Goal: Task Accomplishment & Management: Manage account settings

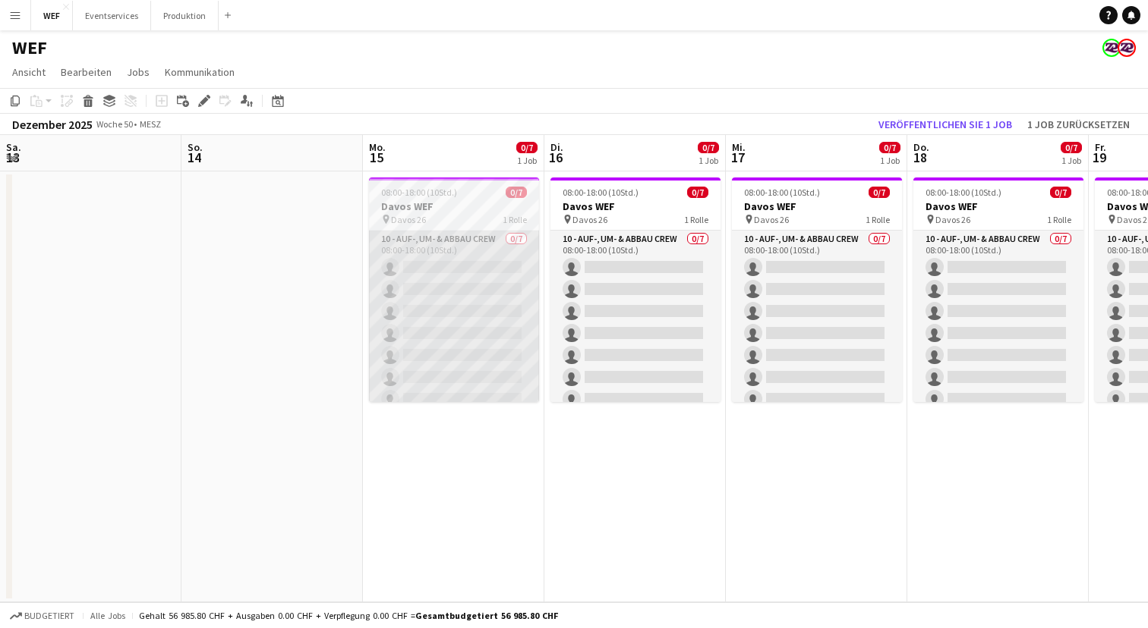
scroll to position [0, 311]
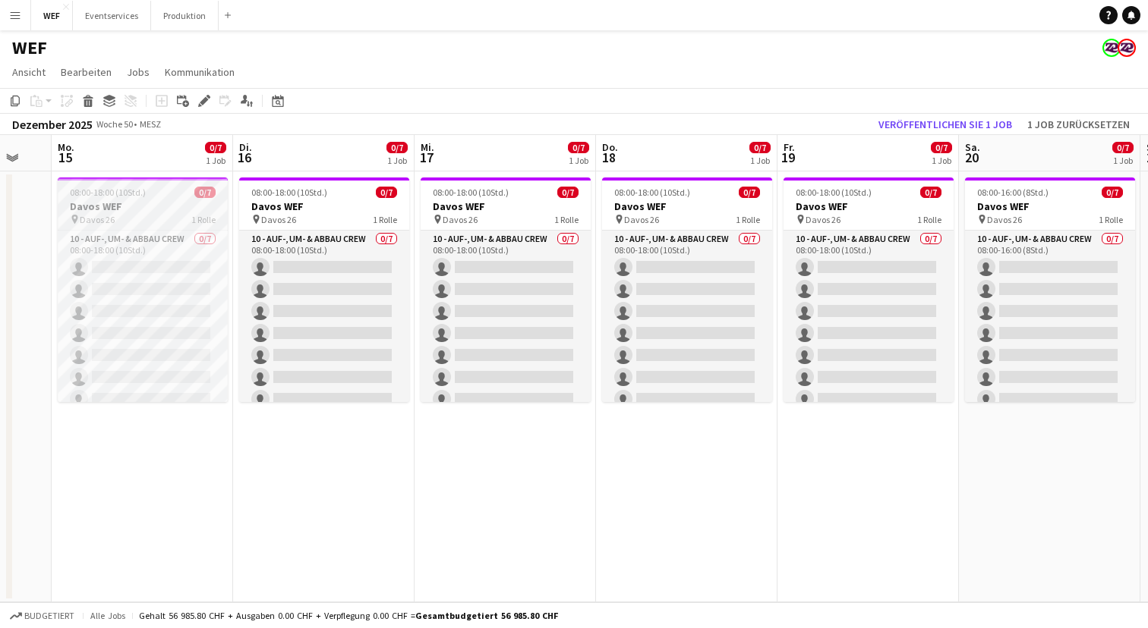
click at [158, 205] on h3 "Davos WEF" at bounding box center [143, 207] width 170 height 14
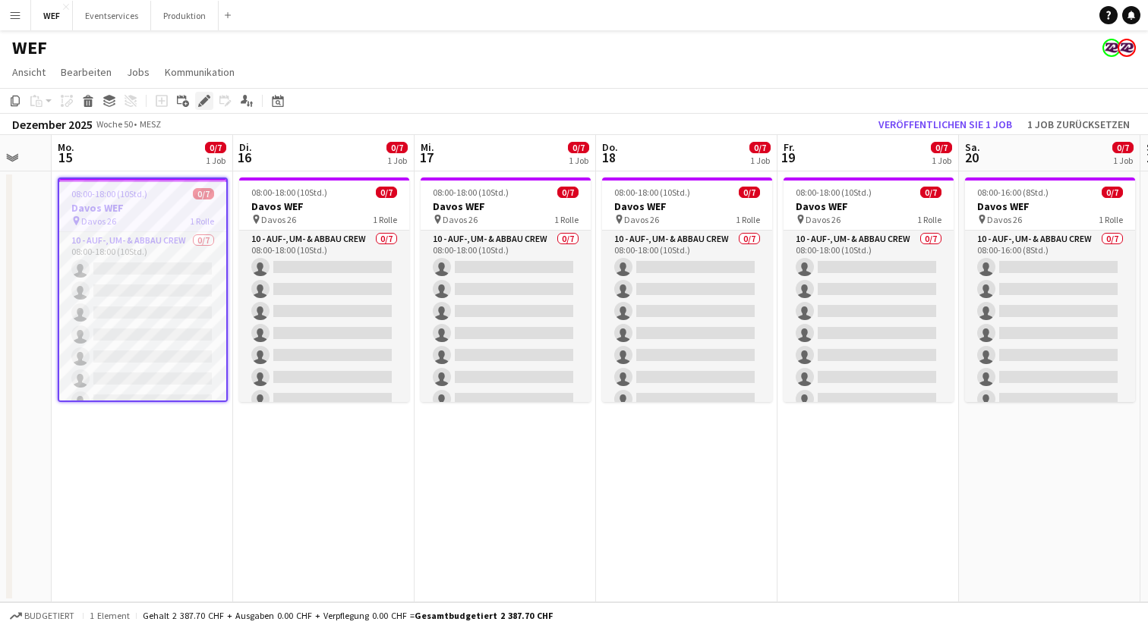
click at [205, 102] on icon at bounding box center [204, 101] width 8 height 8
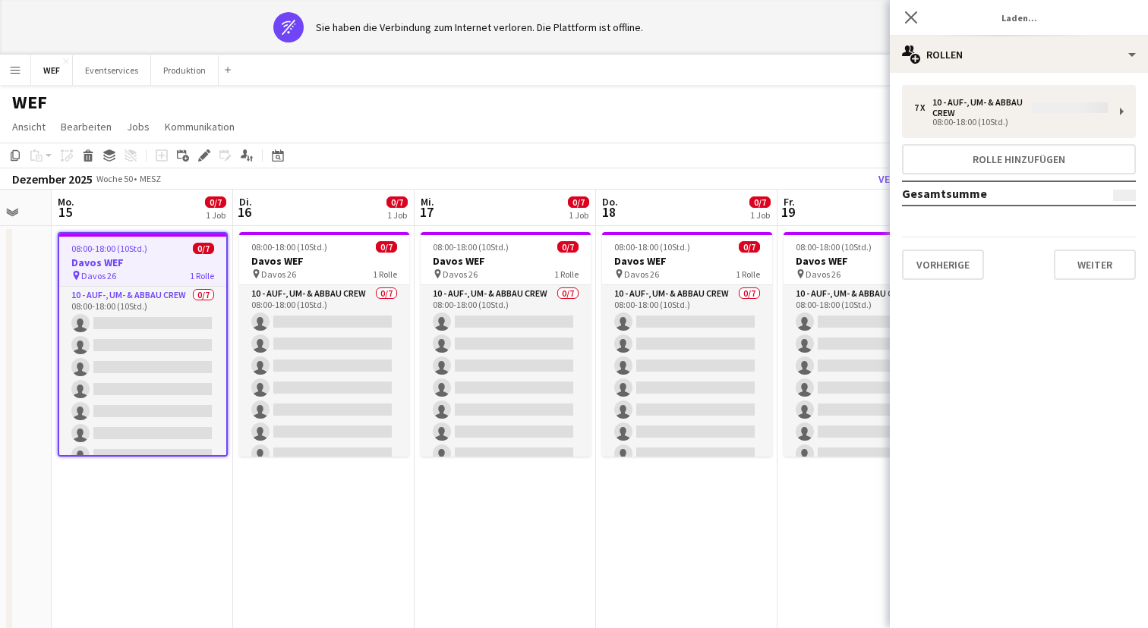
click at [1055, 110] on div "7 x 10 - Auf-, Um- & Abbau Crew 08:00-18:00 (10Std.) Rolle hinzufügen Gesamtsum…" at bounding box center [1019, 182] width 258 height 195
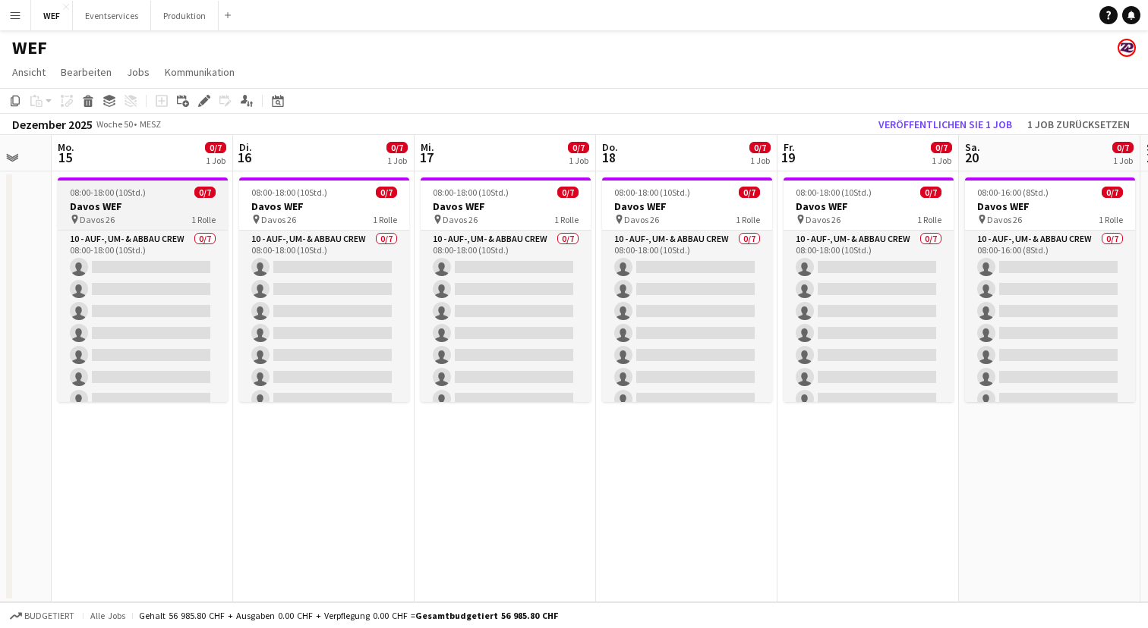
scroll to position [0, 312]
click at [116, 200] on h3 "Davos WEF" at bounding box center [142, 207] width 170 height 14
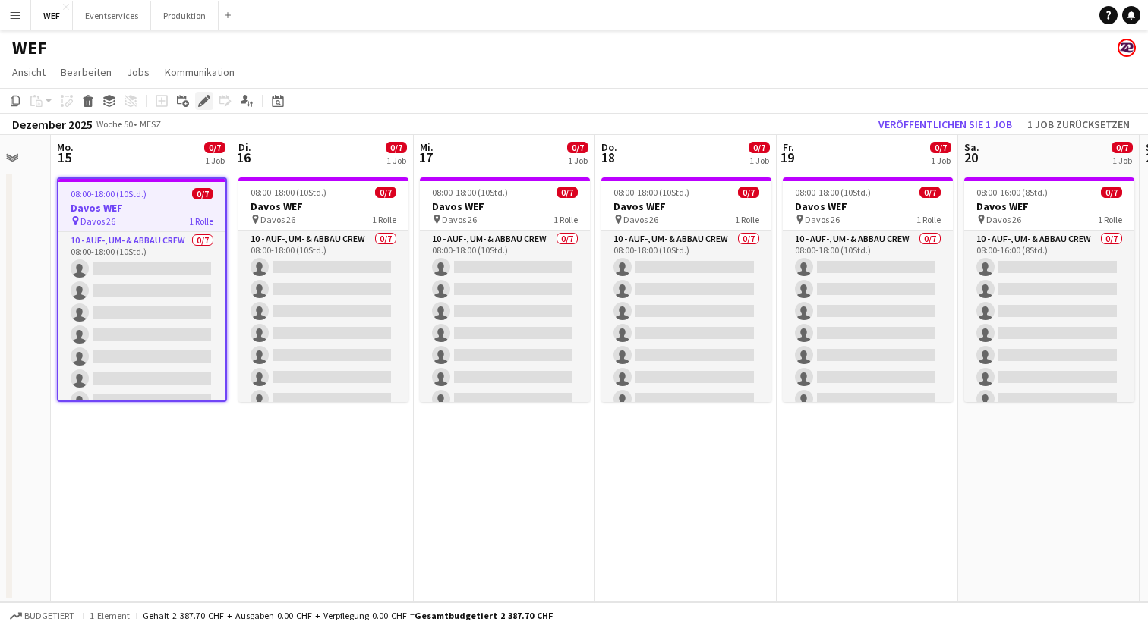
click at [203, 105] on icon "Bearbeiten" at bounding box center [204, 101] width 12 height 12
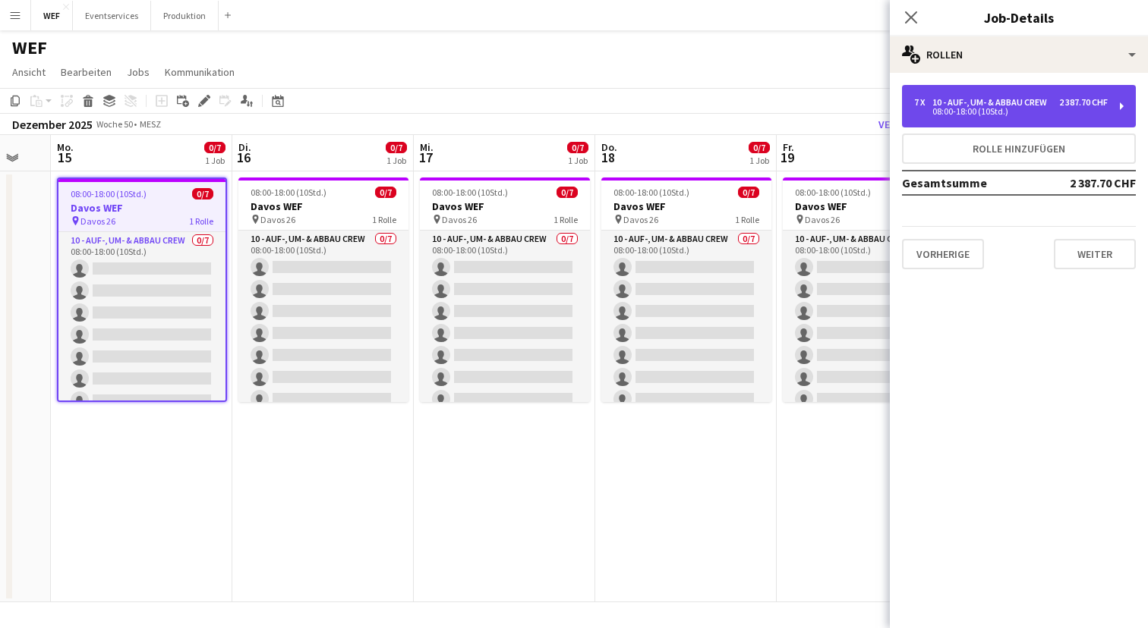
click at [1117, 107] on div "7 x 10 - Auf-, Um- & Abbau Crew 2 387.70 CHF 08:00-18:00 (10Std.)" at bounding box center [1019, 106] width 234 height 43
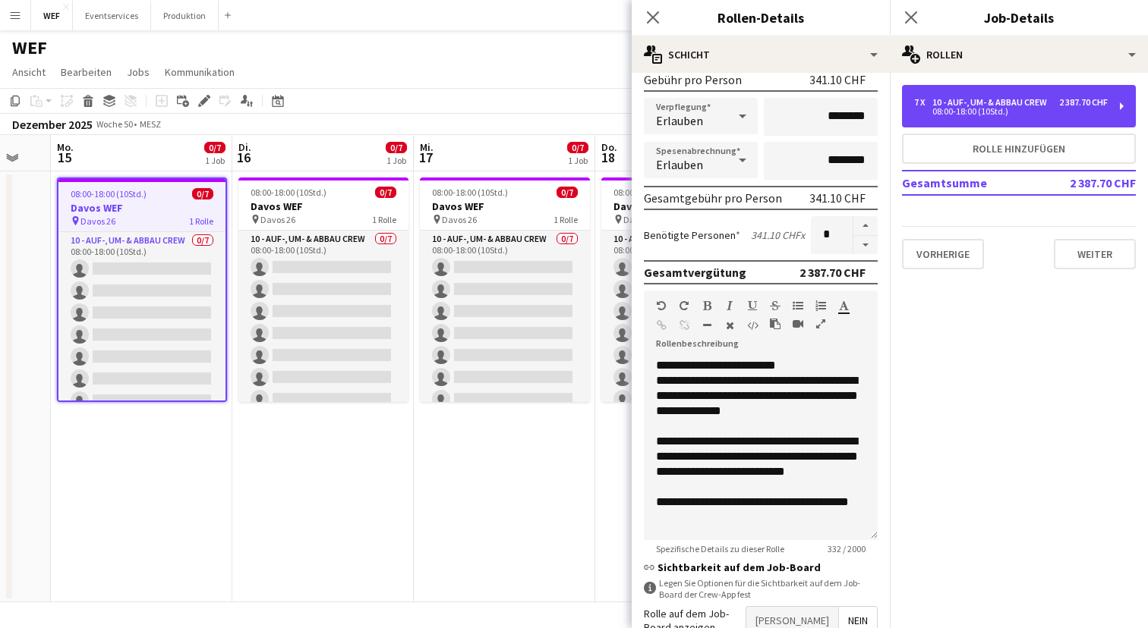
scroll to position [329, 0]
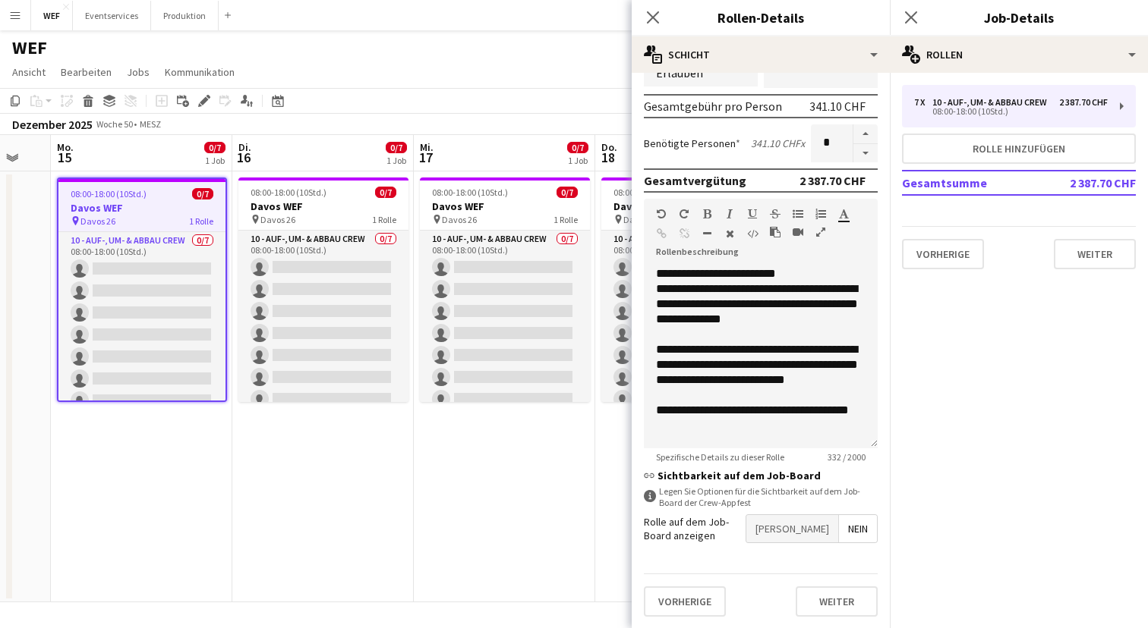
click at [814, 523] on span "[PERSON_NAME]" at bounding box center [792, 528] width 92 height 27
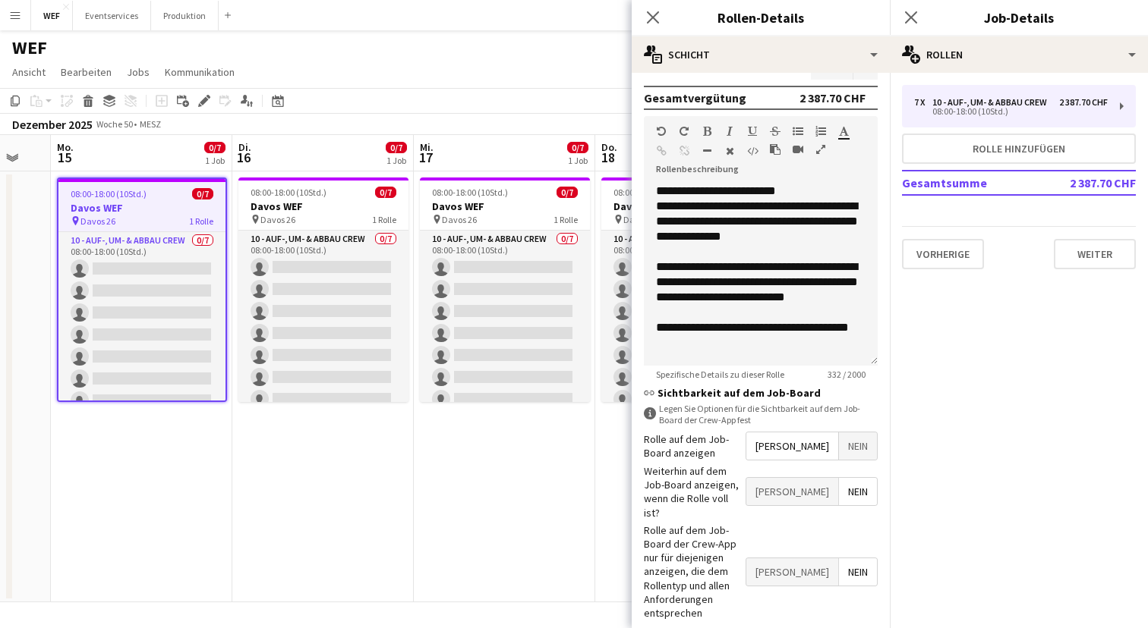
scroll to position [421, 0]
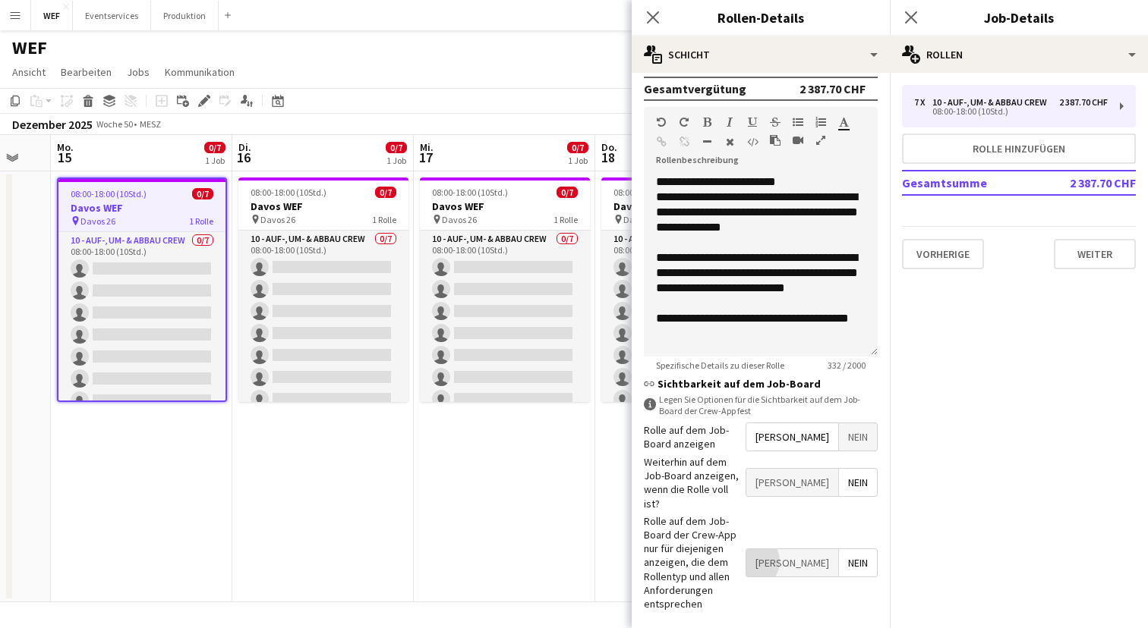
click at [812, 549] on span "[PERSON_NAME]" at bounding box center [792, 562] width 92 height 27
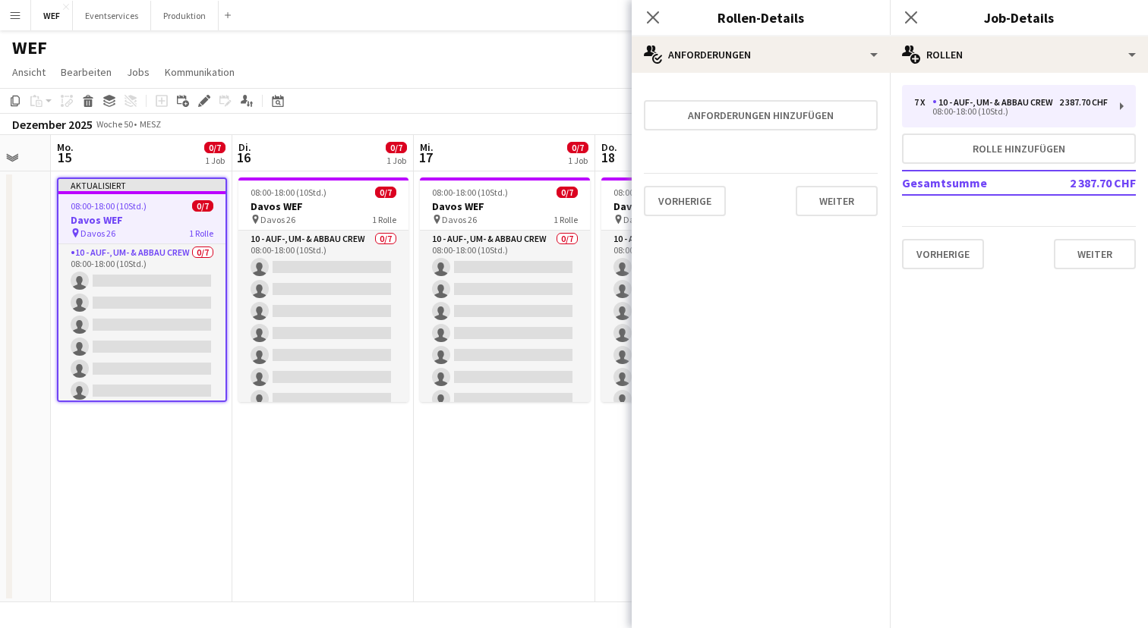
scroll to position [0, 0]
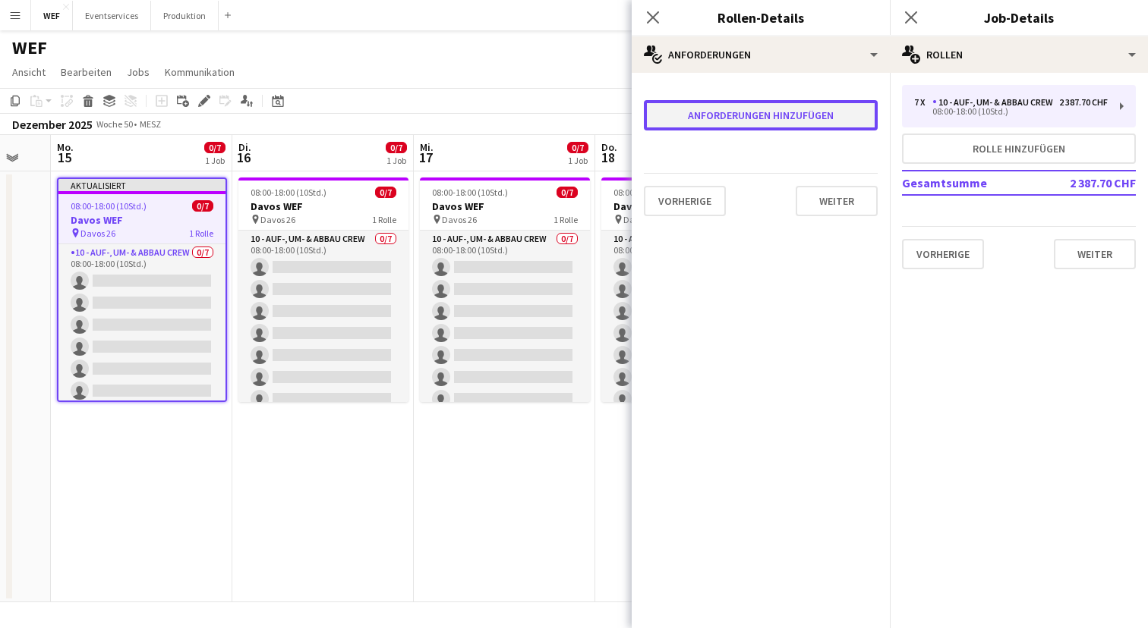
click at [822, 119] on button "Anforderungen hinzufügen" at bounding box center [761, 115] width 234 height 30
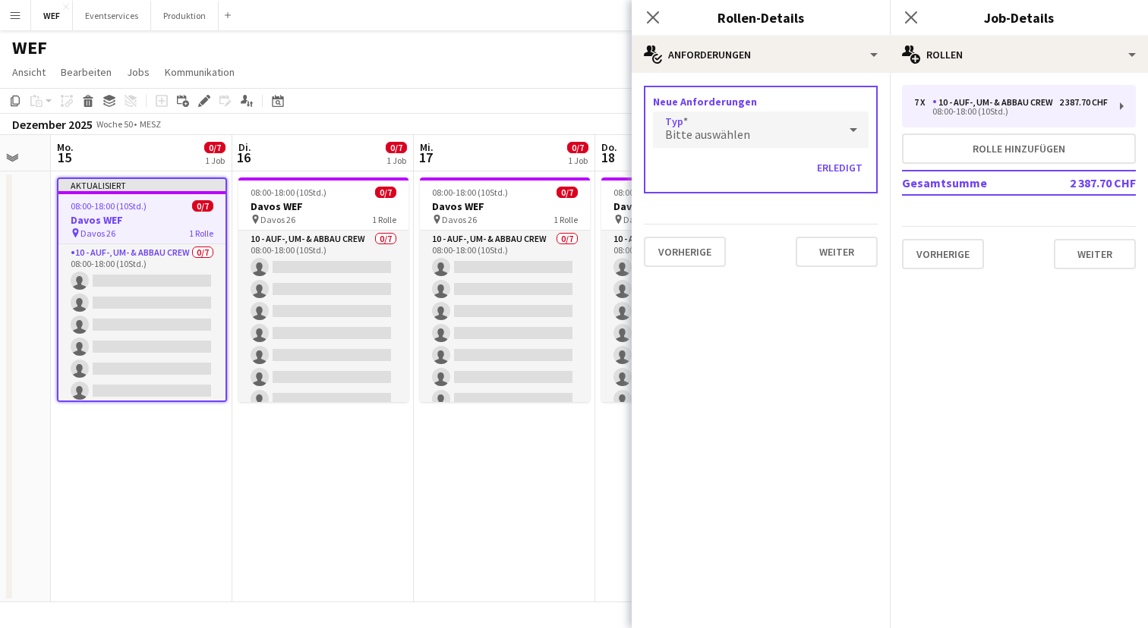
click at [778, 136] on div "Bitte auswählen" at bounding box center [745, 130] width 185 height 36
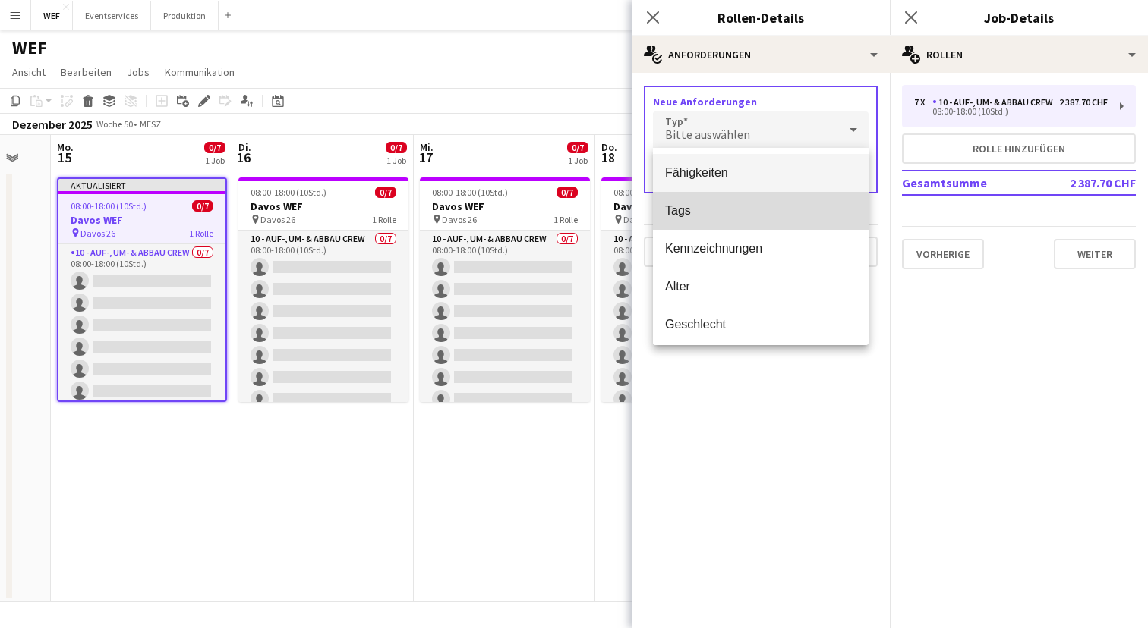
click at [726, 219] on mat-option "Tags" at bounding box center [761, 211] width 216 height 38
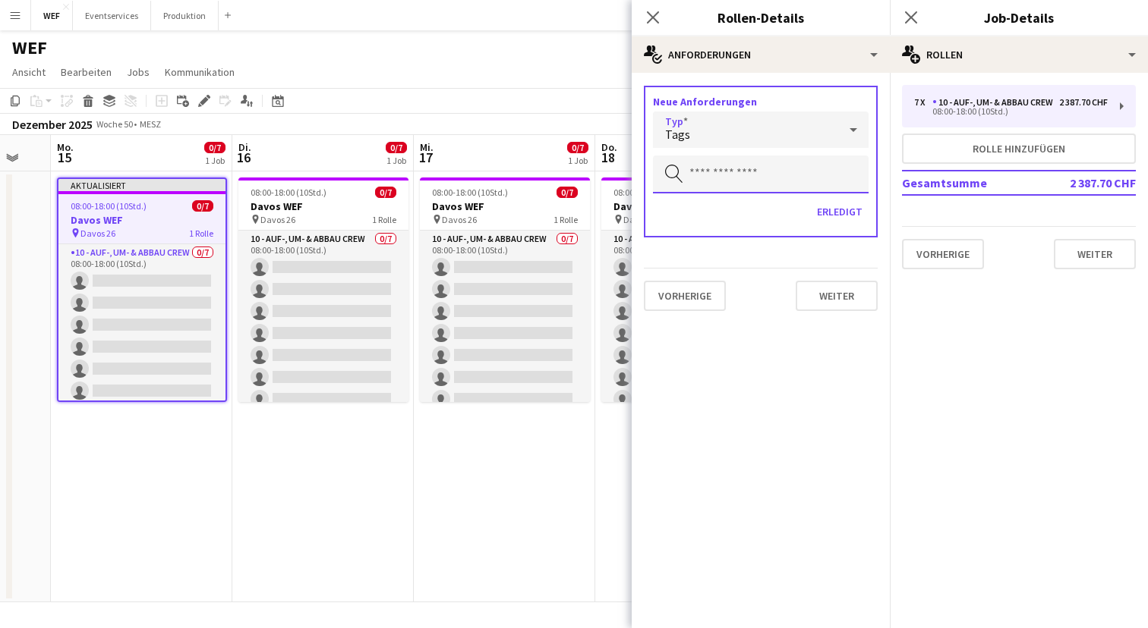
click at [742, 186] on input "text" at bounding box center [761, 175] width 216 height 38
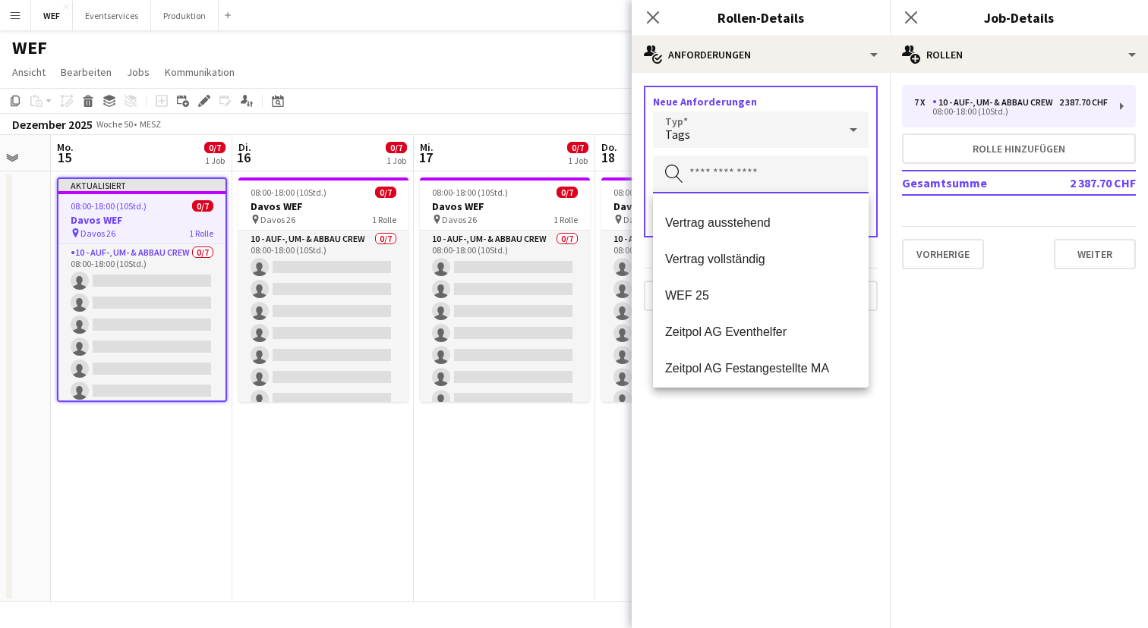
scroll to position [182, 0]
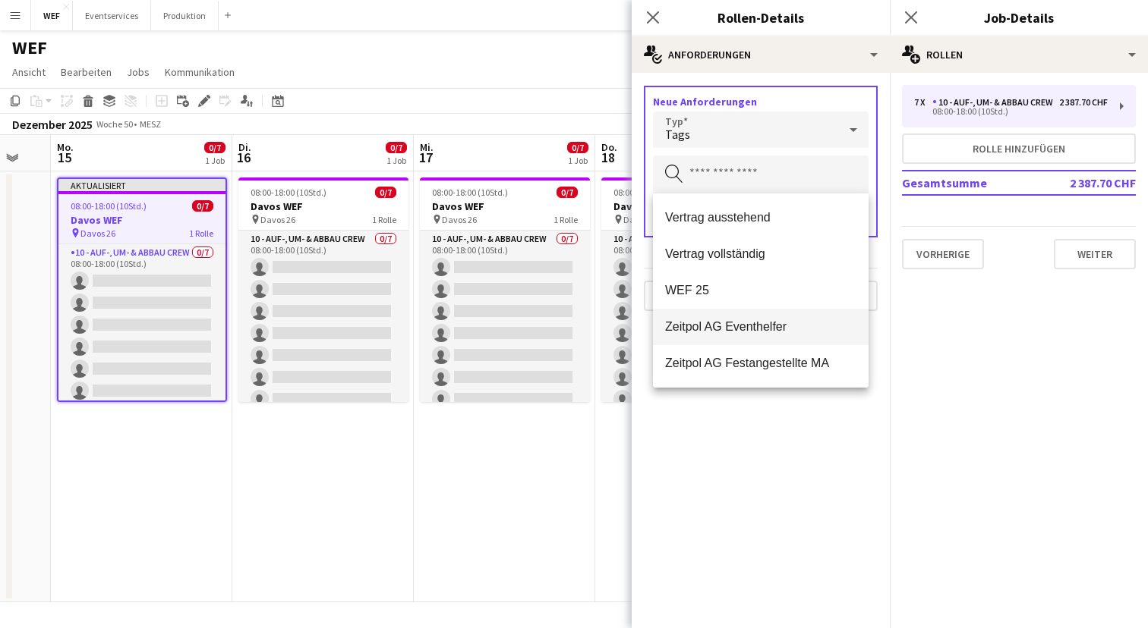
click at [764, 329] on span "Zeitpol AG Eventhelfer" at bounding box center [760, 327] width 191 height 14
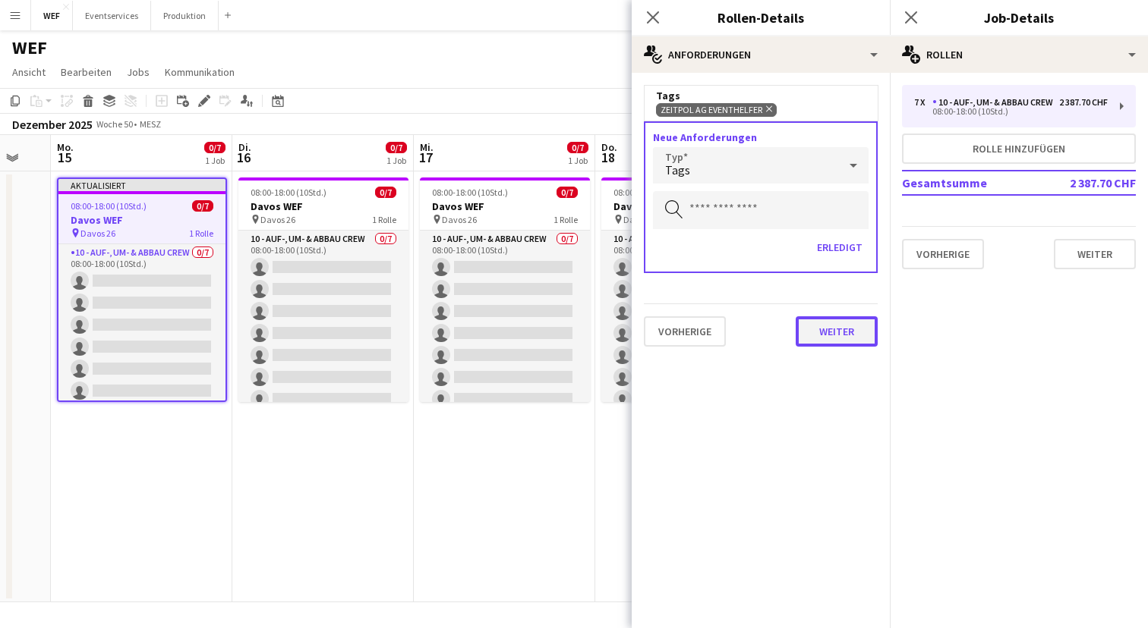
click at [824, 329] on button "Weiter" at bounding box center [836, 331] width 82 height 30
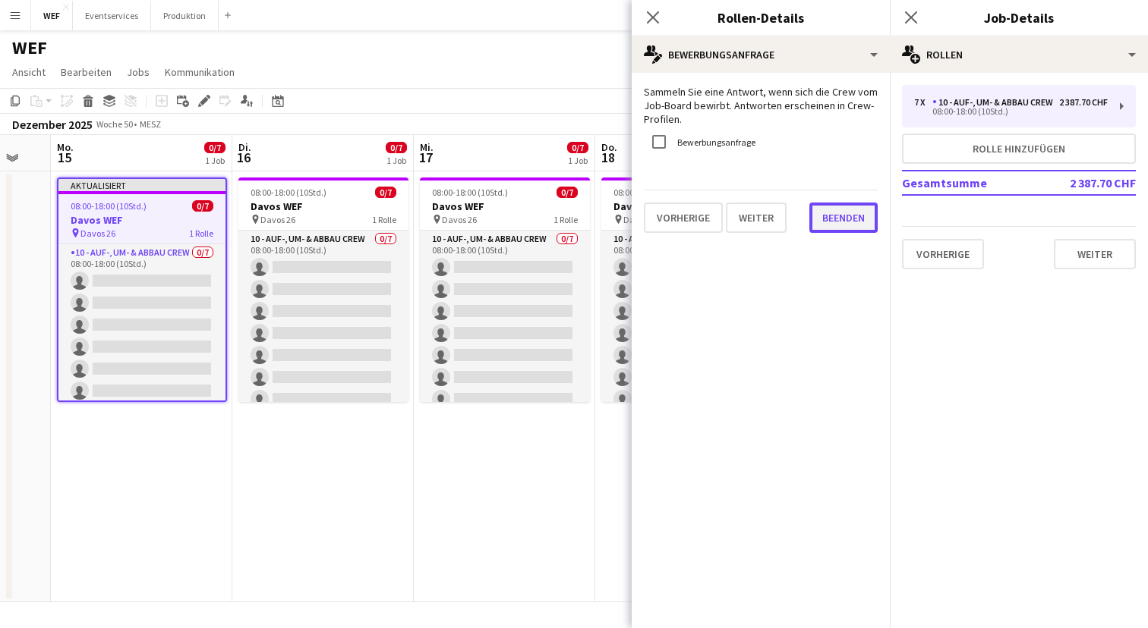
click at [836, 218] on button "Beenden" at bounding box center [843, 218] width 68 height 30
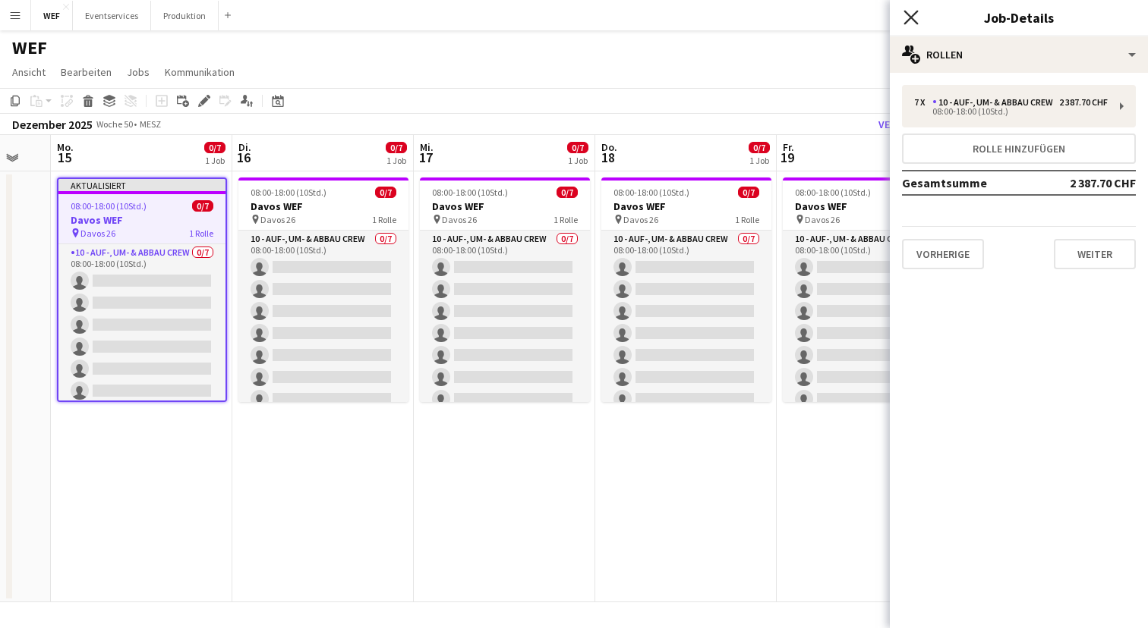
click at [915, 21] on icon at bounding box center [910, 17] width 14 height 14
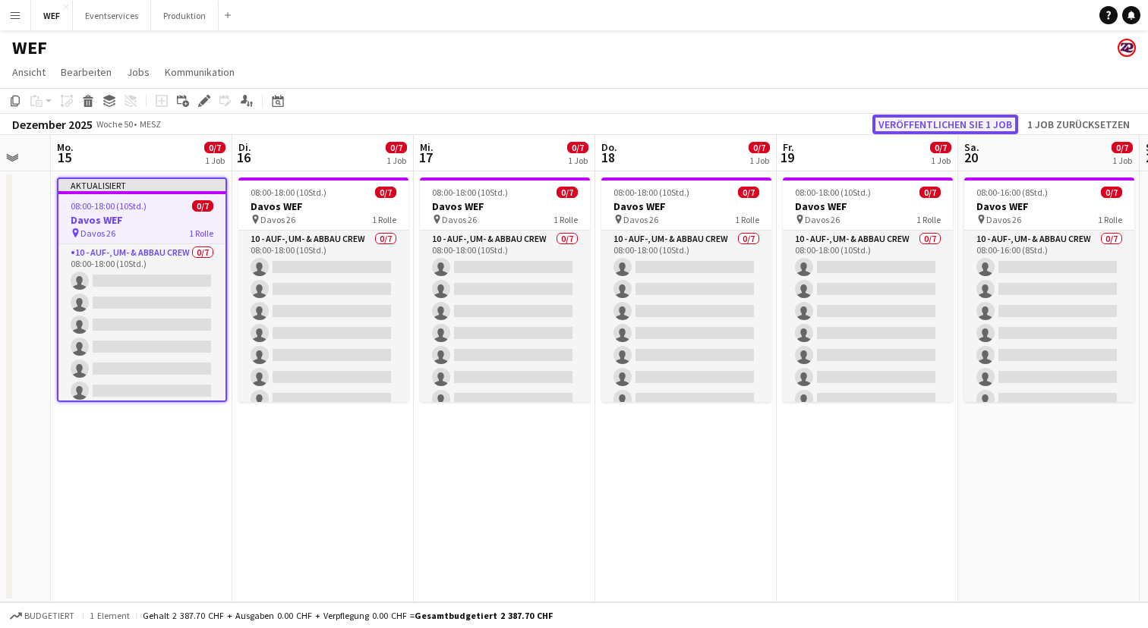
click at [901, 128] on button "Veröffentlichen Sie 1 Job" at bounding box center [945, 125] width 146 height 20
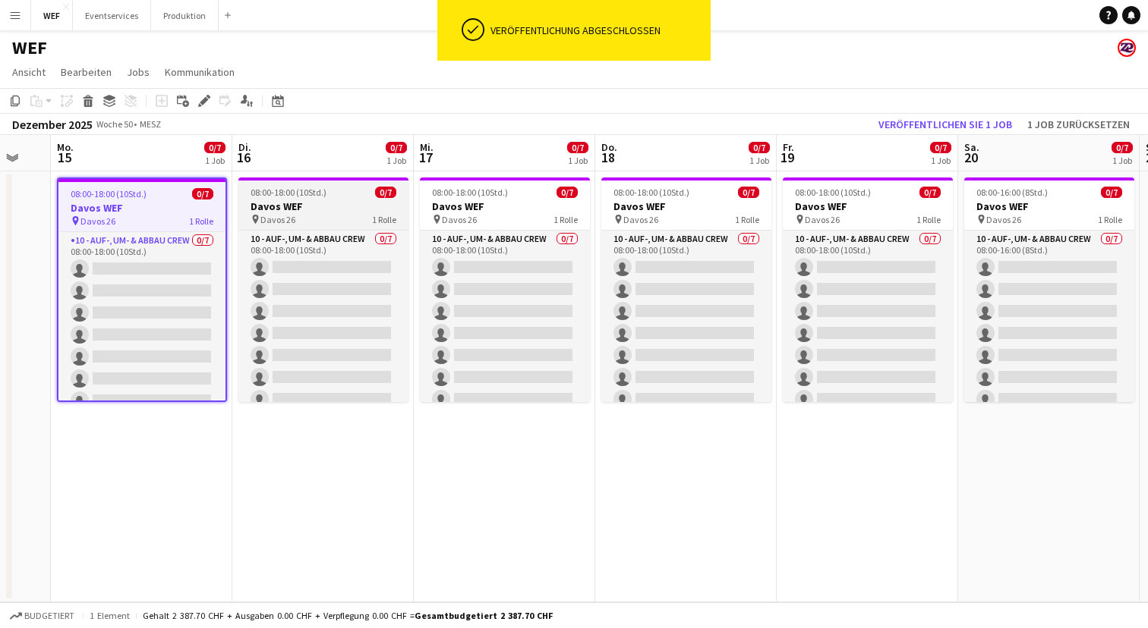
click at [326, 205] on h3 "Davos WEF" at bounding box center [323, 207] width 170 height 14
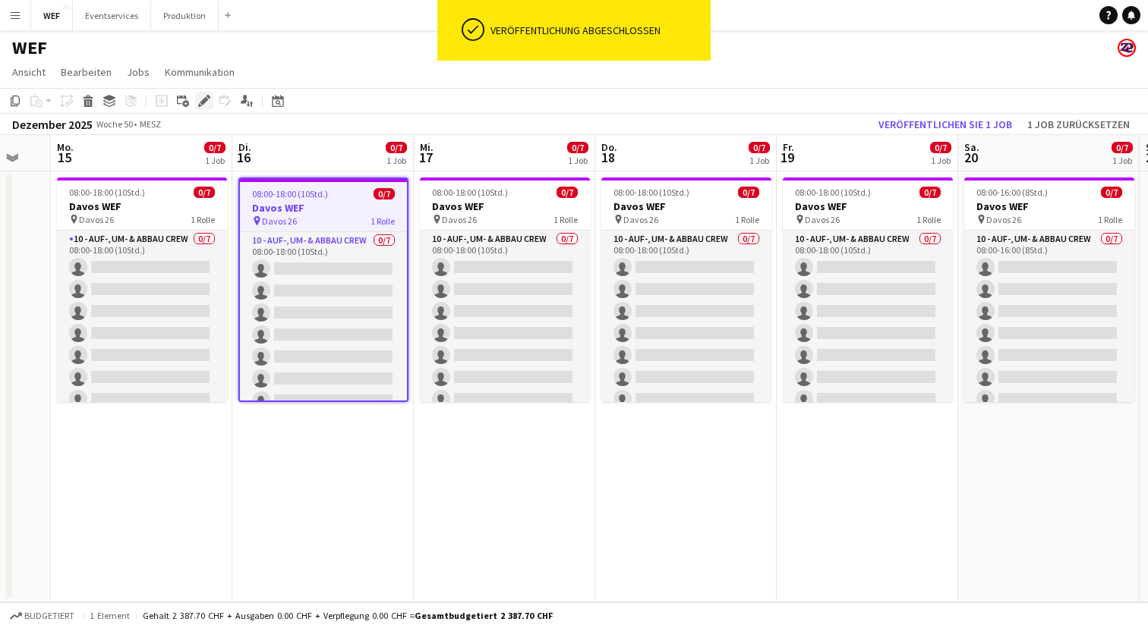
click at [207, 102] on icon "Bearbeiten" at bounding box center [204, 101] width 12 height 12
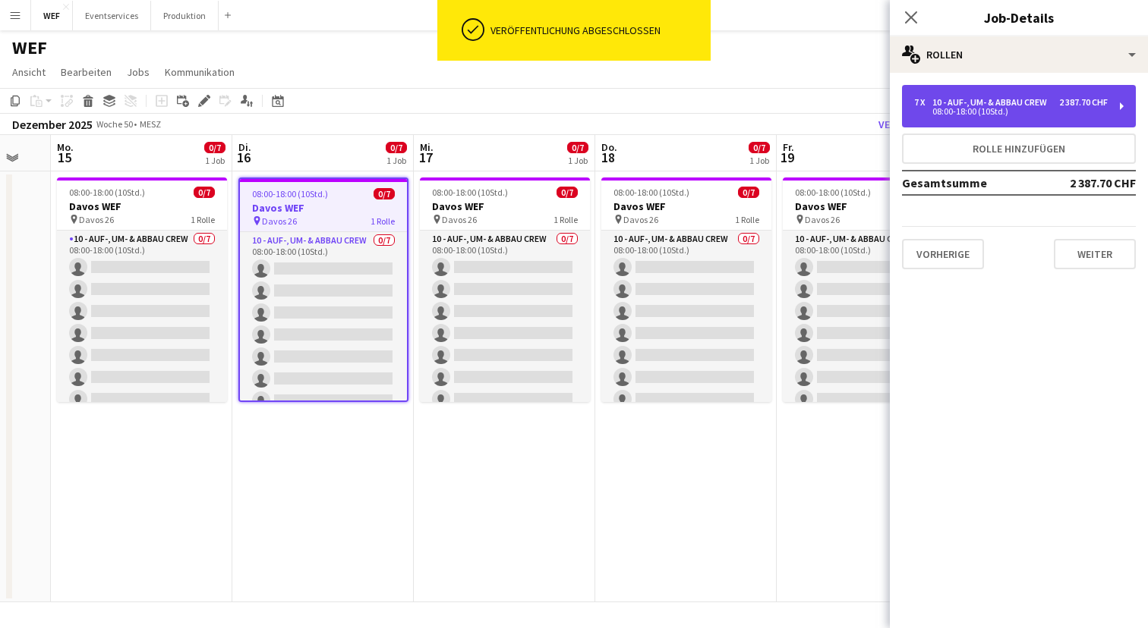
click at [1101, 106] on div "2 387.70 CHF" at bounding box center [1083, 102] width 49 height 11
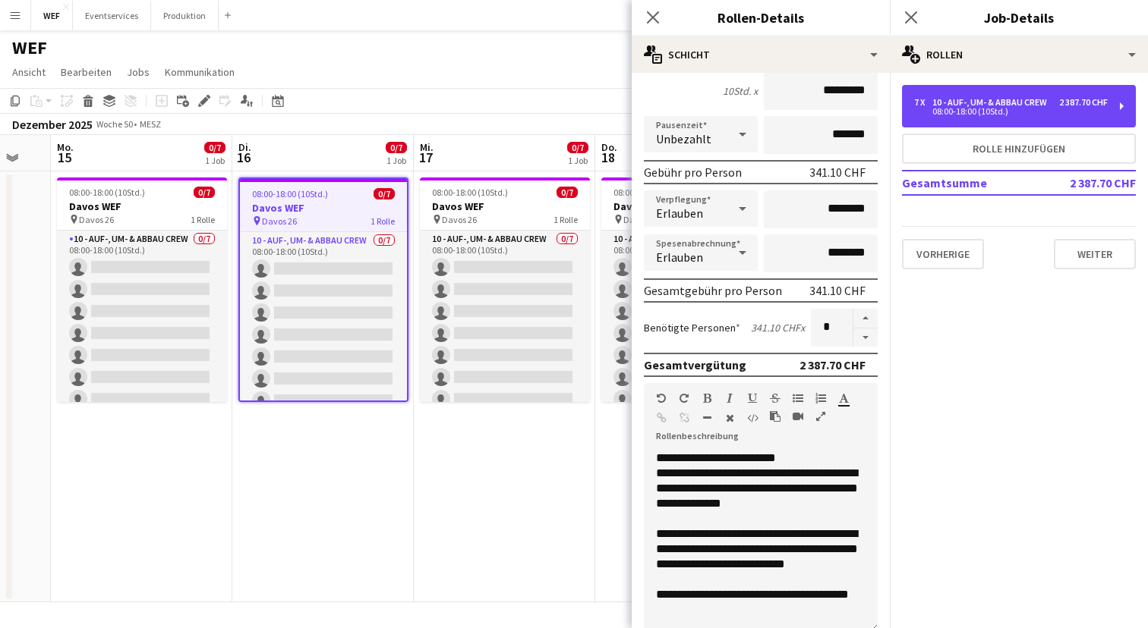
scroll to position [329, 0]
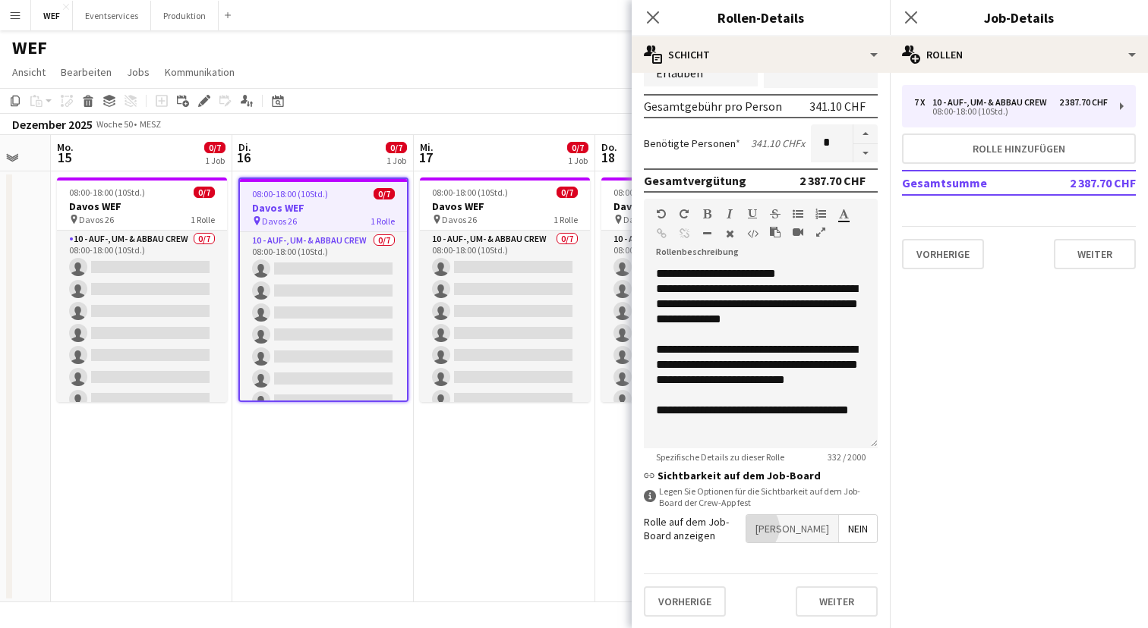
click at [813, 527] on span "[PERSON_NAME]" at bounding box center [792, 528] width 92 height 27
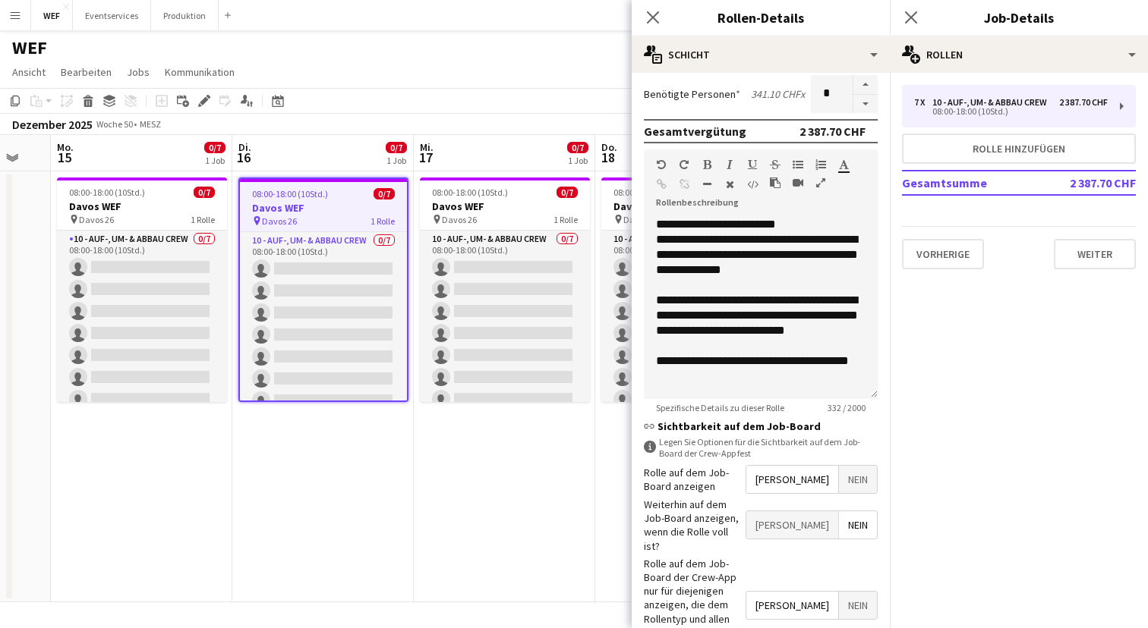
scroll to position [421, 0]
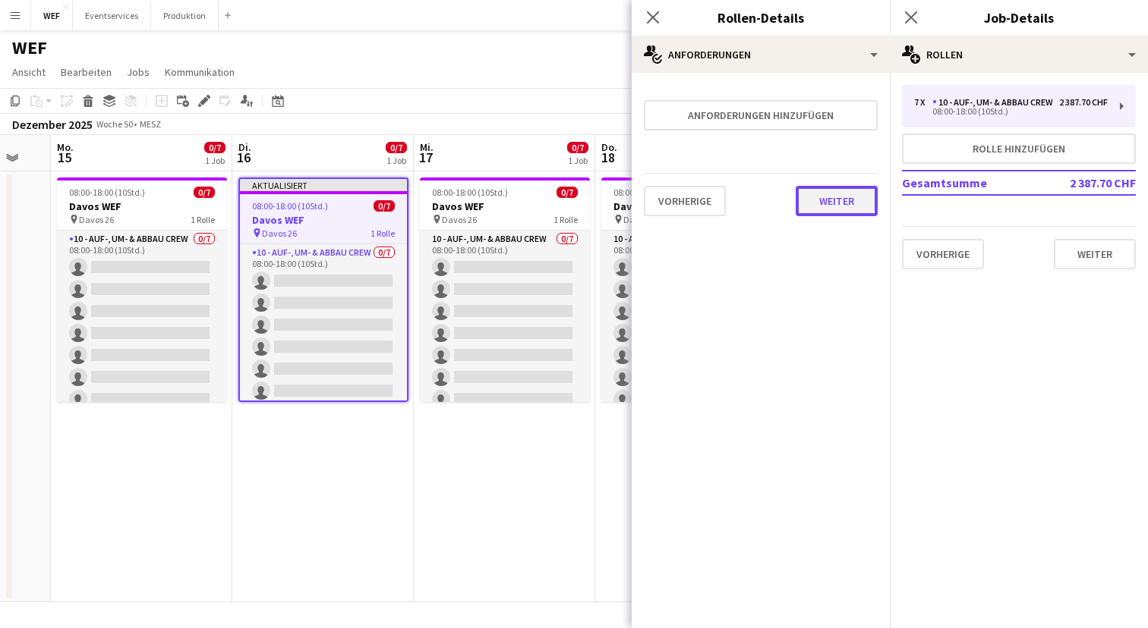
click at [842, 197] on button "Weiter" at bounding box center [836, 201] width 82 height 30
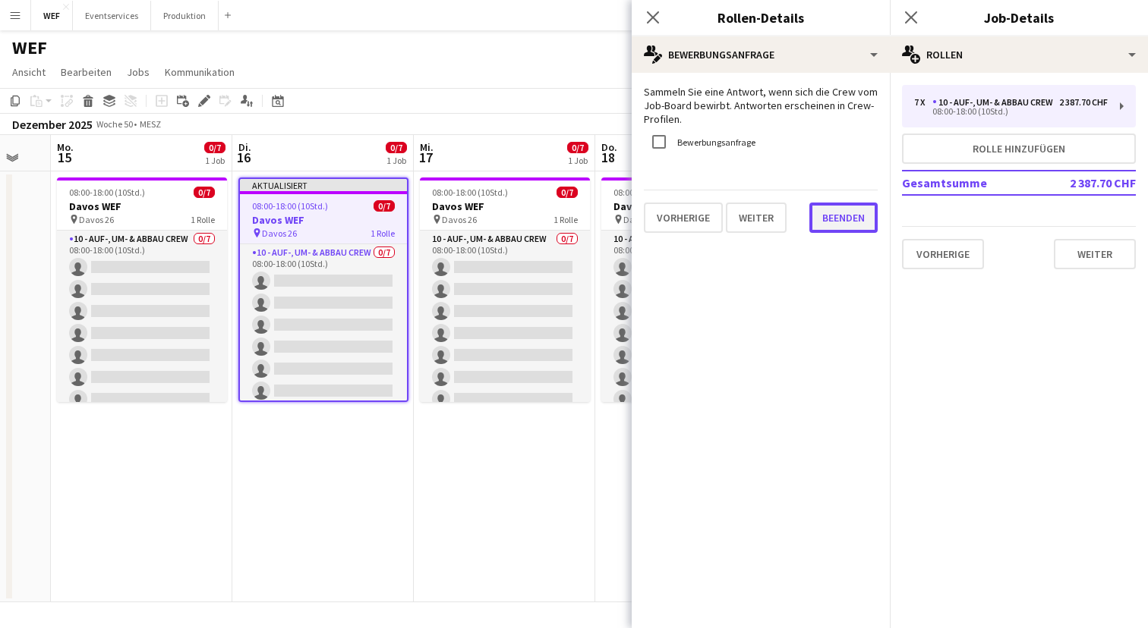
click at [839, 211] on button "Beenden" at bounding box center [843, 218] width 68 height 30
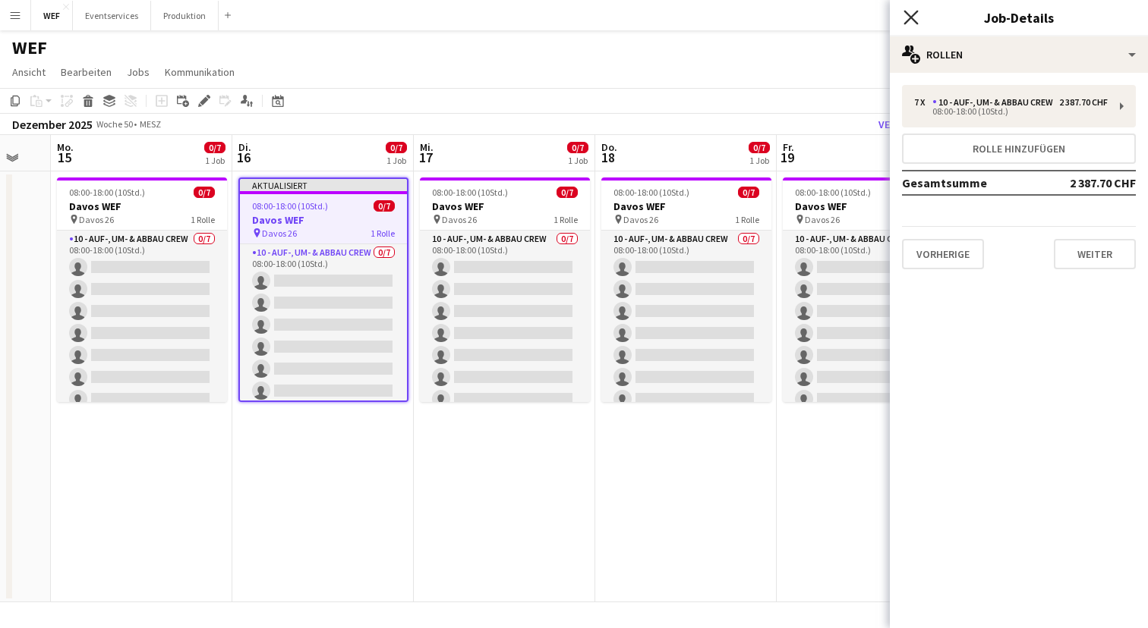
click at [916, 16] on icon "Pop-in schließen" at bounding box center [910, 17] width 14 height 14
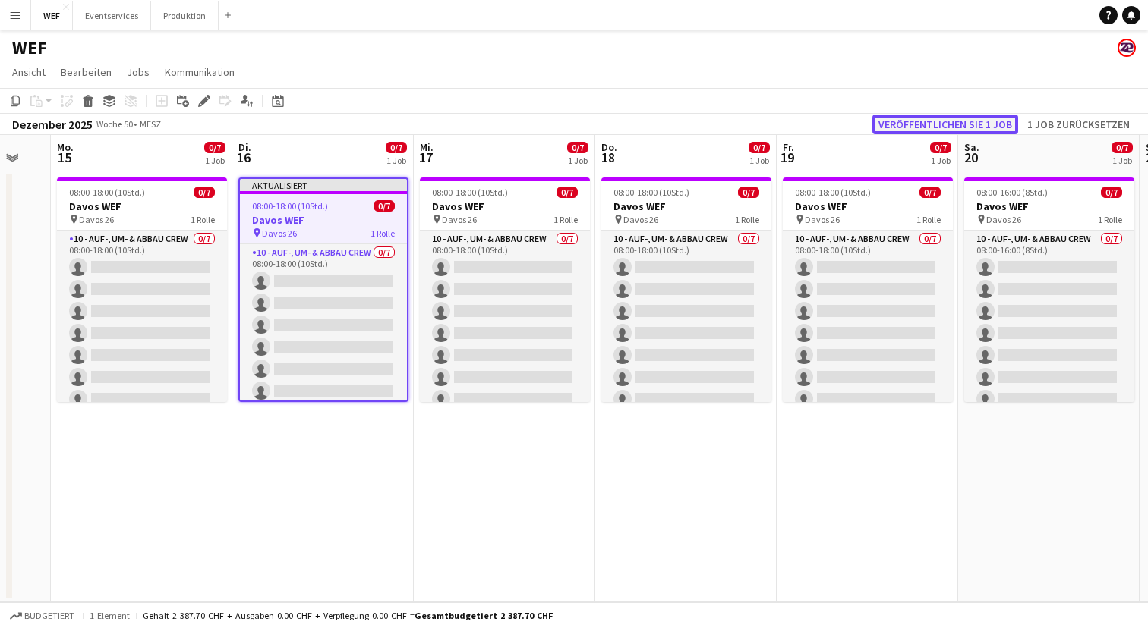
click at [903, 129] on button "Veröffentlichen Sie 1 Job" at bounding box center [945, 125] width 146 height 20
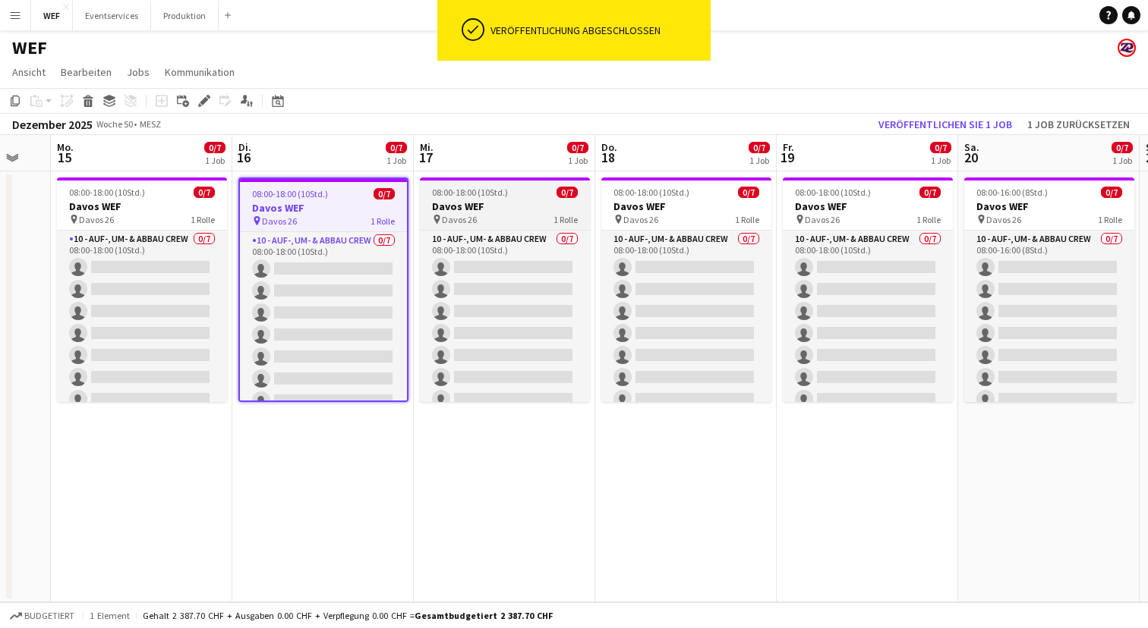
click at [495, 222] on div "pin Davos 26 1 Rolle" at bounding box center [505, 219] width 170 height 12
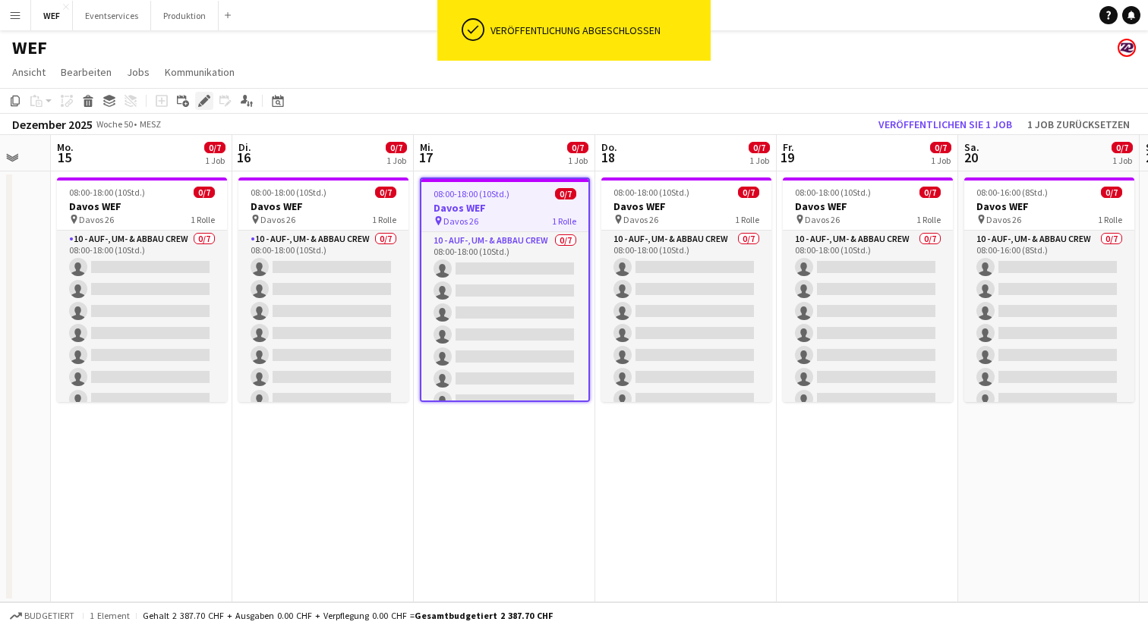
click at [201, 97] on icon "Bearbeiten" at bounding box center [204, 101] width 12 height 12
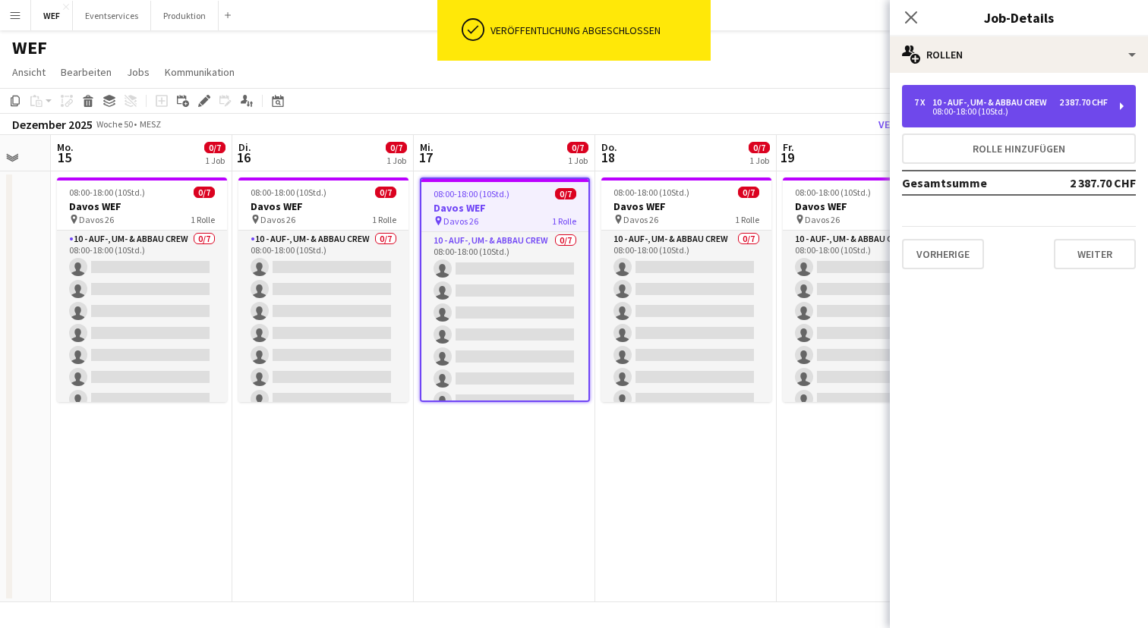
click at [1092, 109] on div "08:00-18:00 (10Std.)" at bounding box center [1011, 112] width 194 height 8
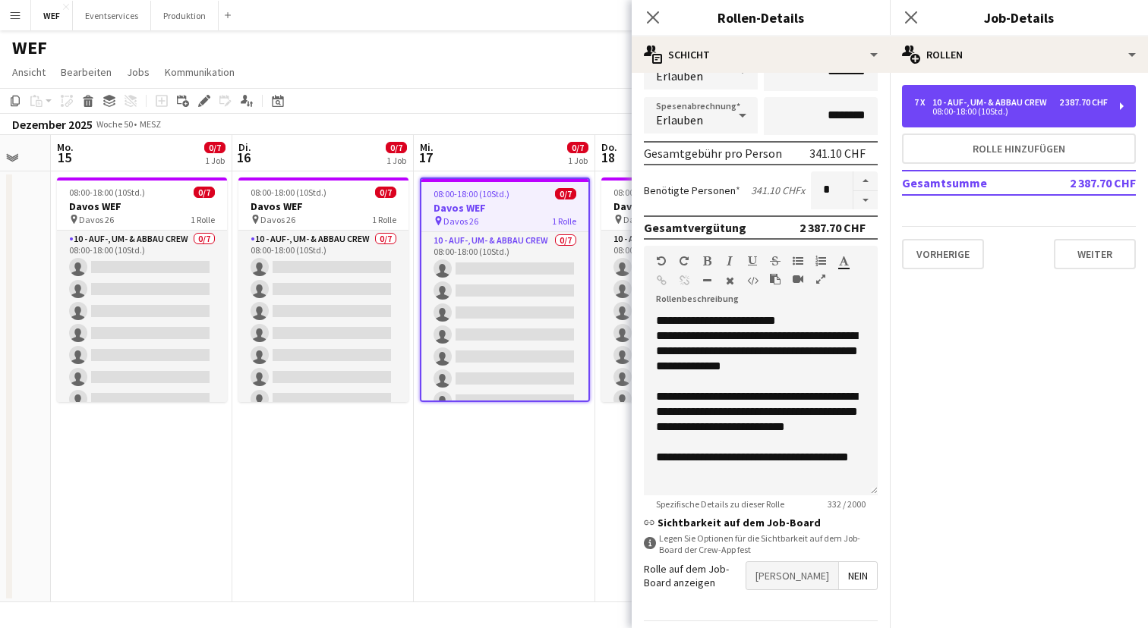
scroll to position [329, 0]
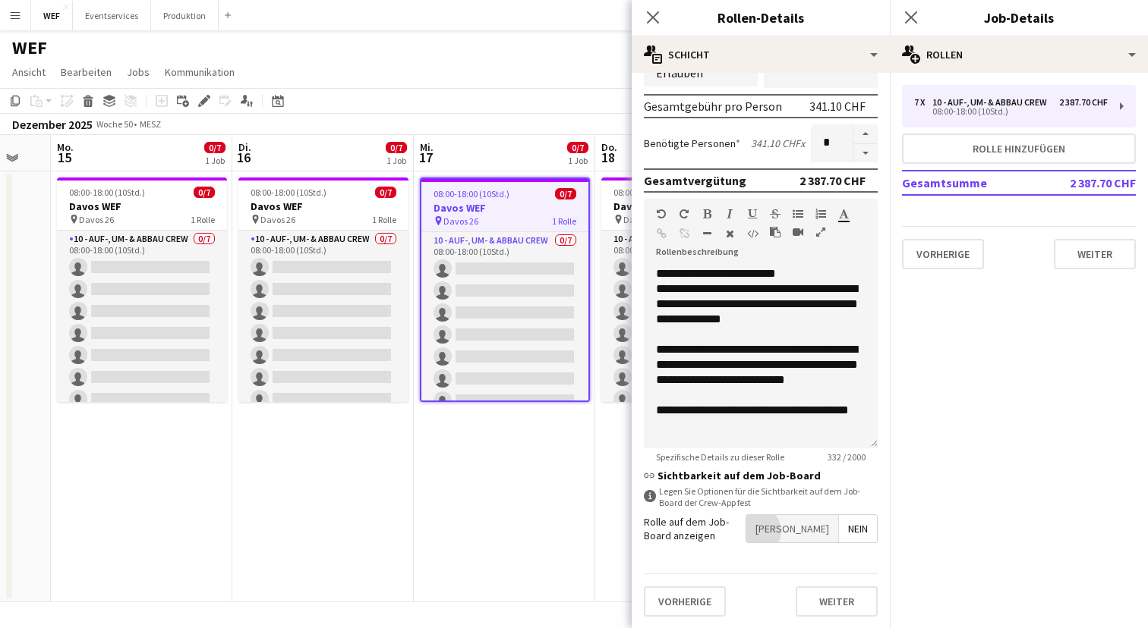
click at [815, 531] on span "[PERSON_NAME]" at bounding box center [792, 528] width 92 height 27
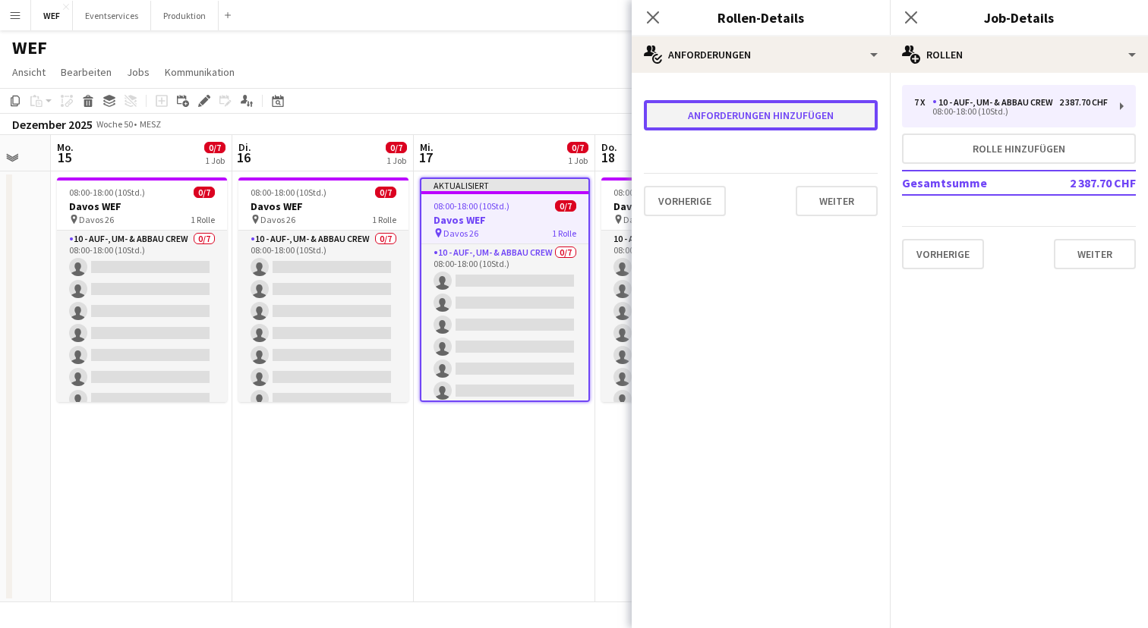
click at [819, 105] on button "Anforderungen hinzufügen" at bounding box center [761, 115] width 234 height 30
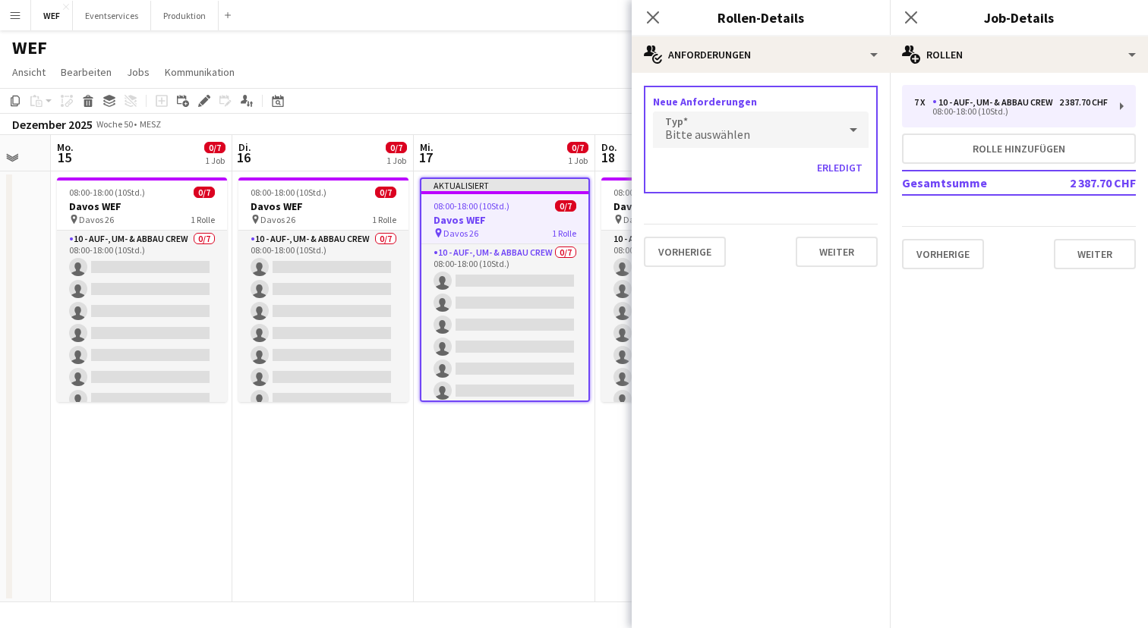
click at [767, 123] on div "Bitte auswählen" at bounding box center [745, 130] width 185 height 36
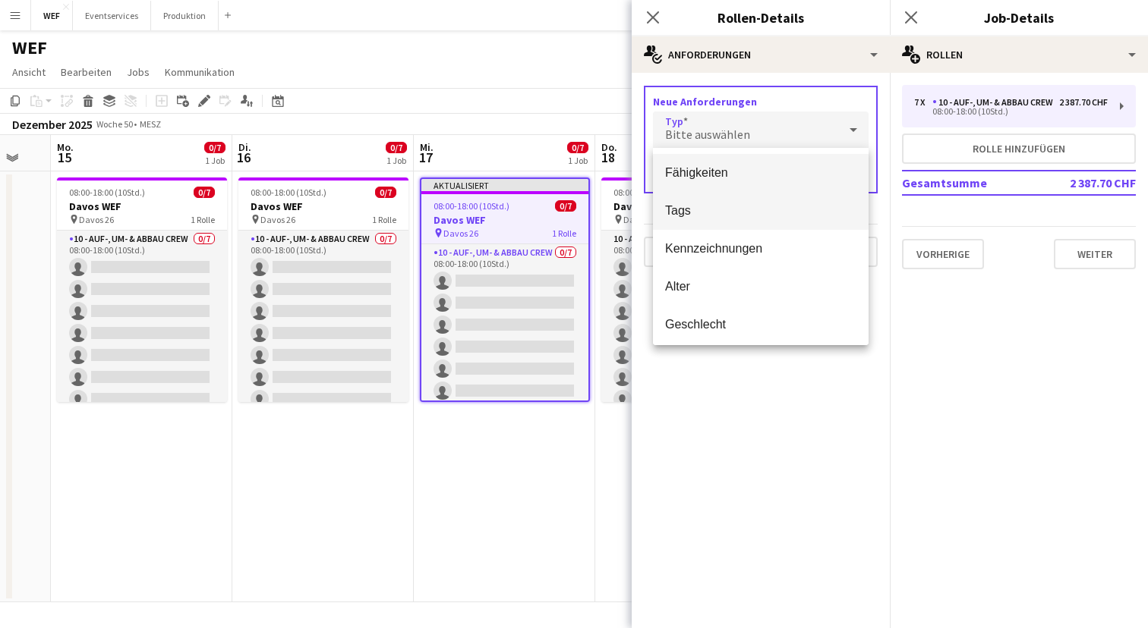
click at [726, 208] on span "Tags" at bounding box center [760, 210] width 191 height 14
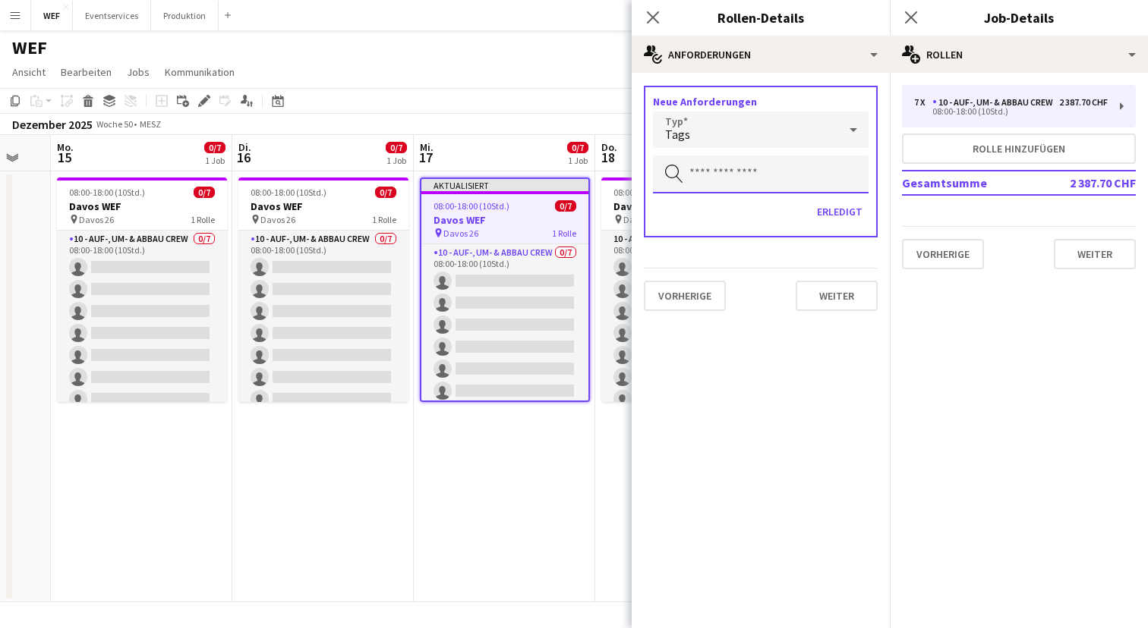
click at [757, 179] on input "text" at bounding box center [761, 175] width 216 height 38
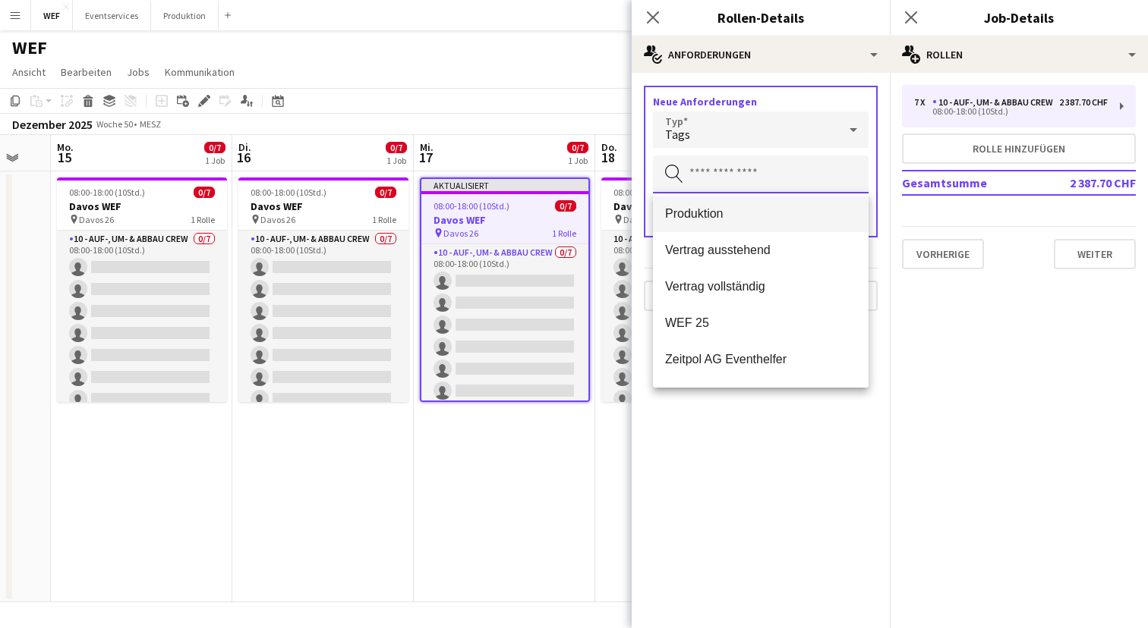
scroll to position [182, 0]
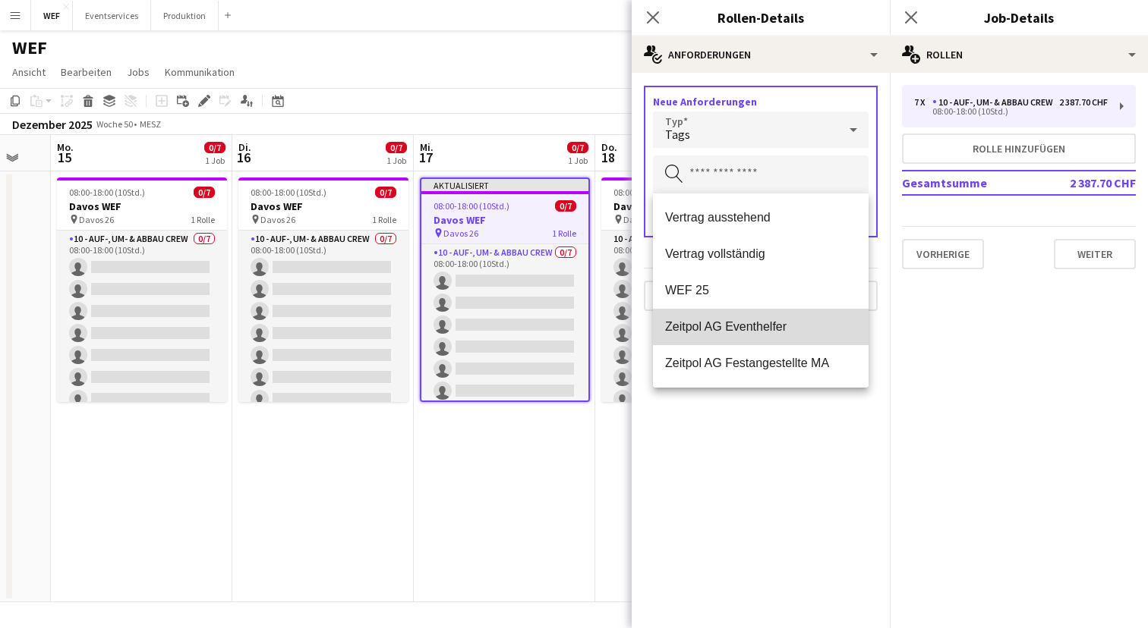
click at [773, 315] on mat-option "Zeitpol AG Eventhelfer" at bounding box center [761, 327] width 216 height 36
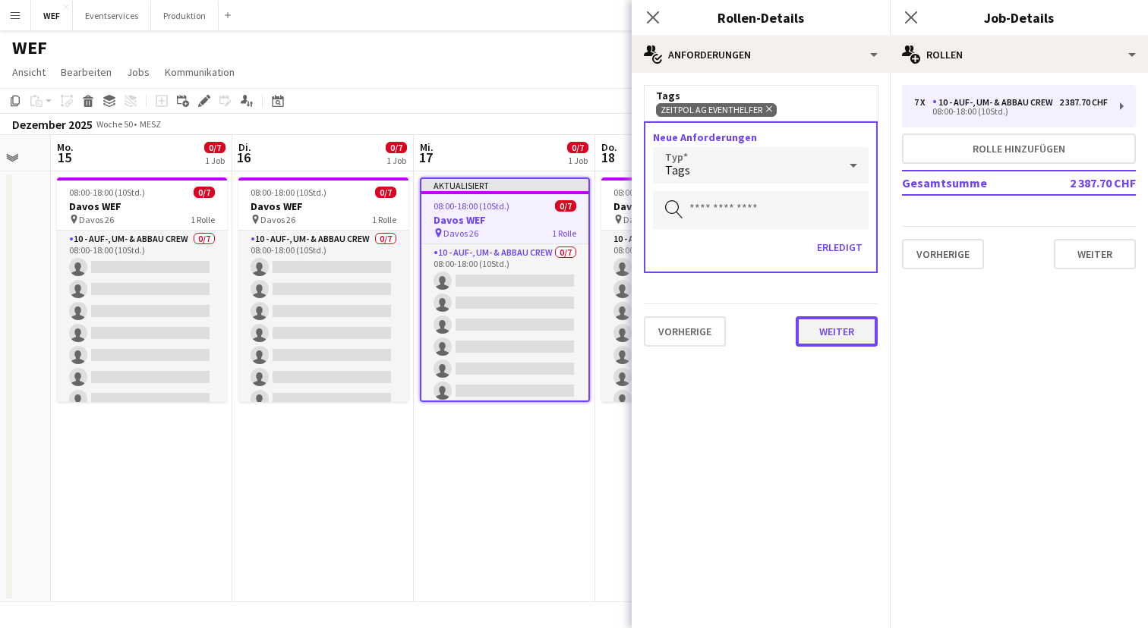
click at [869, 338] on button "Weiter" at bounding box center [836, 331] width 82 height 30
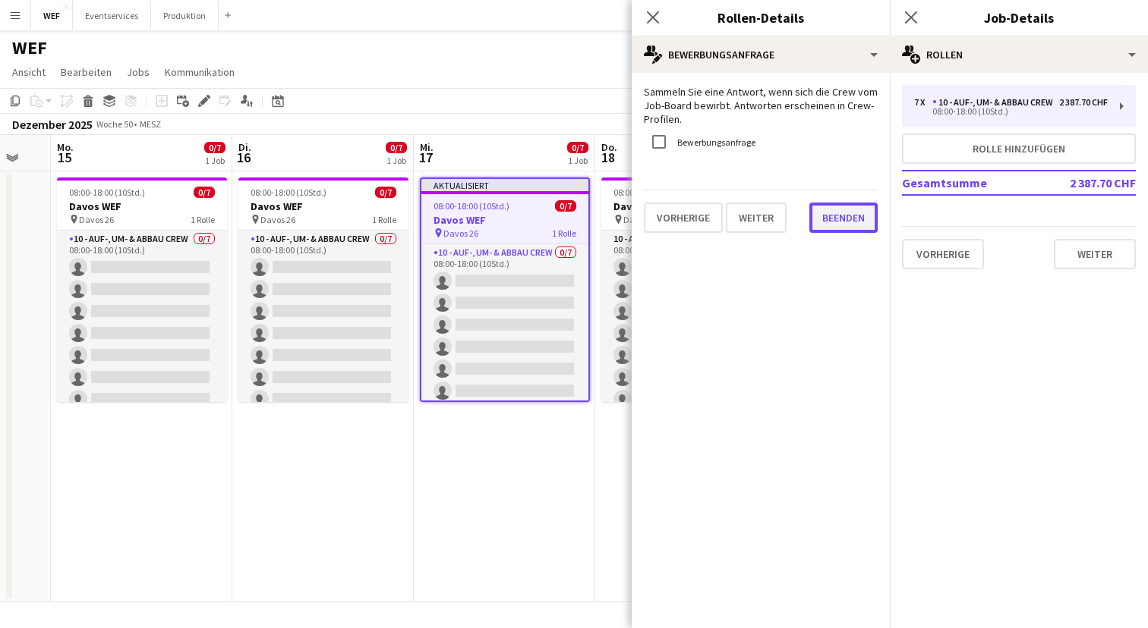
click at [852, 216] on button "Beenden" at bounding box center [843, 218] width 68 height 30
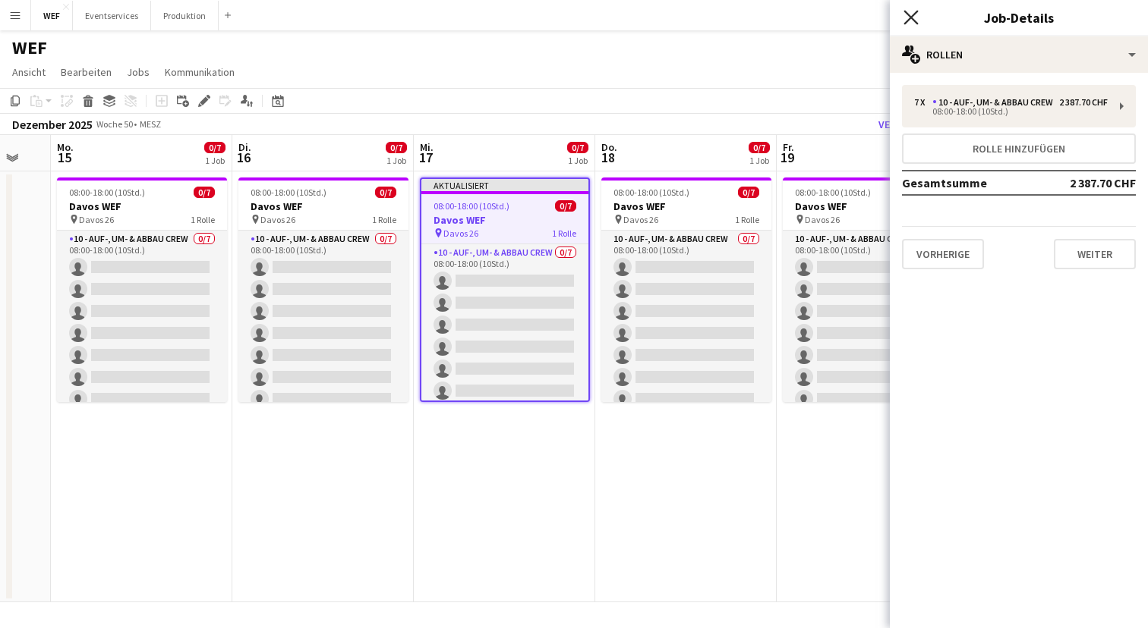
click at [912, 16] on icon at bounding box center [910, 17] width 14 height 14
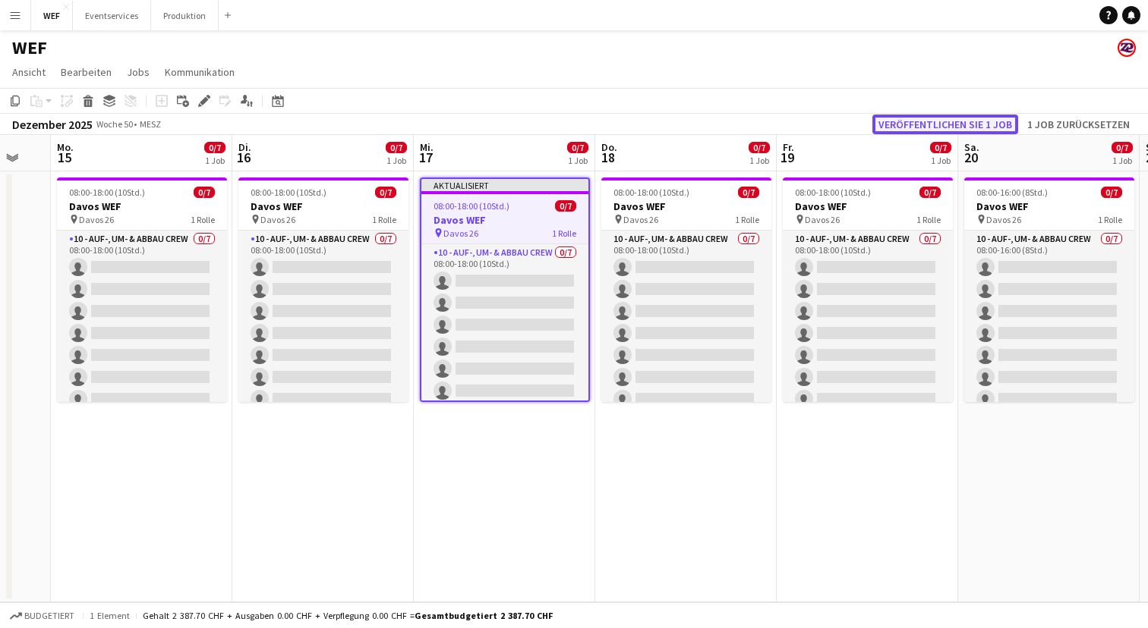
click at [921, 124] on button "Veröffentlichen Sie 1 Job" at bounding box center [945, 125] width 146 height 20
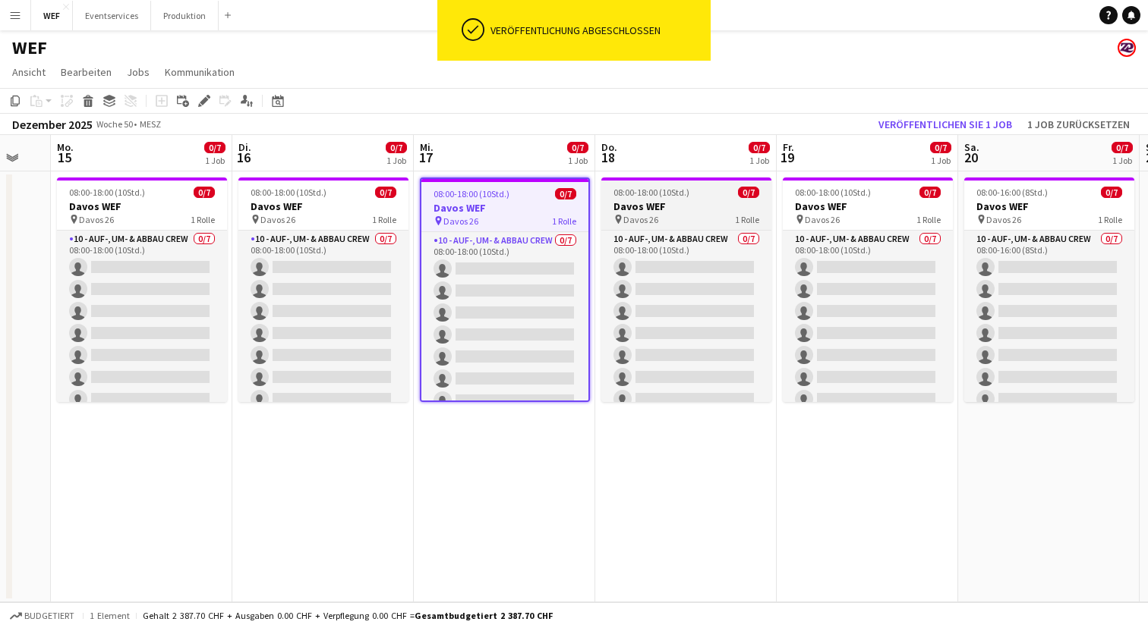
click at [693, 204] on h3 "Davos WEF" at bounding box center [686, 207] width 170 height 14
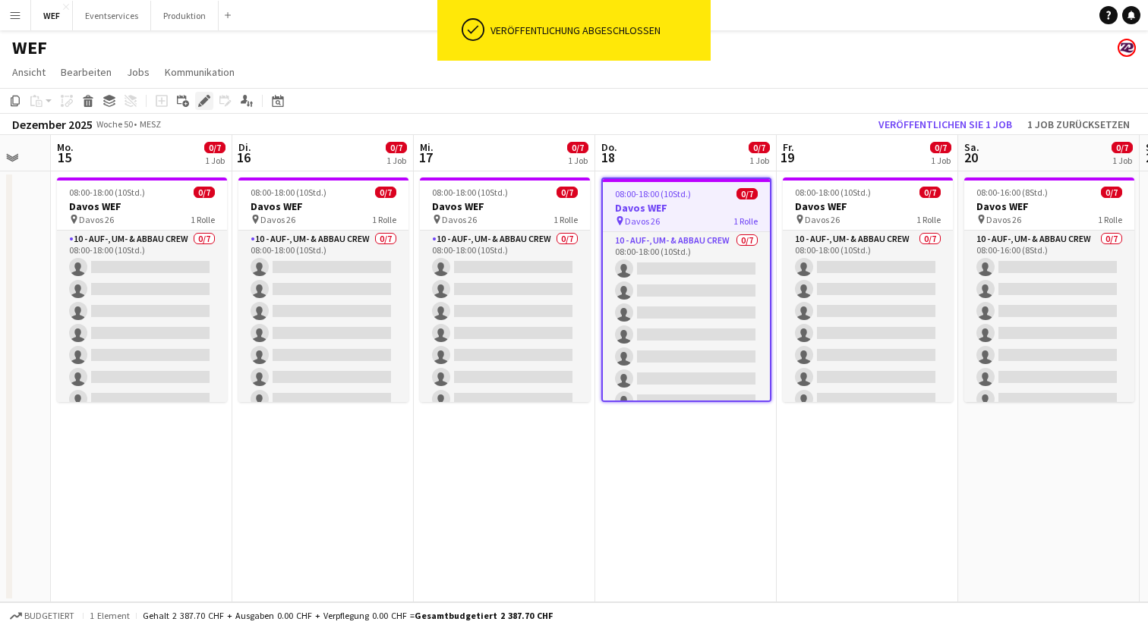
click at [199, 98] on icon "Bearbeiten" at bounding box center [204, 101] width 12 height 12
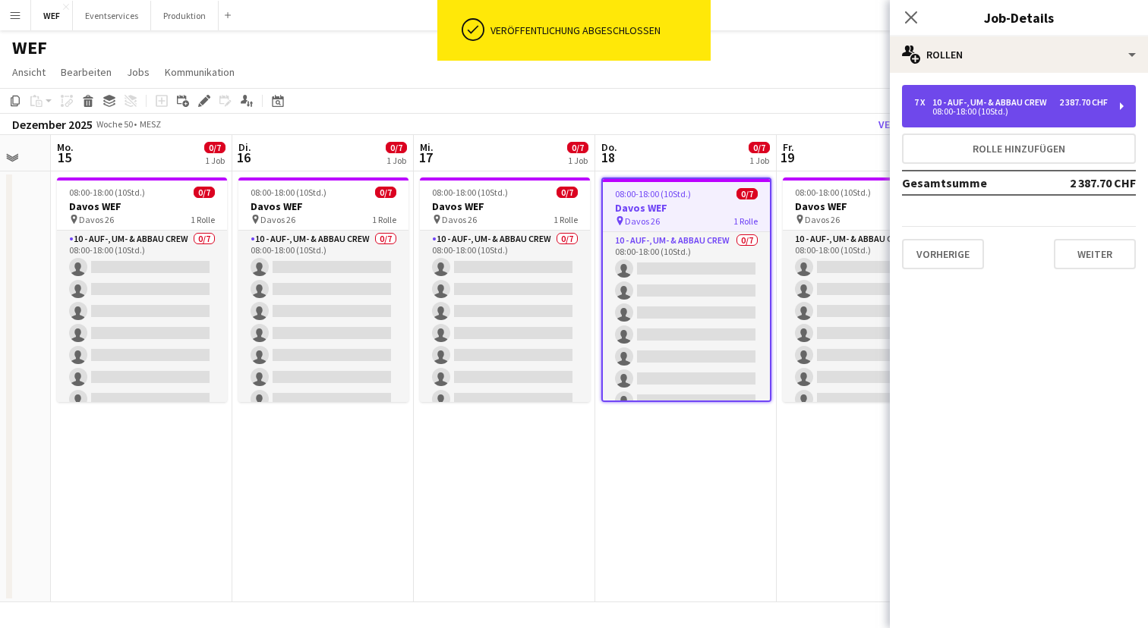
click at [1071, 115] on div "7 x 10 - Auf-, Um- & Abbau Crew 2 387.70 CHF 08:00-18:00 (10Std.)" at bounding box center [1019, 106] width 234 height 43
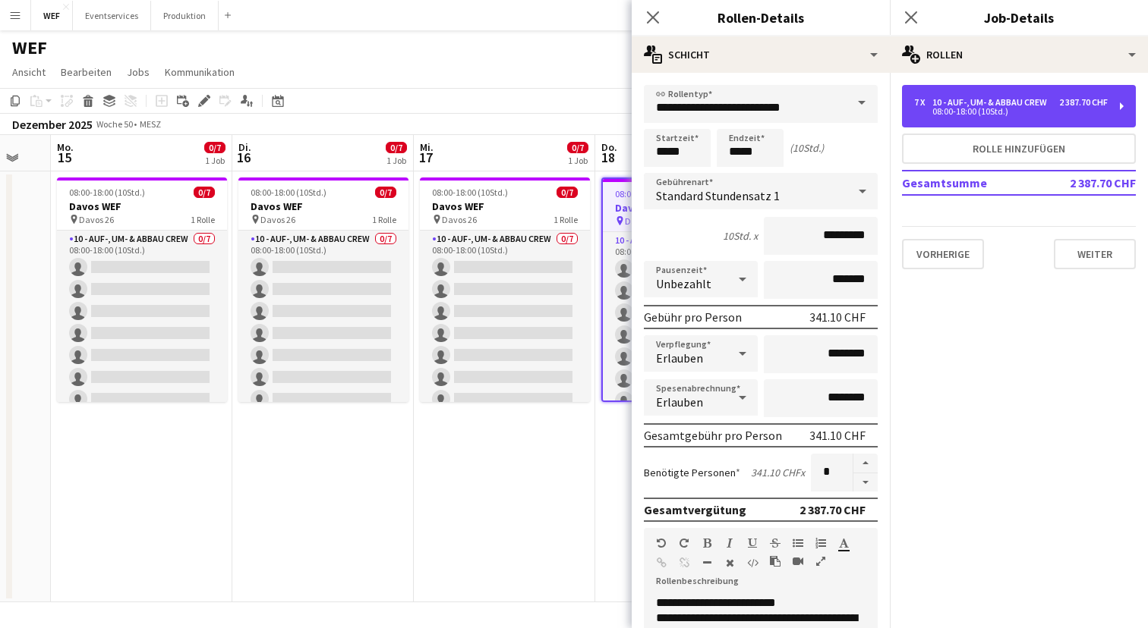
scroll to position [329, 0]
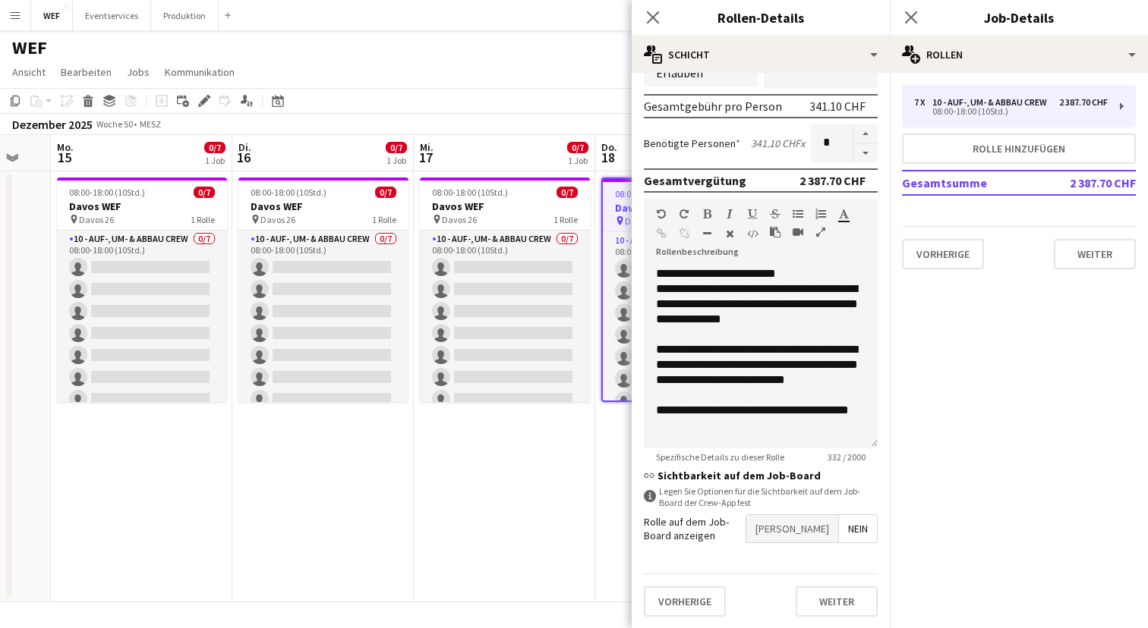
click at [811, 520] on span "[PERSON_NAME]" at bounding box center [792, 528] width 92 height 27
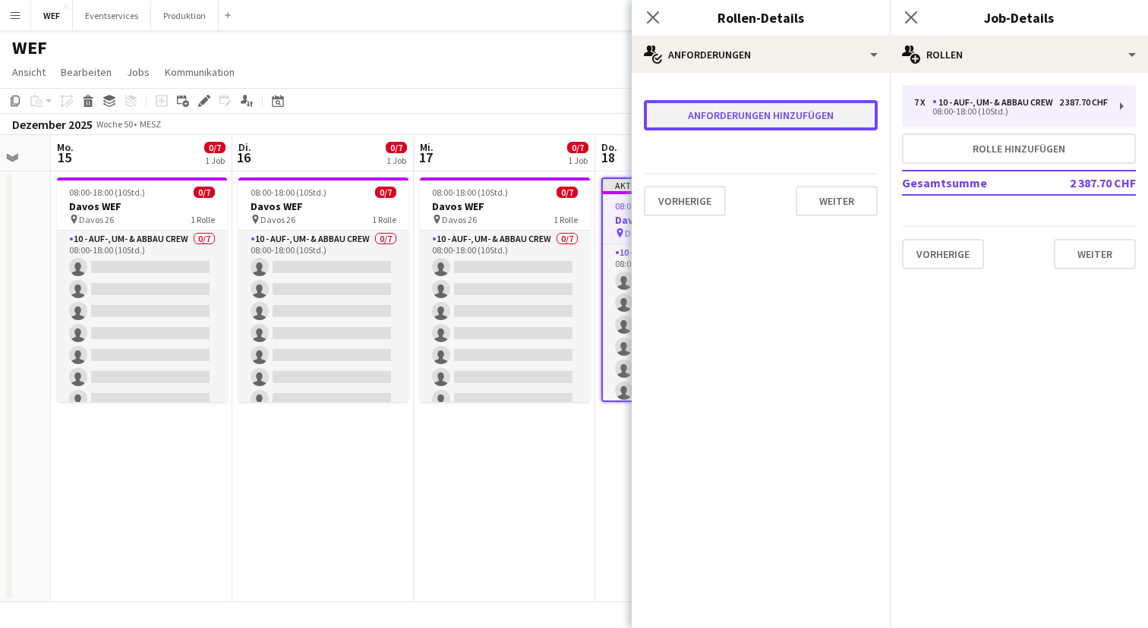
click at [786, 121] on button "Anforderungen hinzufügen" at bounding box center [761, 115] width 234 height 30
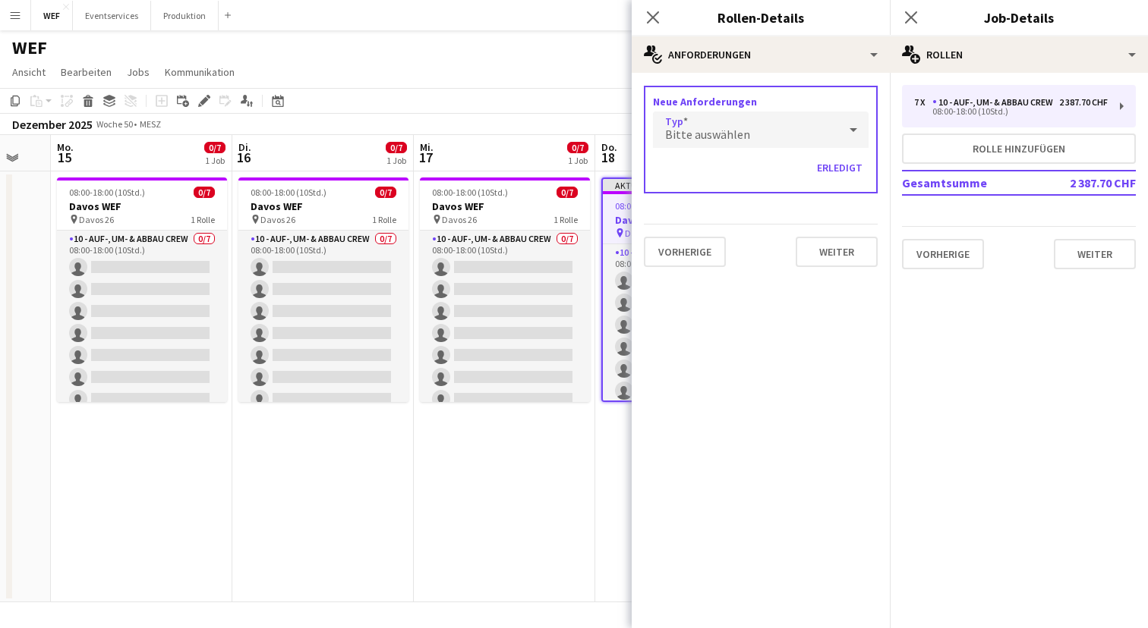
click at [815, 122] on div "Bitte auswählen" at bounding box center [745, 130] width 185 height 36
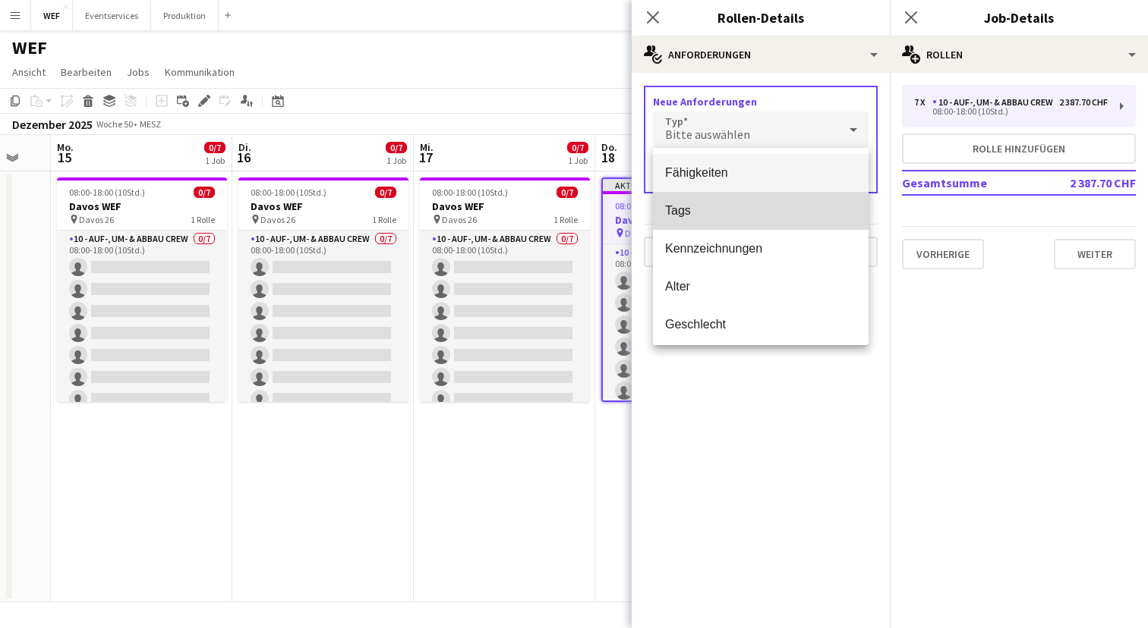
click at [736, 227] on mat-option "Tags" at bounding box center [761, 211] width 216 height 38
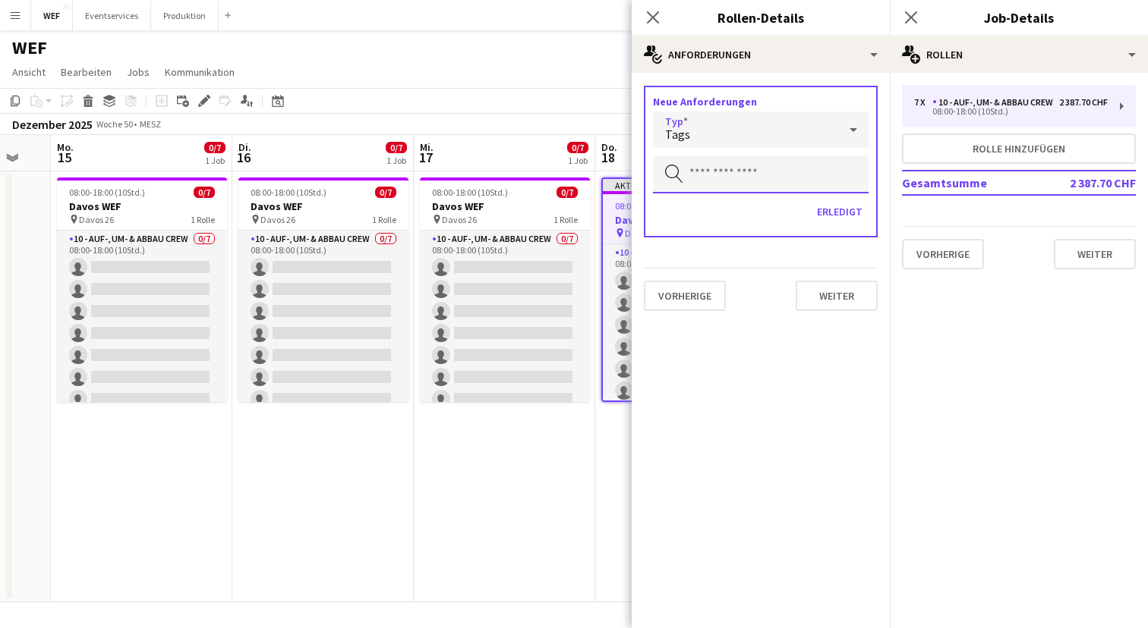
click at [752, 179] on input "text" at bounding box center [761, 175] width 216 height 38
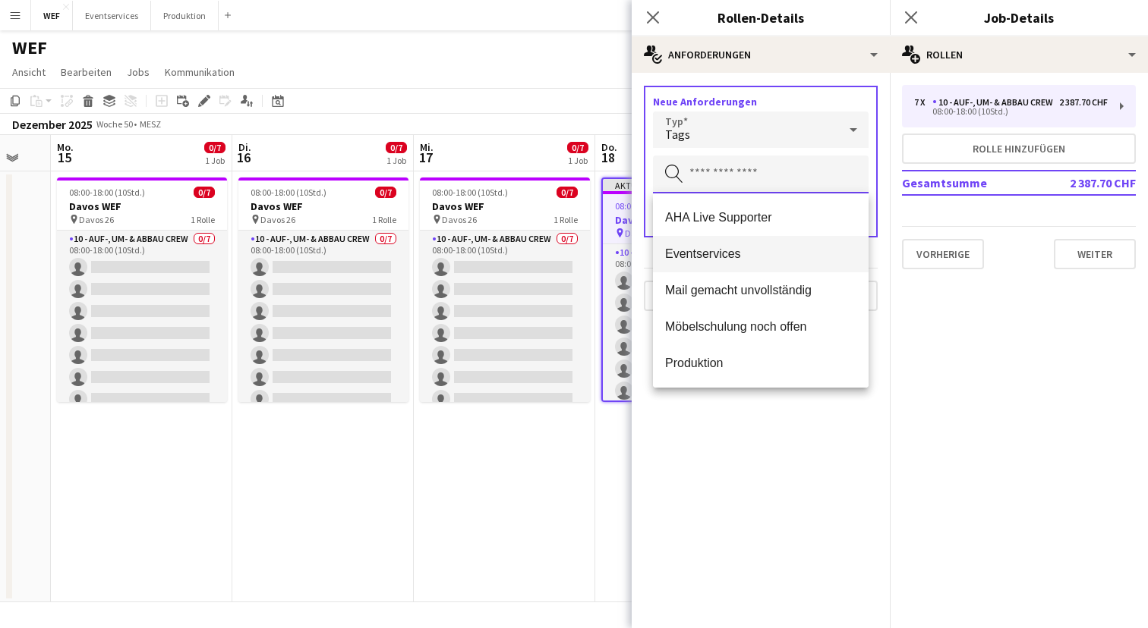
scroll to position [182, 0]
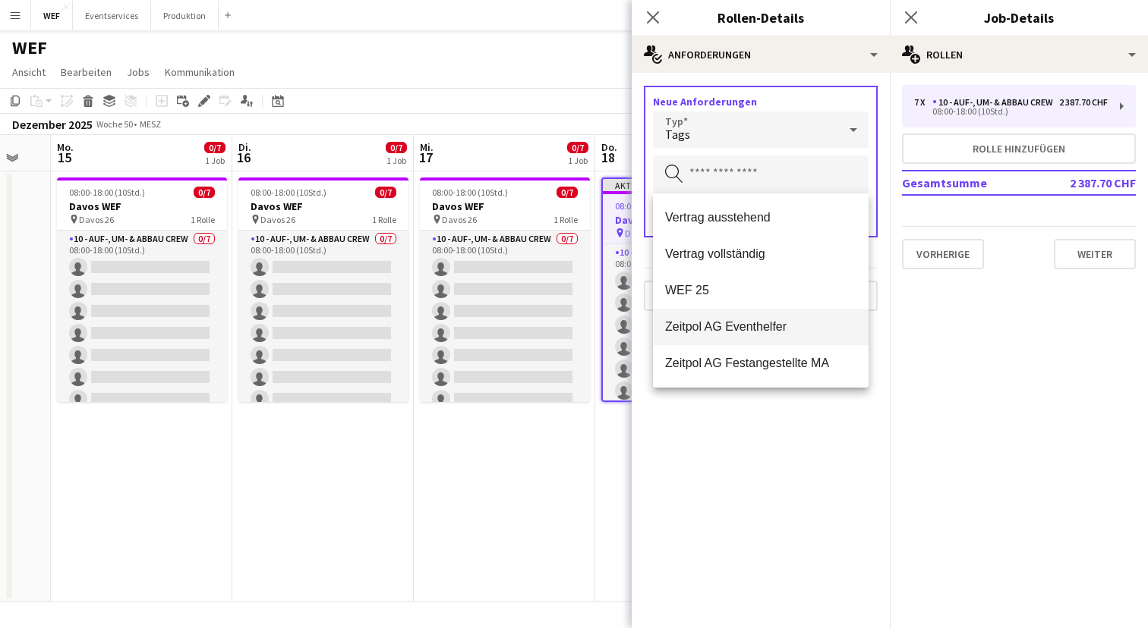
click at [730, 340] on mat-option "Zeitpol AG Eventhelfer" at bounding box center [761, 327] width 216 height 36
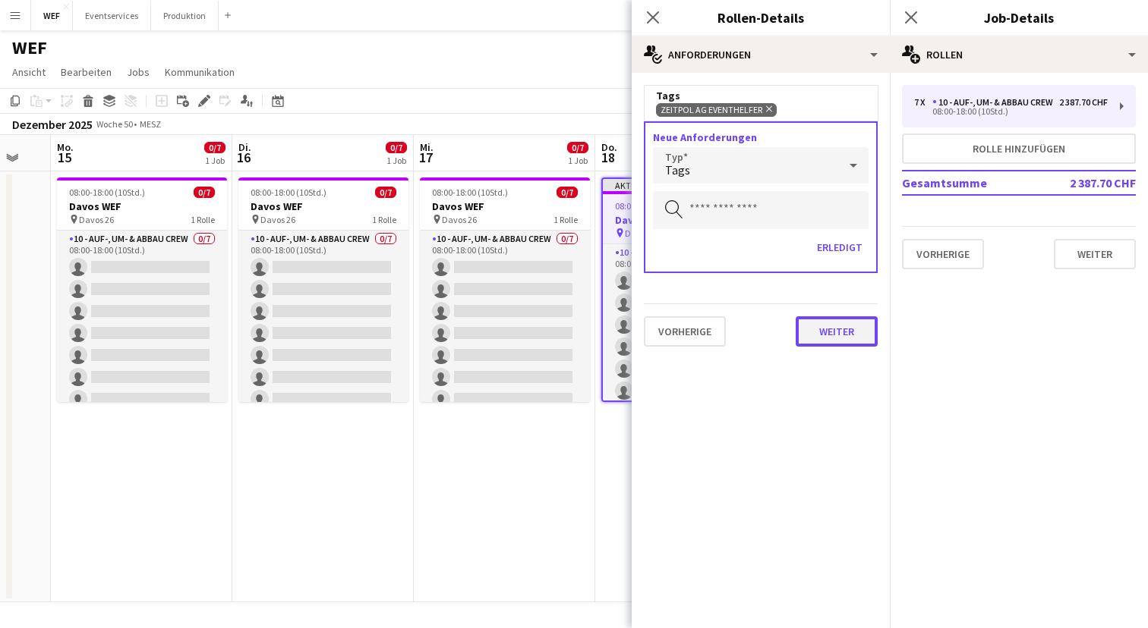
click at [820, 323] on button "Weiter" at bounding box center [836, 331] width 82 height 30
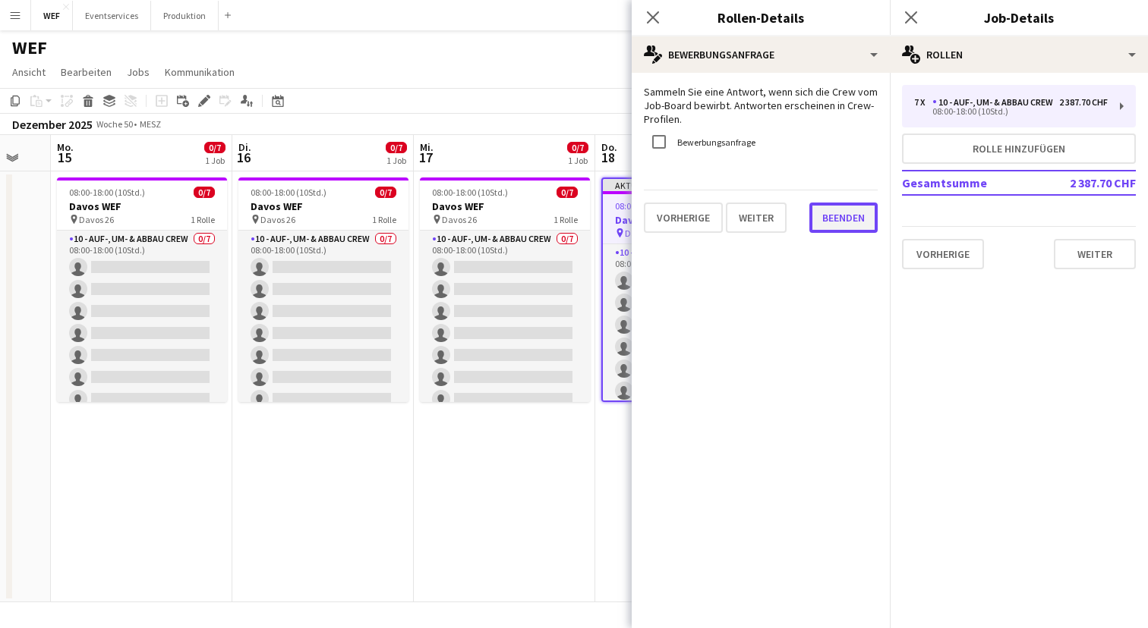
click at [856, 220] on button "Beenden" at bounding box center [843, 218] width 68 height 30
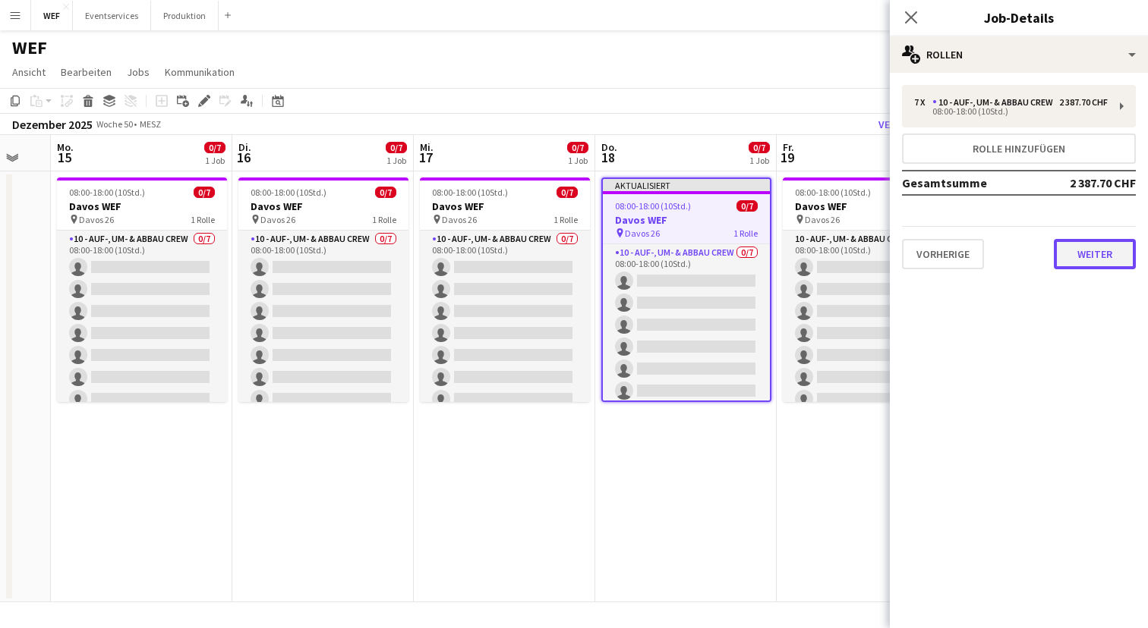
click at [1076, 257] on button "Weiter" at bounding box center [1094, 254] width 82 height 30
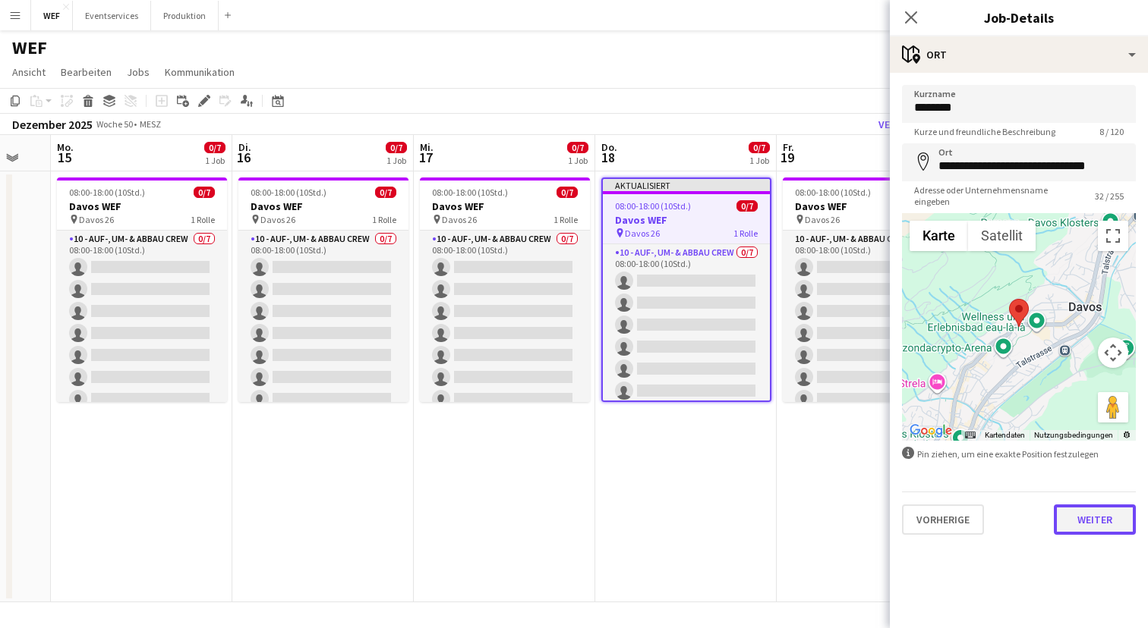
click at [1078, 519] on button "Weiter" at bounding box center [1094, 520] width 82 height 30
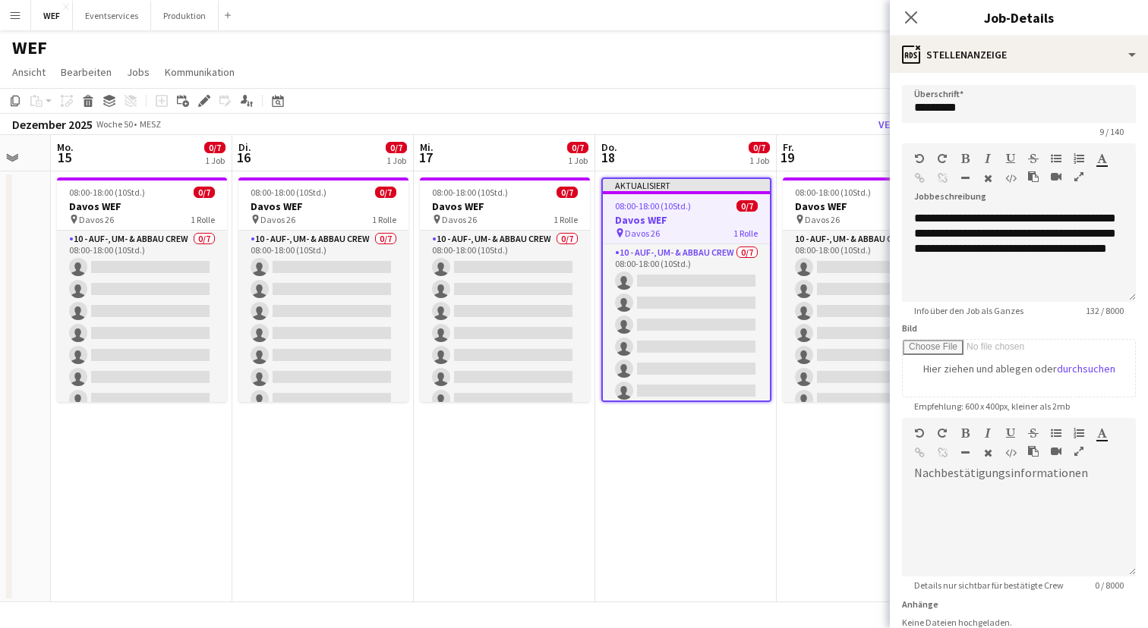
click at [905, 2] on div "Pop-in schließen" at bounding box center [911, 17] width 43 height 35
click at [905, 9] on app-icon "Pop-in schließen" at bounding box center [911, 18] width 22 height 22
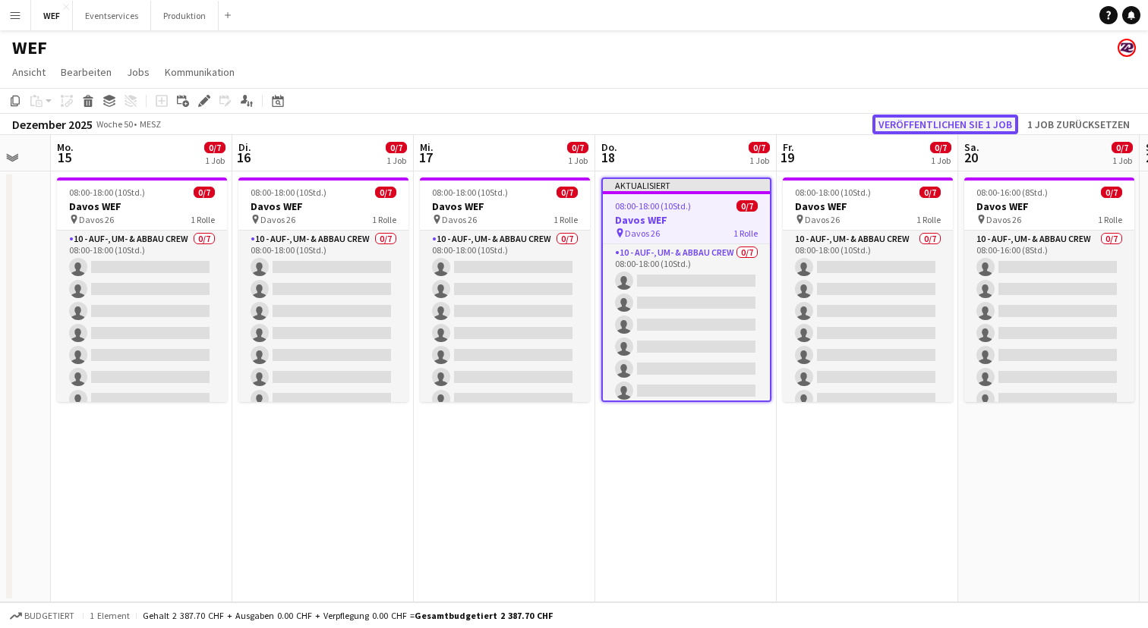
click at [902, 123] on button "Veröffentlichen Sie 1 Job" at bounding box center [945, 125] width 146 height 20
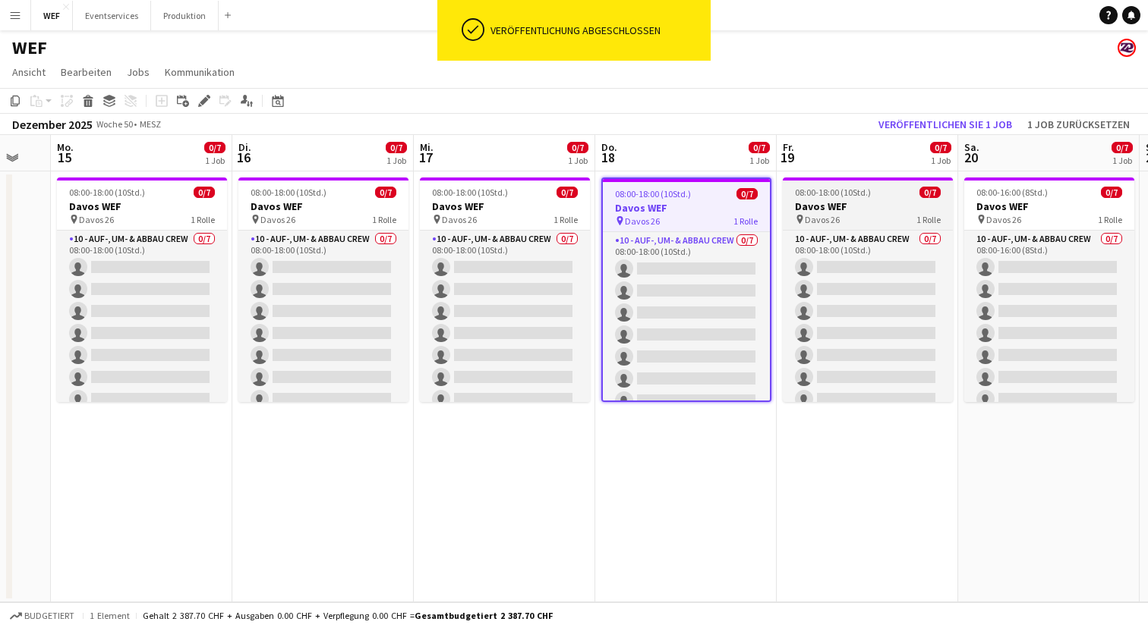
click at [821, 207] on h3 "Davos WEF" at bounding box center [867, 207] width 170 height 14
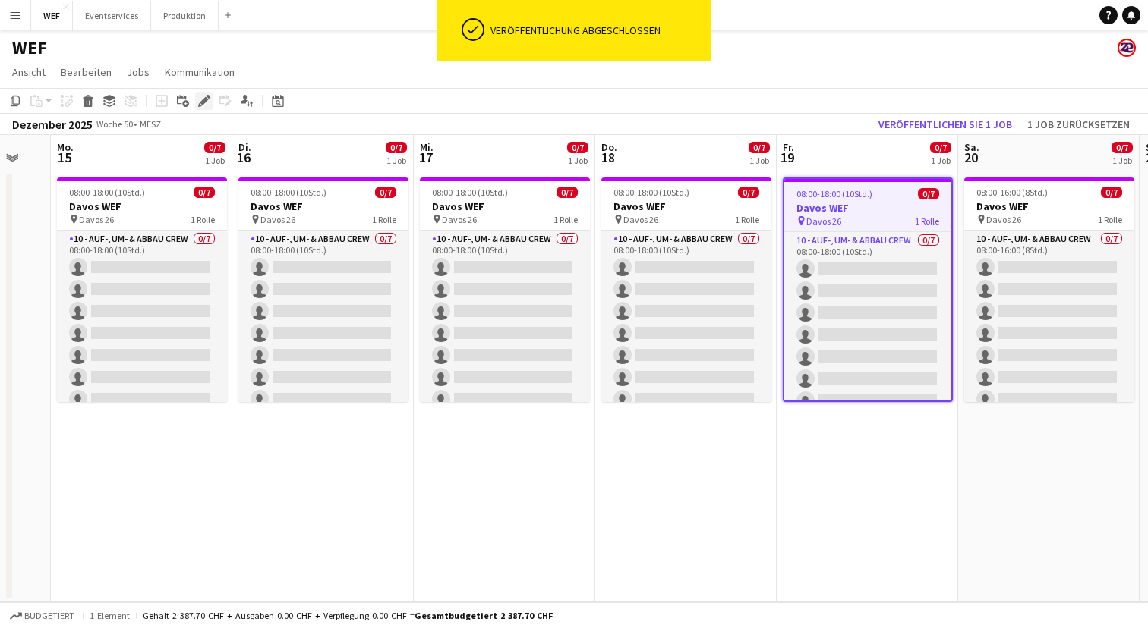
click at [205, 97] on icon at bounding box center [204, 101] width 8 height 8
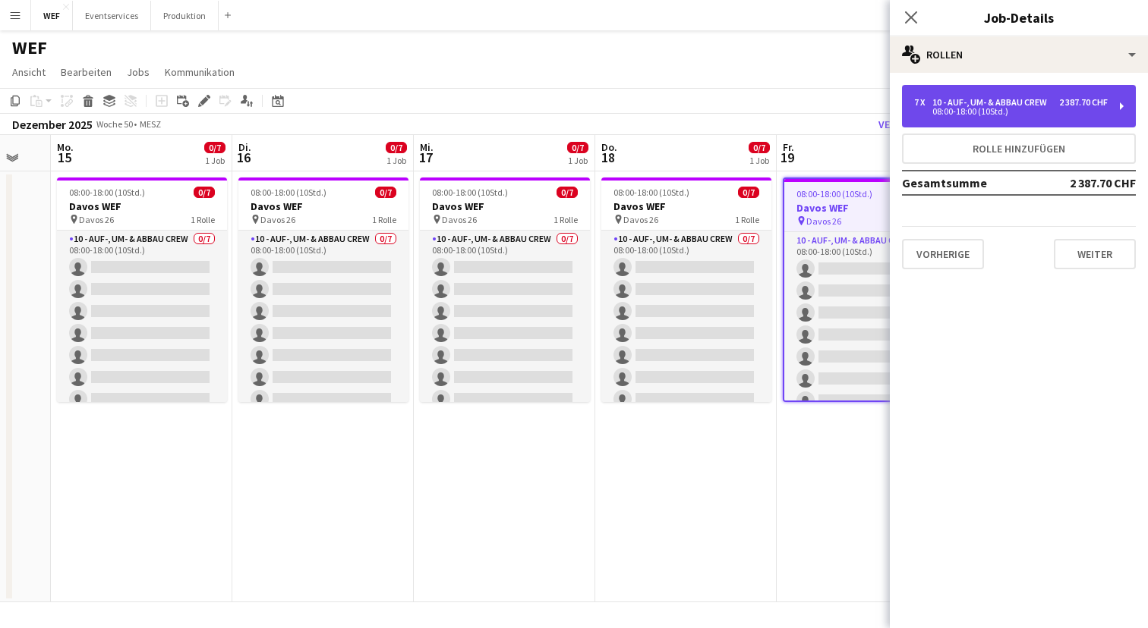
click at [1068, 104] on div "2 387.70 CHF" at bounding box center [1083, 102] width 49 height 11
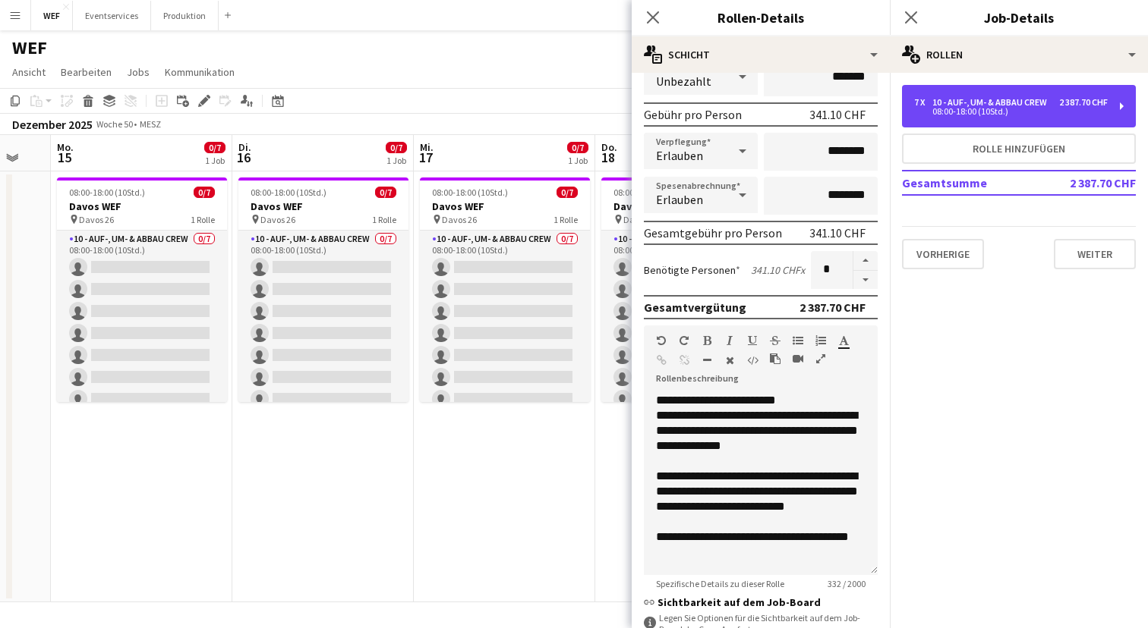
scroll to position [329, 0]
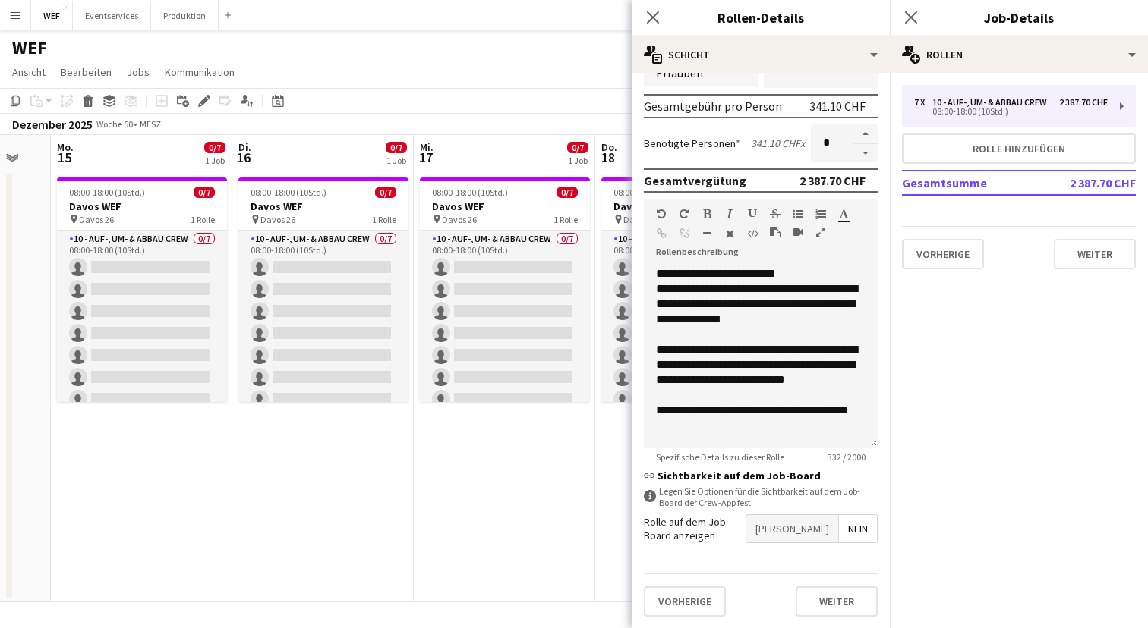
click at [817, 524] on span "[PERSON_NAME]" at bounding box center [792, 528] width 92 height 27
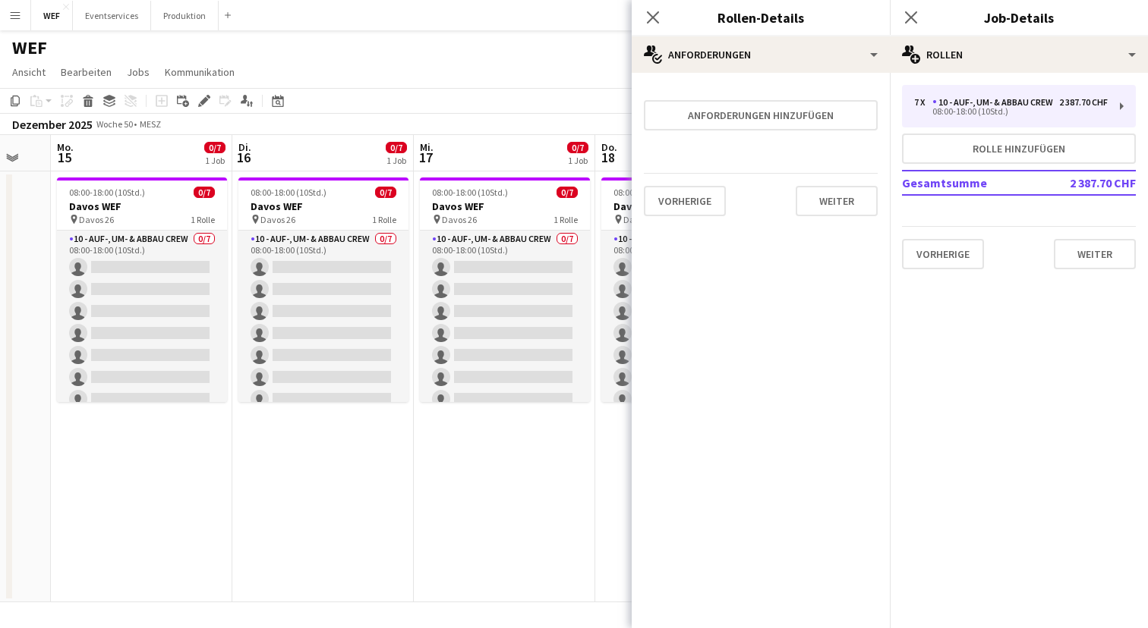
click at [827, 132] on form "Anforderungen hinzufügen Vorherige Weiter" at bounding box center [760, 156] width 258 height 143
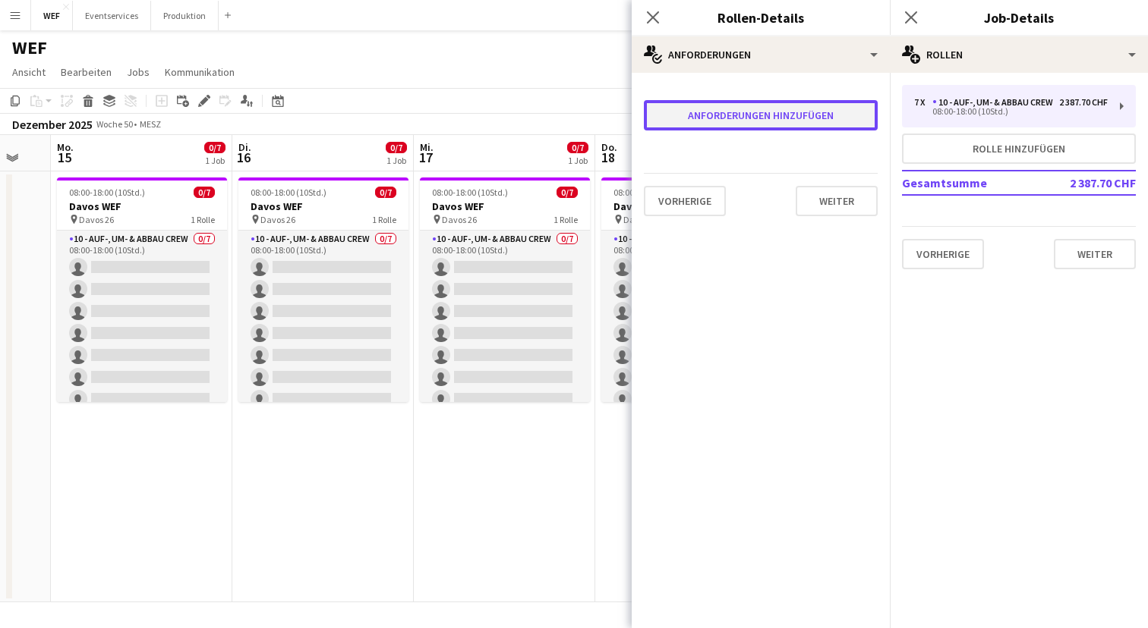
click at [819, 112] on button "Anforderungen hinzufügen" at bounding box center [761, 115] width 234 height 30
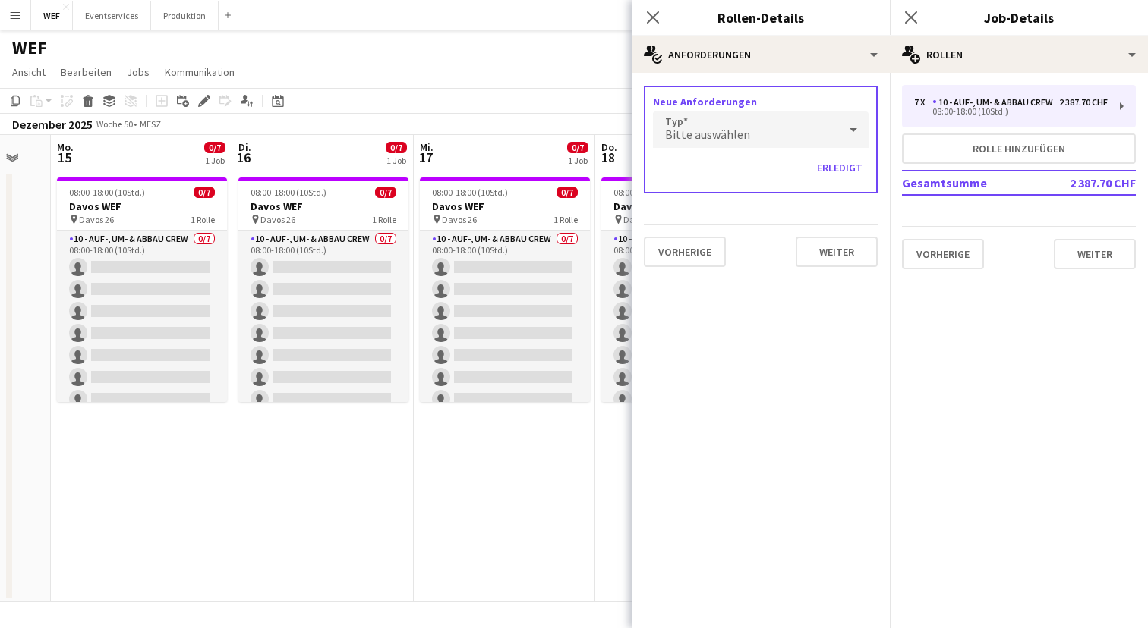
click at [793, 134] on div "Bitte auswählen" at bounding box center [745, 130] width 185 height 36
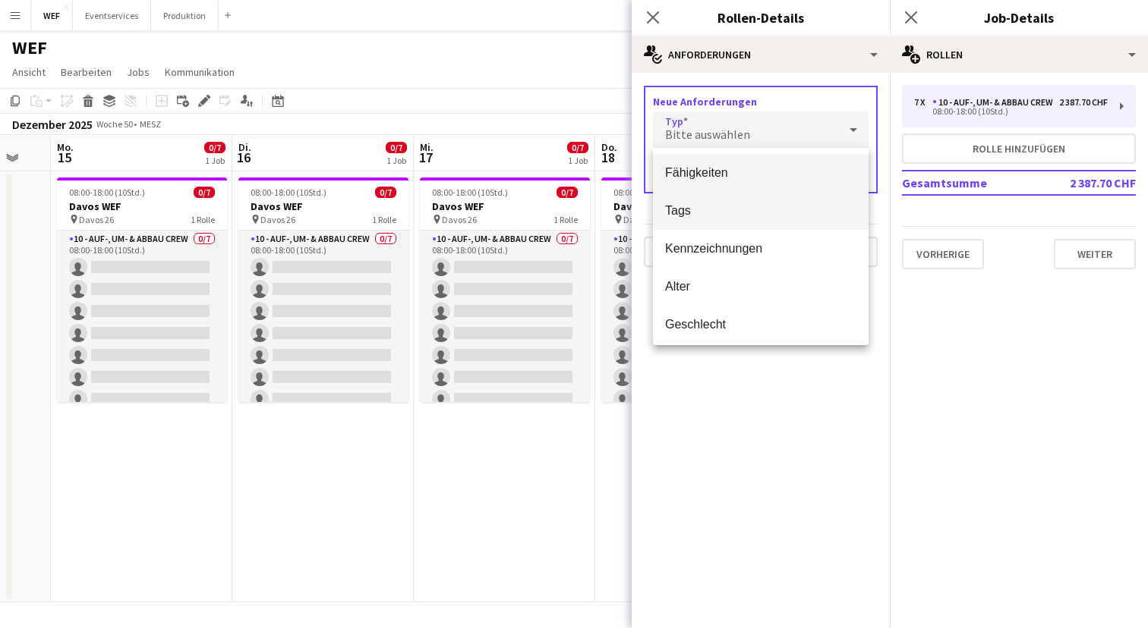
click at [757, 216] on span "Tags" at bounding box center [760, 210] width 191 height 14
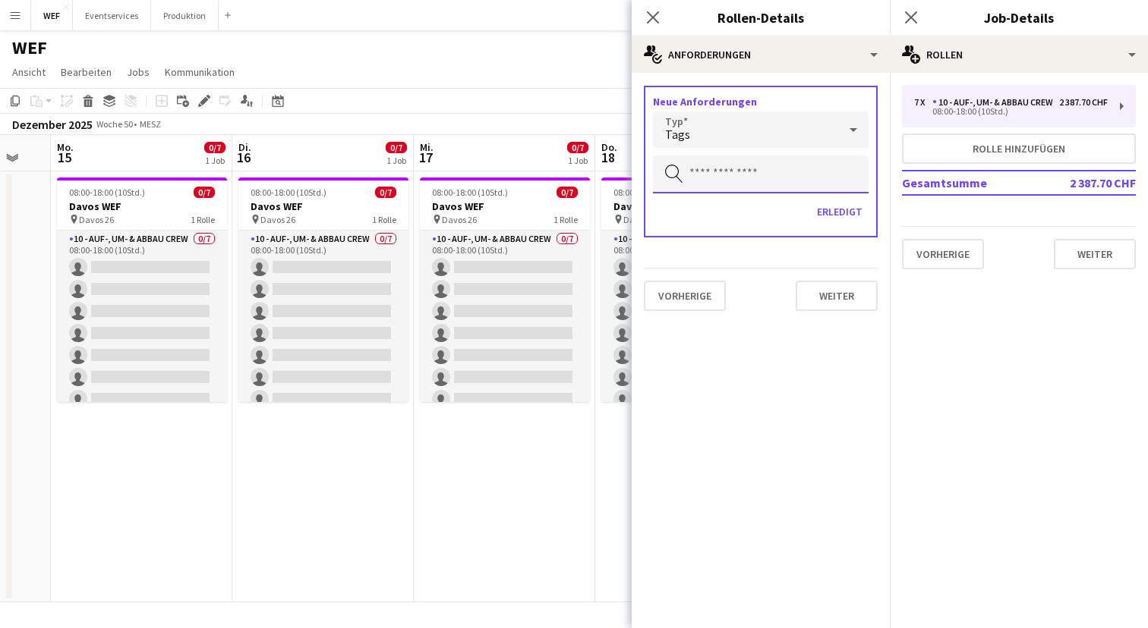
click at [771, 178] on input "text" at bounding box center [761, 175] width 216 height 38
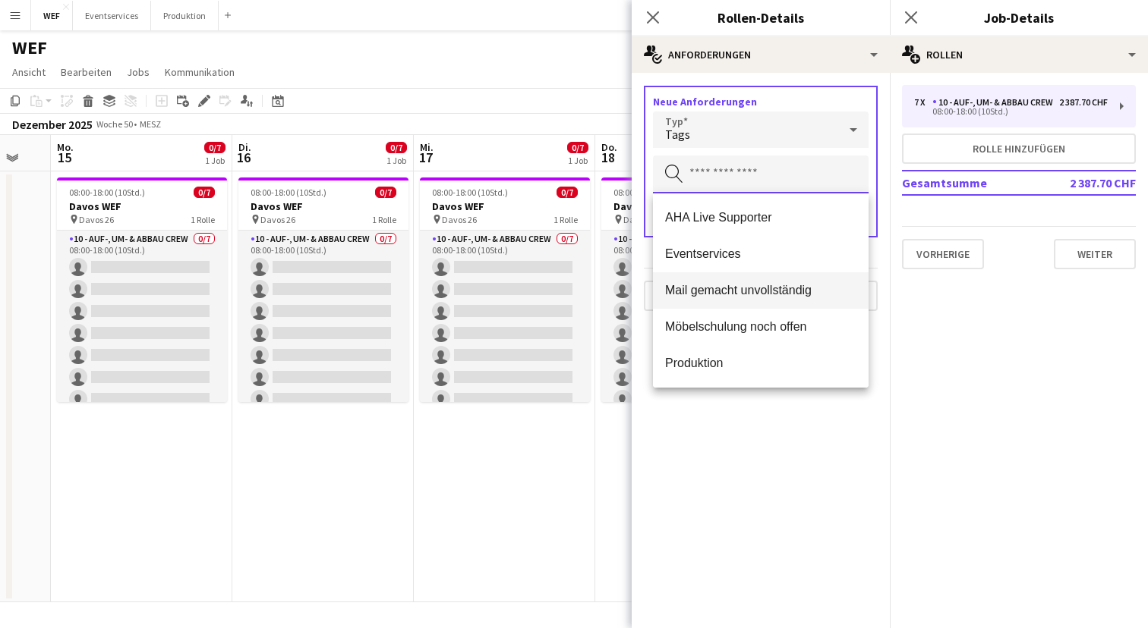
scroll to position [182, 0]
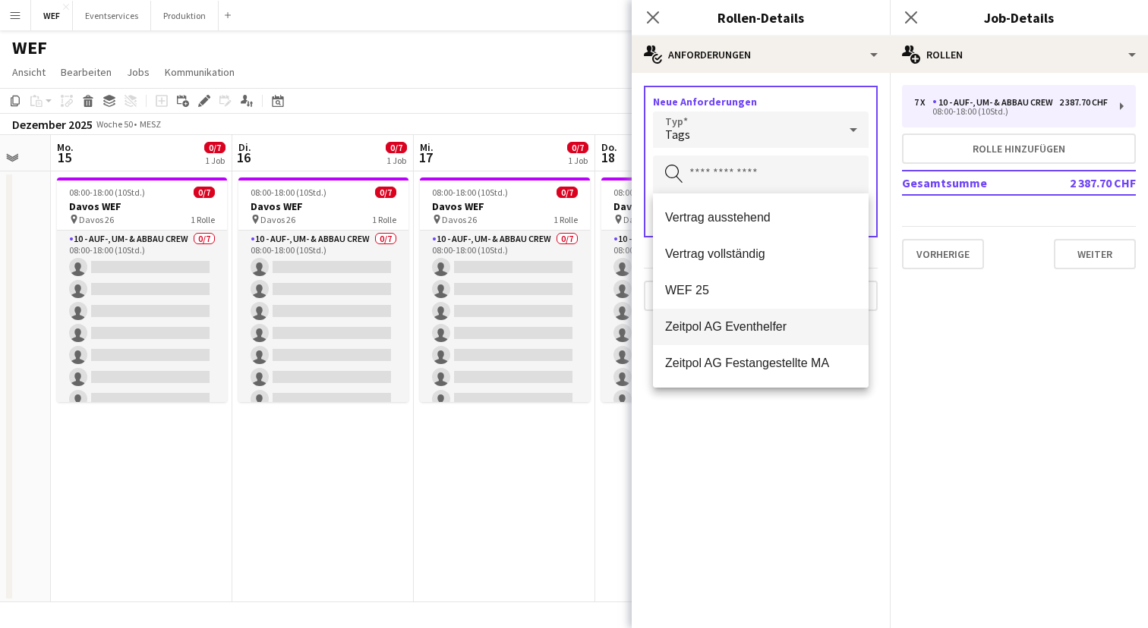
click at [754, 325] on span "Zeitpol AG Eventhelfer" at bounding box center [760, 327] width 191 height 14
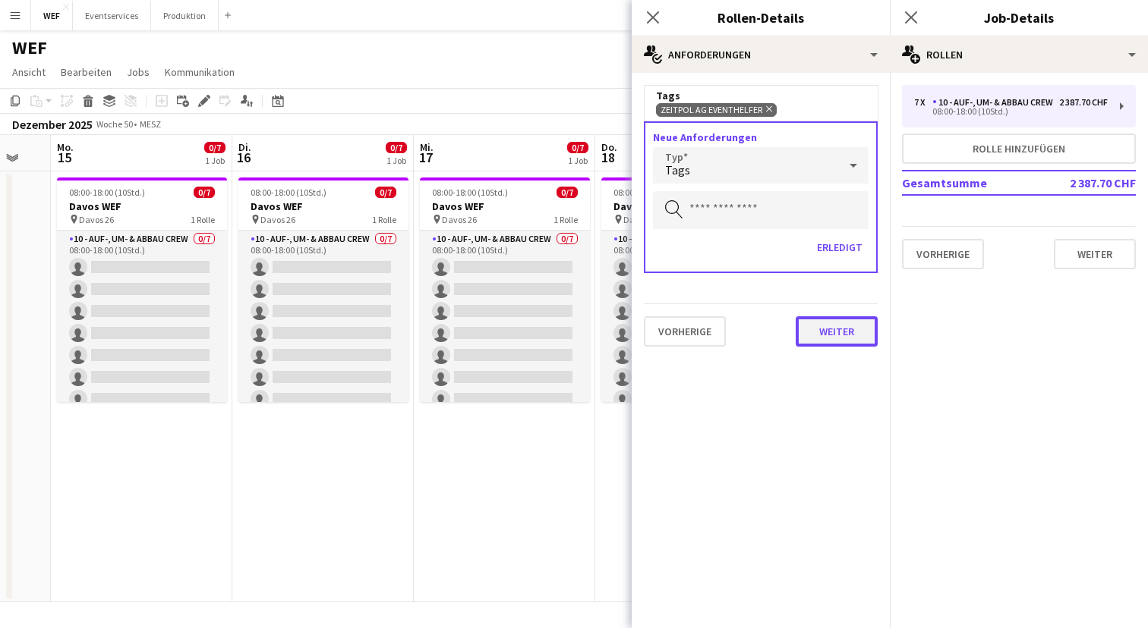
click at [829, 323] on button "Weiter" at bounding box center [836, 331] width 82 height 30
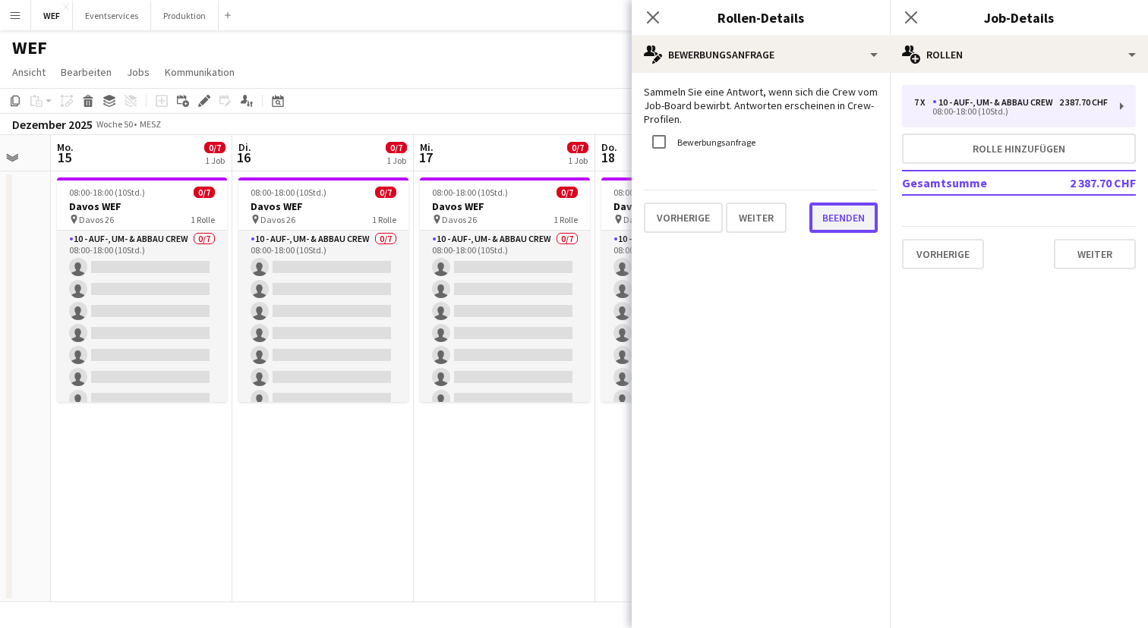
click at [846, 212] on button "Beenden" at bounding box center [843, 218] width 68 height 30
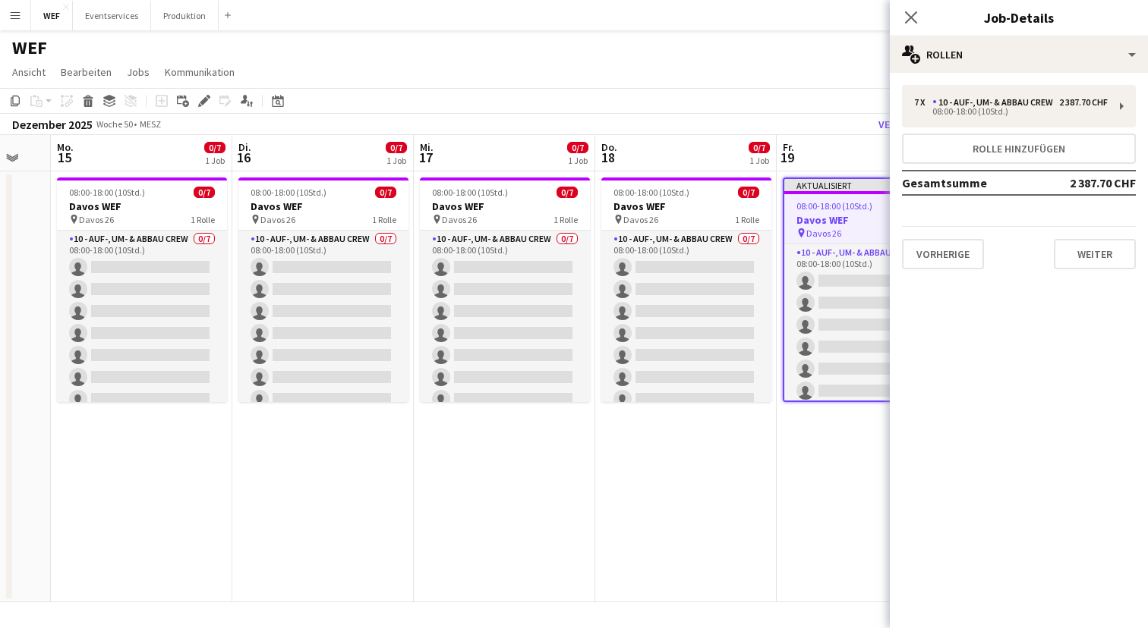
click at [911, 6] on div "Pop-in schließen" at bounding box center [911, 17] width 43 height 35
click at [908, 19] on icon at bounding box center [910, 17] width 14 height 14
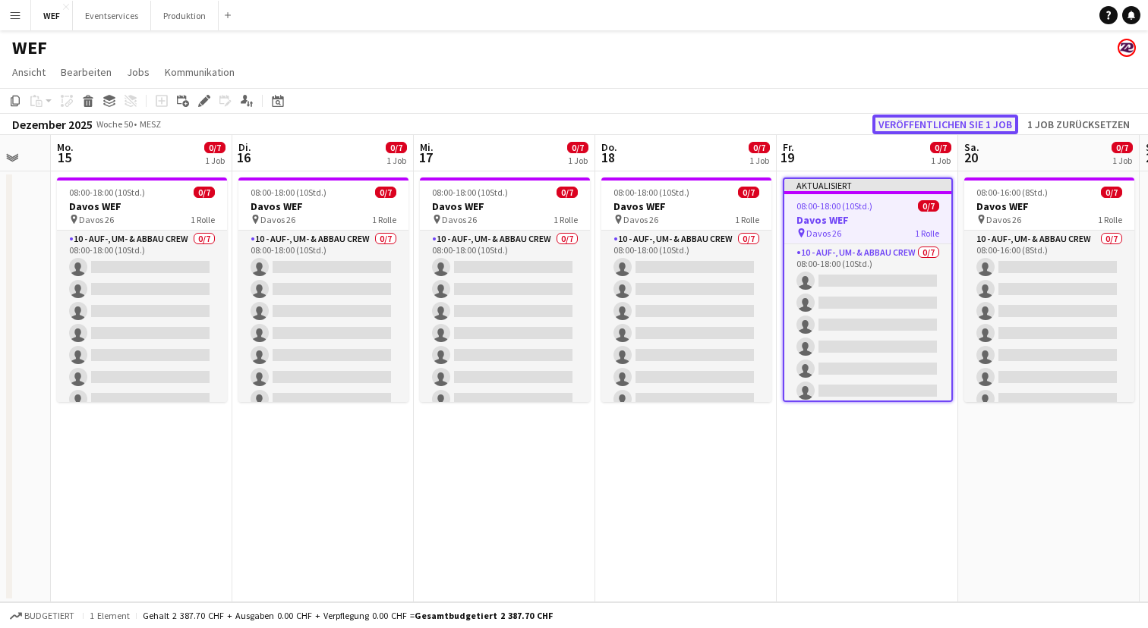
click at [927, 115] on button "Veröffentlichen Sie 1 Job" at bounding box center [945, 125] width 146 height 20
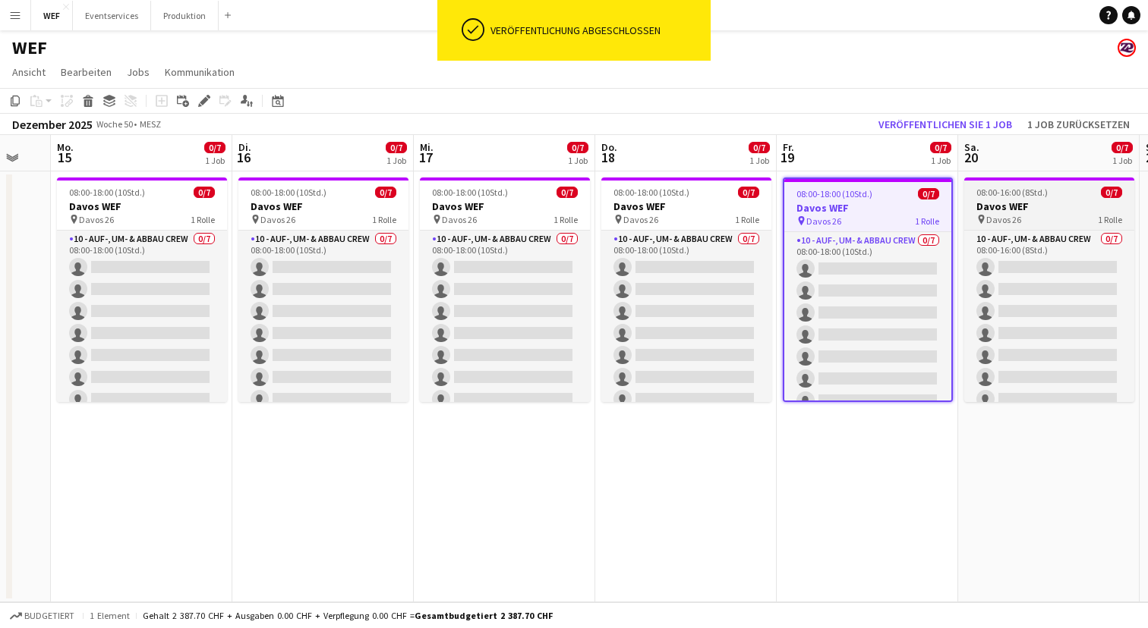
click at [1007, 213] on h3 "Davos WEF" at bounding box center [1049, 207] width 170 height 14
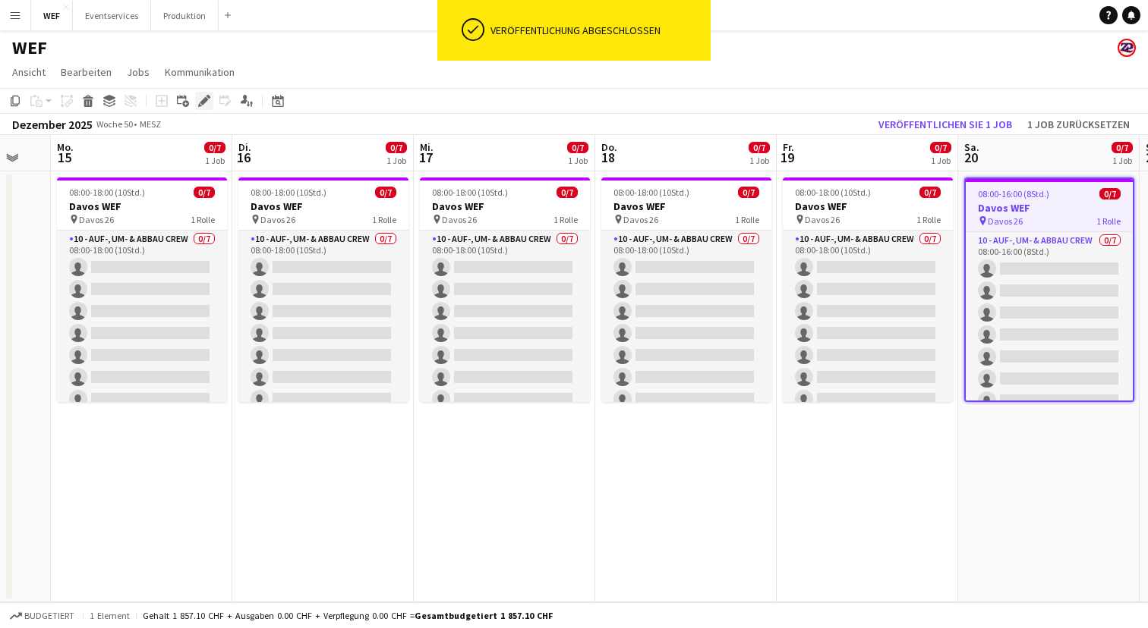
click at [206, 102] on icon "Bearbeiten" at bounding box center [204, 101] width 12 height 12
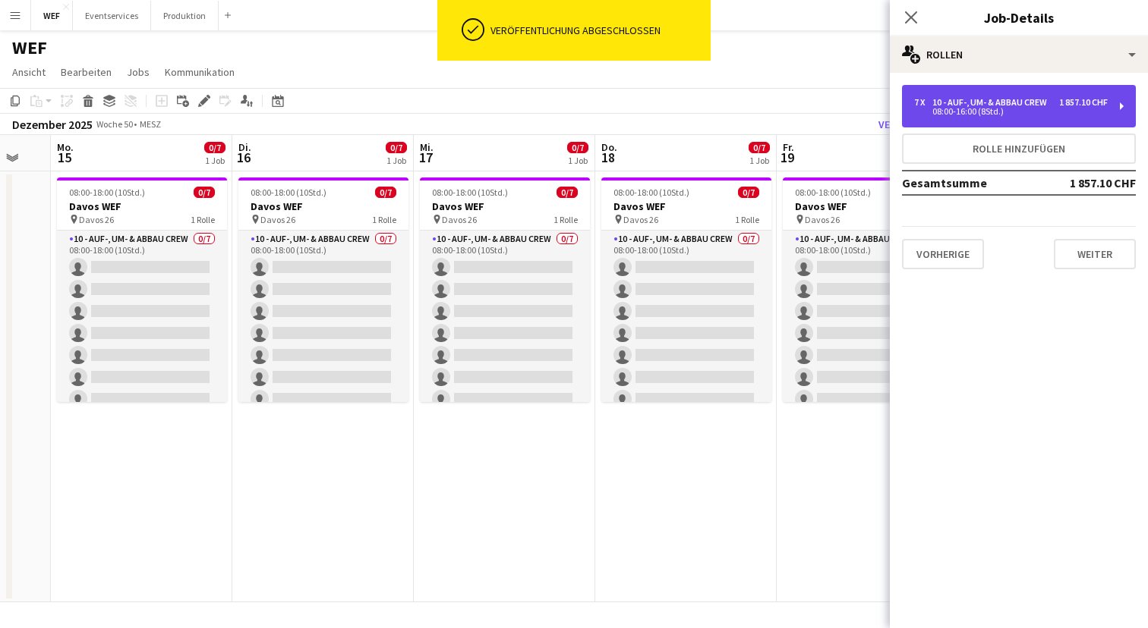
click at [1050, 107] on div "10 - Auf-, Um- & Abbau Crew" at bounding box center [992, 102] width 121 height 11
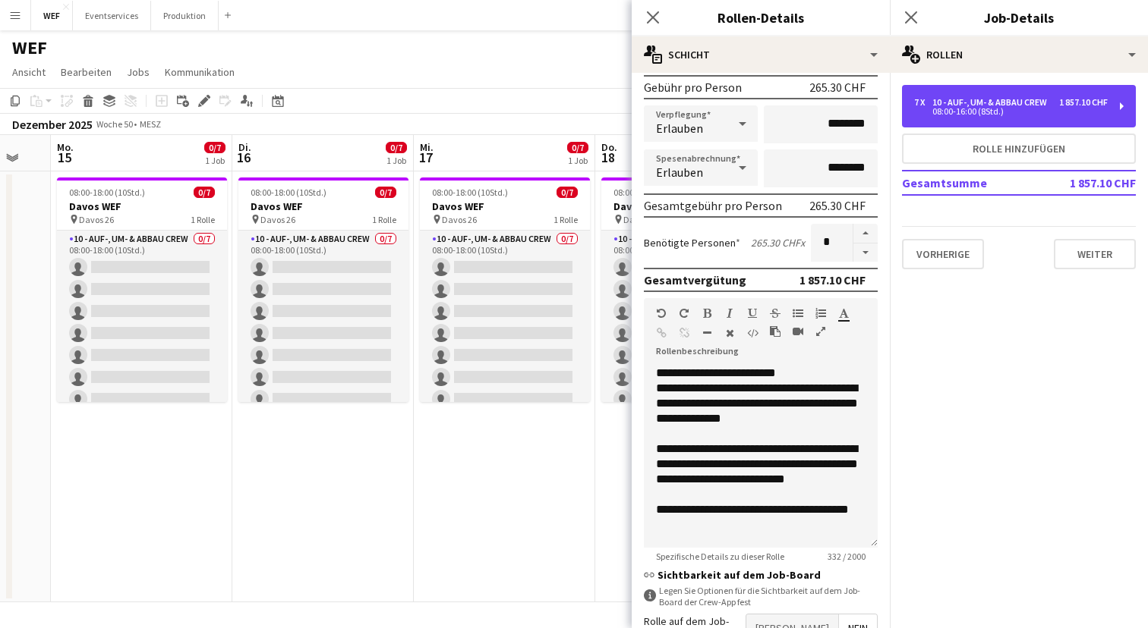
scroll to position [329, 0]
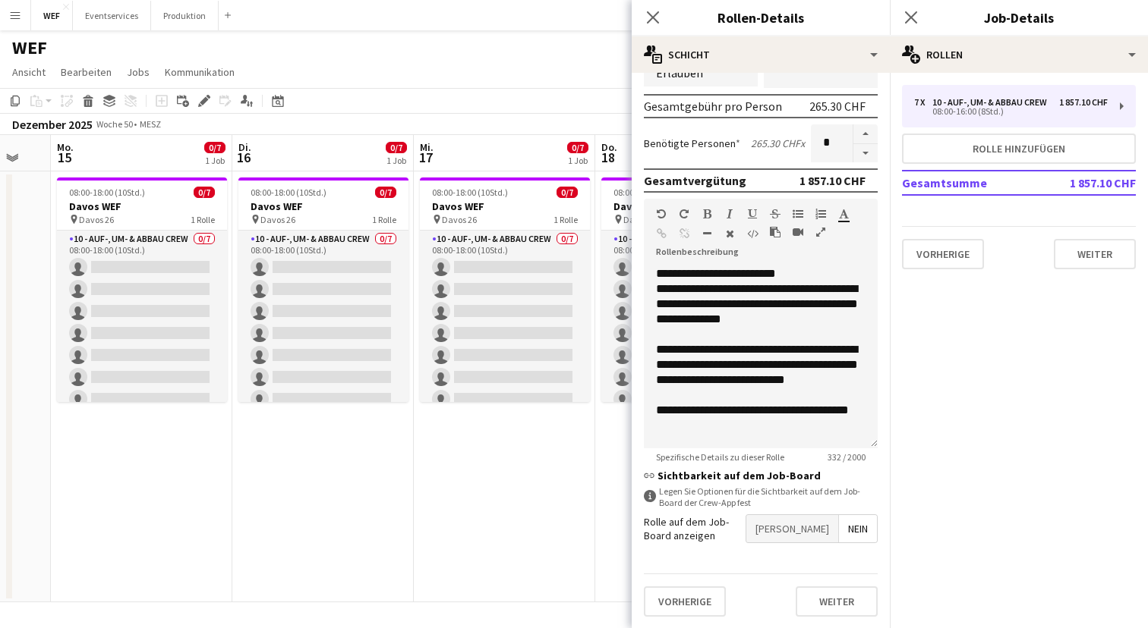
click at [817, 530] on span "[PERSON_NAME]" at bounding box center [792, 528] width 92 height 27
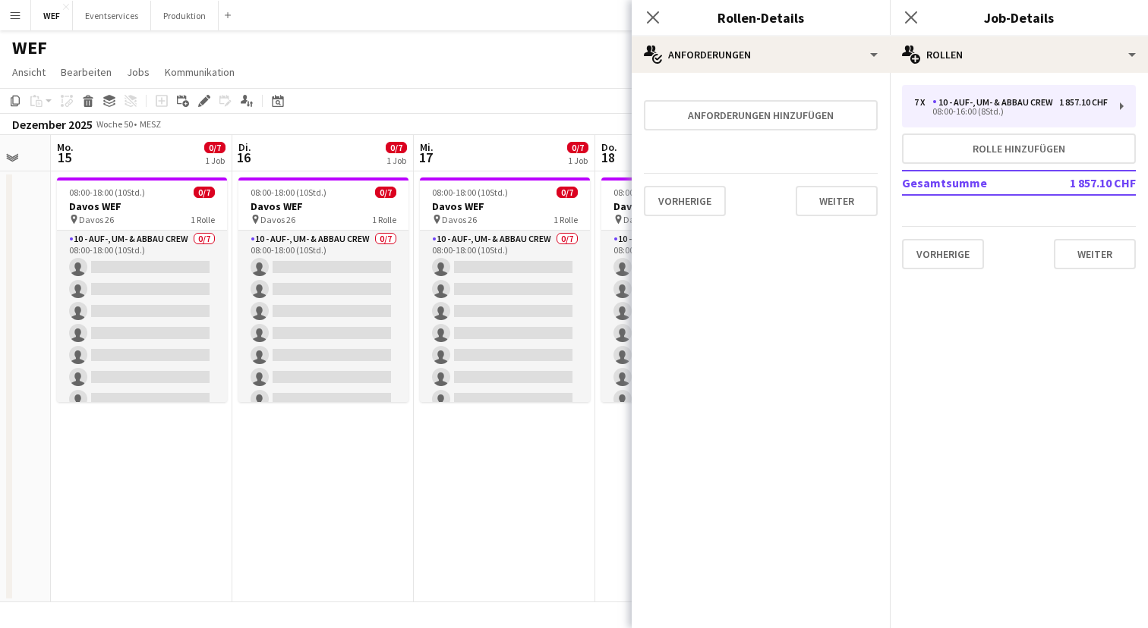
scroll to position [0, 0]
click at [835, 208] on button "Weiter" at bounding box center [836, 201] width 82 height 30
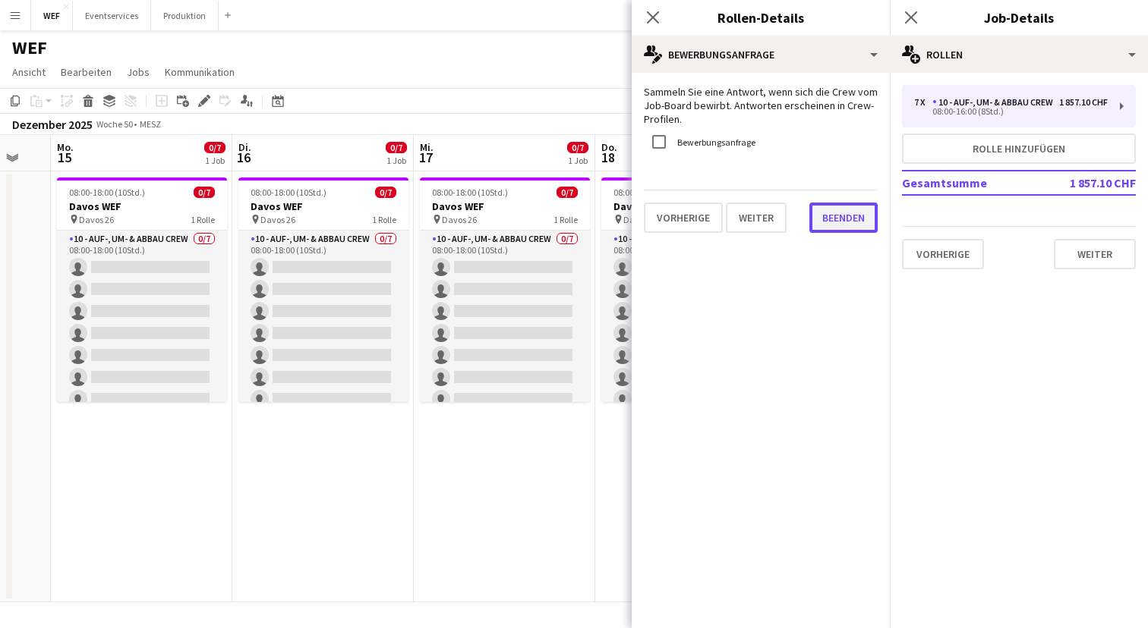
click at [835, 214] on button "Beenden" at bounding box center [843, 218] width 68 height 30
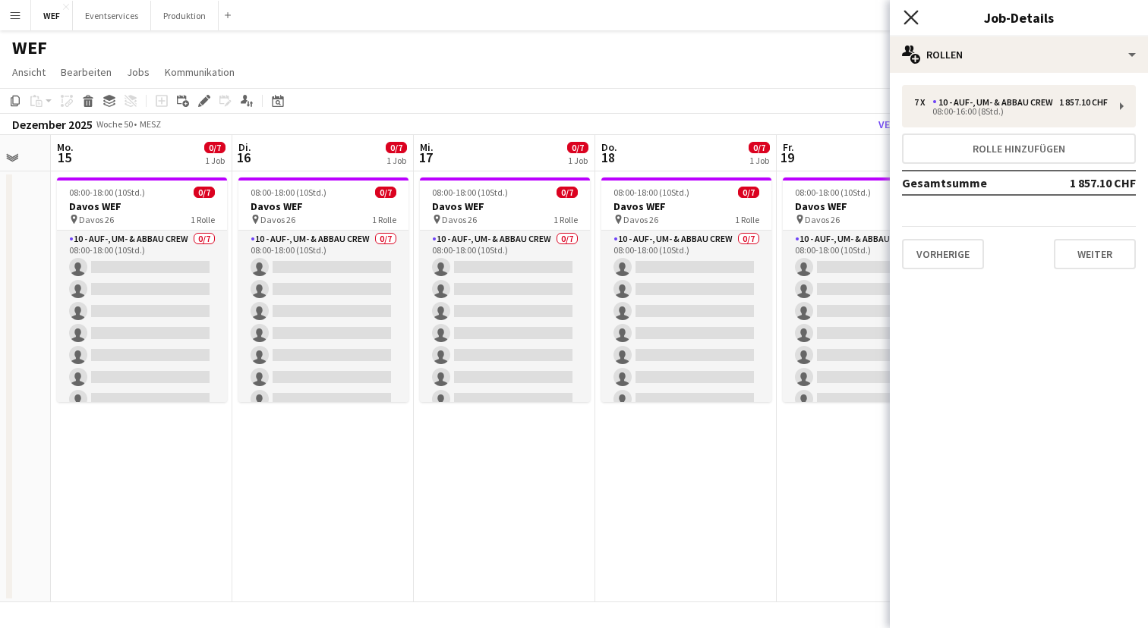
click at [908, 17] on icon at bounding box center [910, 17] width 14 height 14
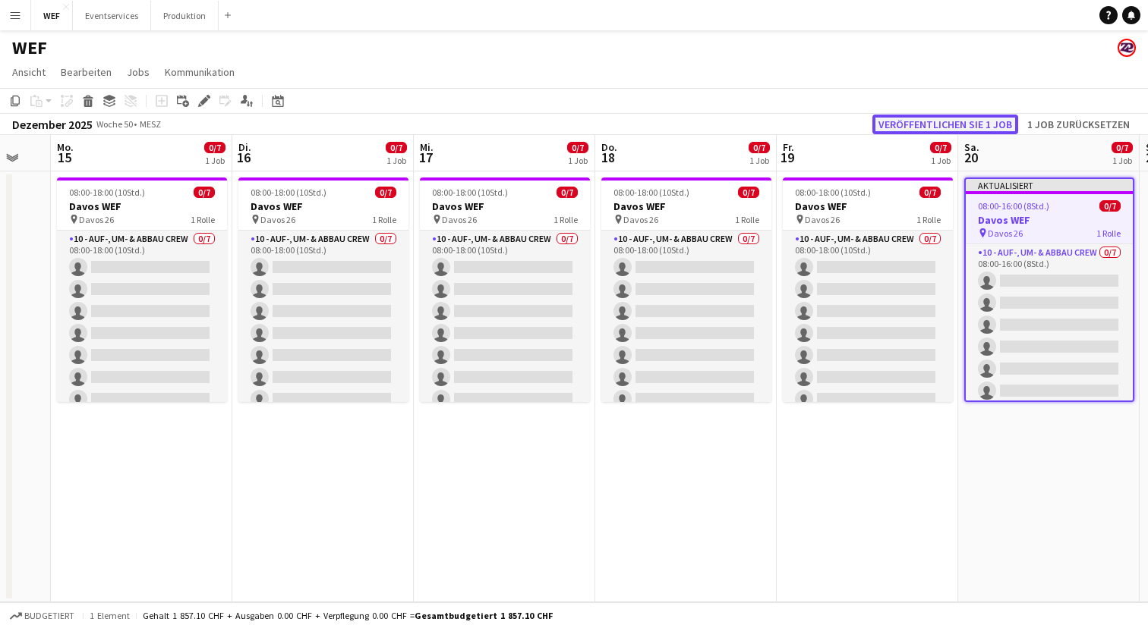
click at [956, 118] on button "Veröffentlichen Sie 1 Job" at bounding box center [945, 125] width 146 height 20
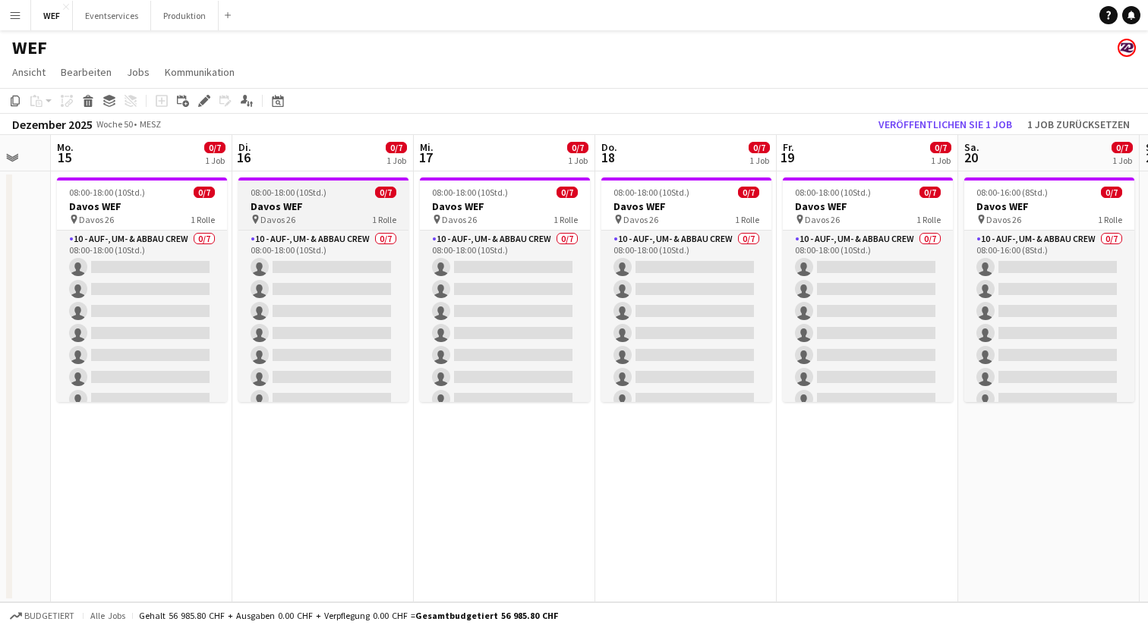
click at [302, 192] on span "08:00-18:00 (10Std.)" at bounding box center [288, 192] width 76 height 11
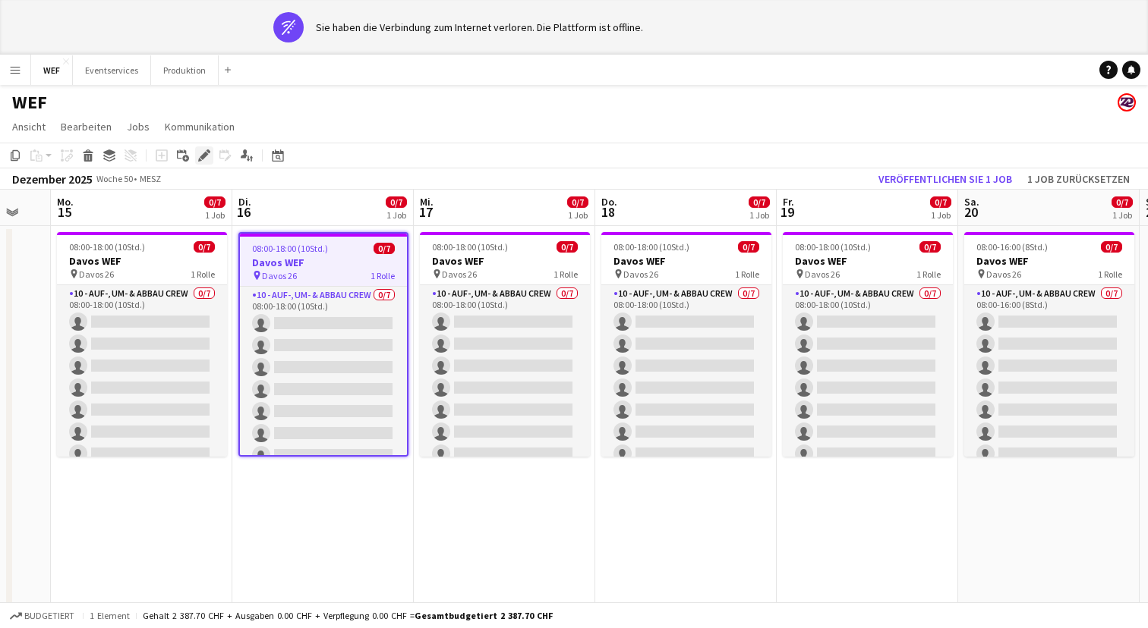
click at [211, 150] on div "Bearbeiten" at bounding box center [204, 155] width 18 height 18
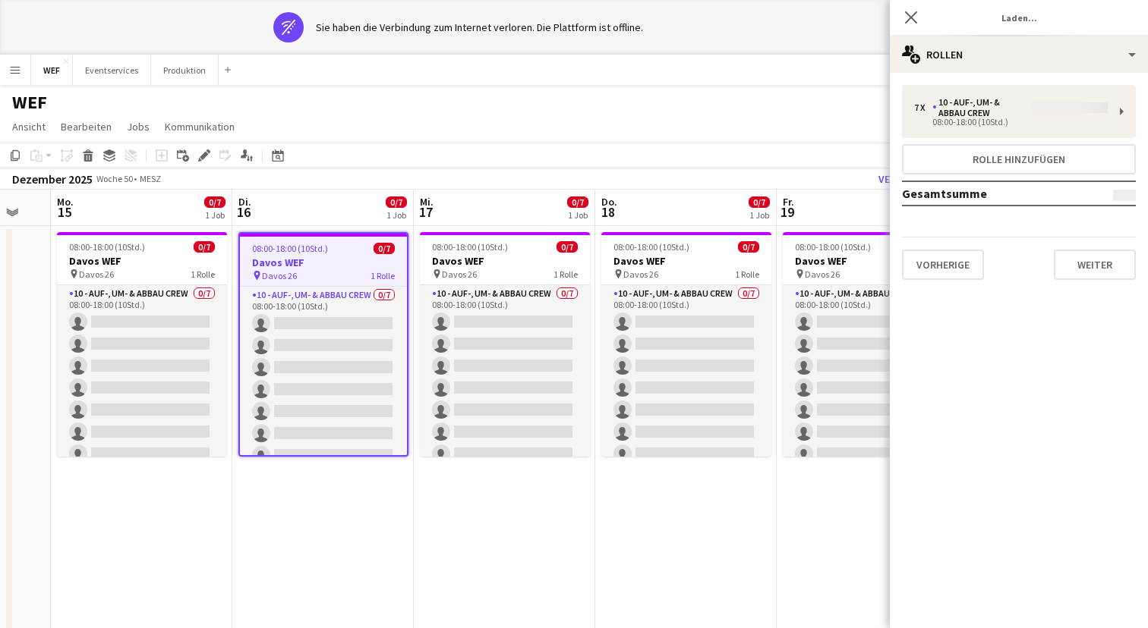
click at [1109, 112] on div "7 x 10 - Auf-, Um- & Abbau Crew 08:00-18:00 (10Std.) Rolle hinzufügen Gesamtsum…" at bounding box center [1019, 182] width 258 height 195
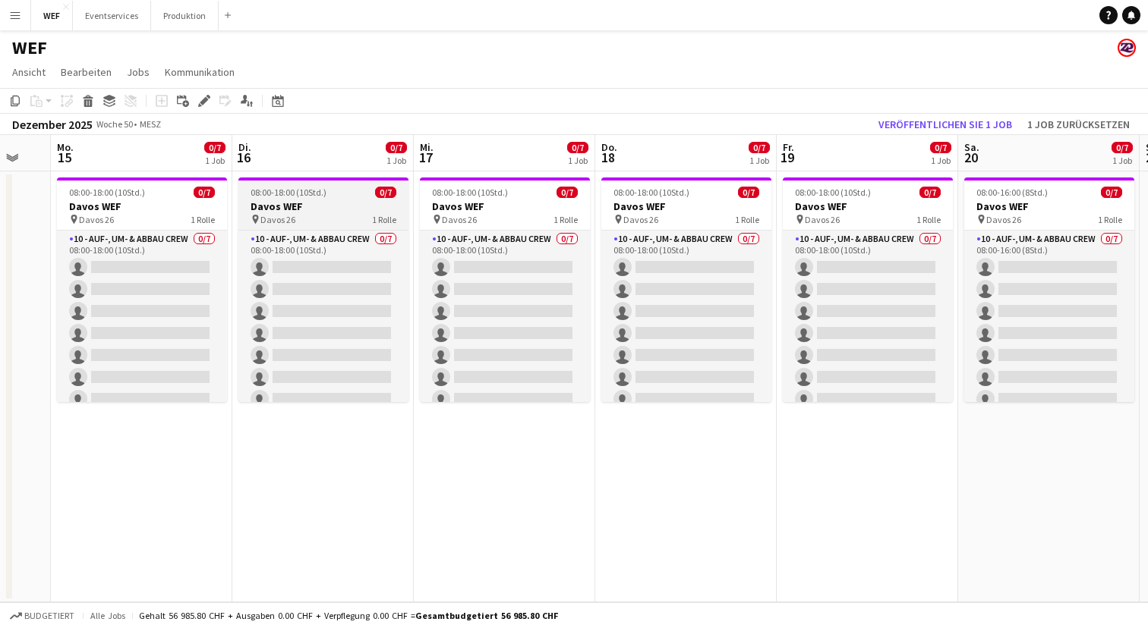
click at [342, 216] on div "pin Davos 26 1 Rolle" at bounding box center [323, 219] width 170 height 12
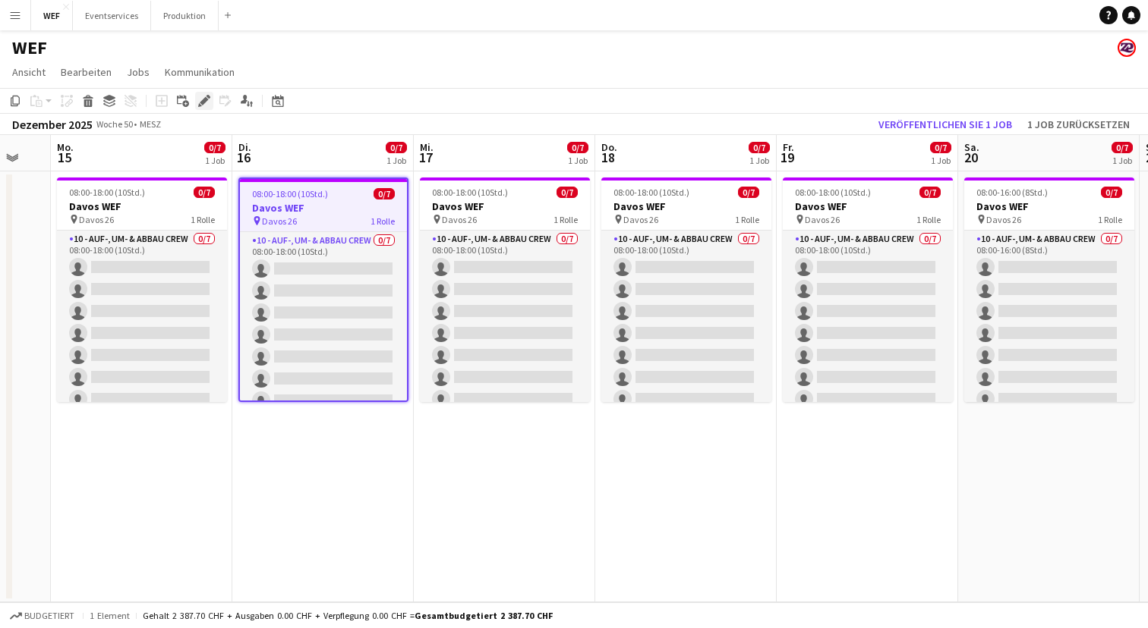
click at [206, 102] on icon "Bearbeiten" at bounding box center [204, 101] width 12 height 12
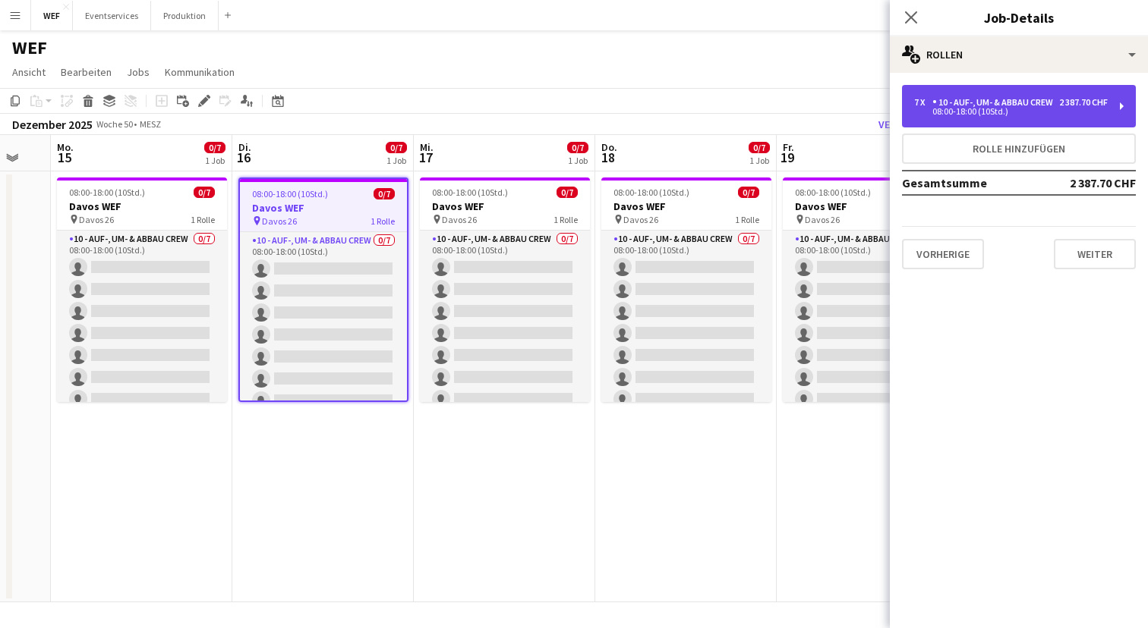
click at [1116, 113] on div "7 x 10 - Auf-, Um- & Abbau Crew 2 387.70 CHF 08:00-18:00 (10Std.)" at bounding box center [1019, 106] width 234 height 43
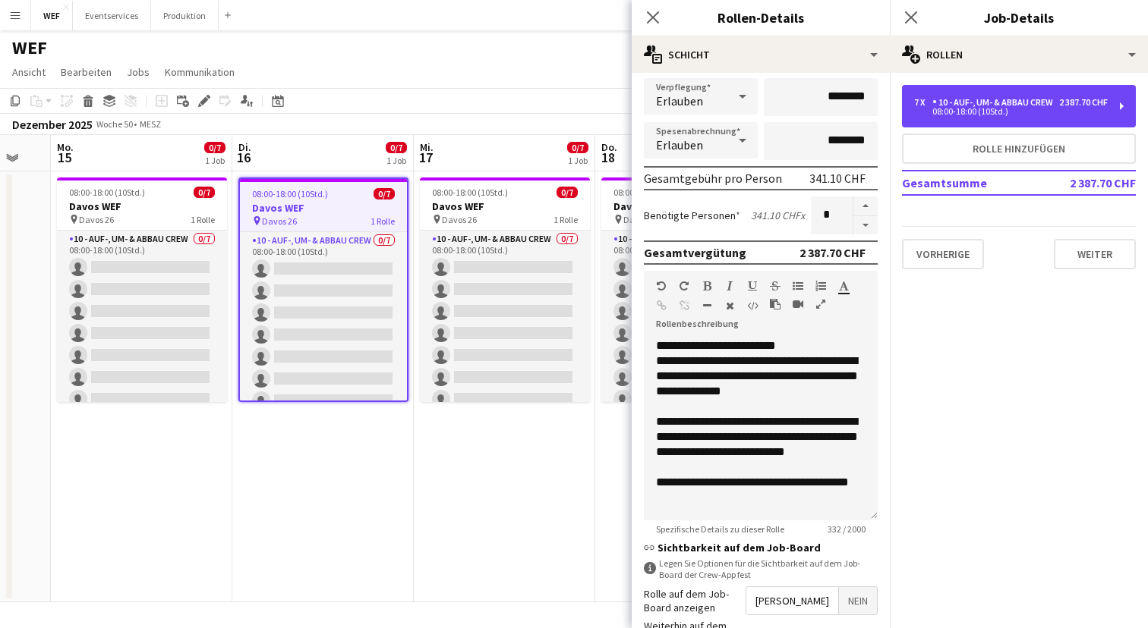
scroll to position [421, 0]
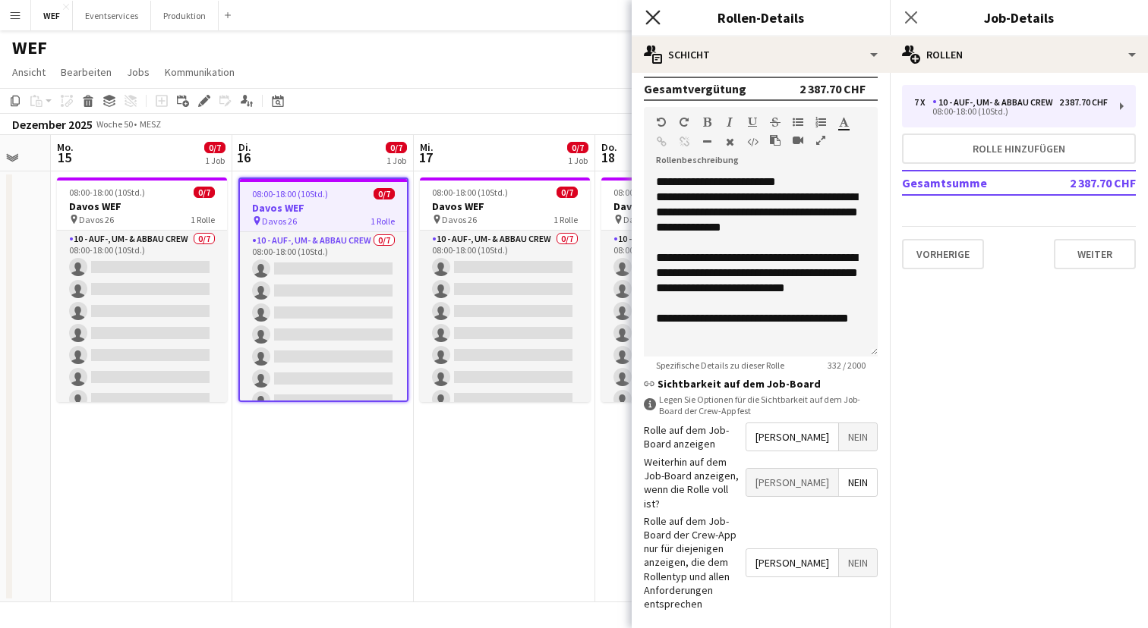
click at [656, 19] on icon "Pop-in schließen" at bounding box center [652, 17] width 14 height 14
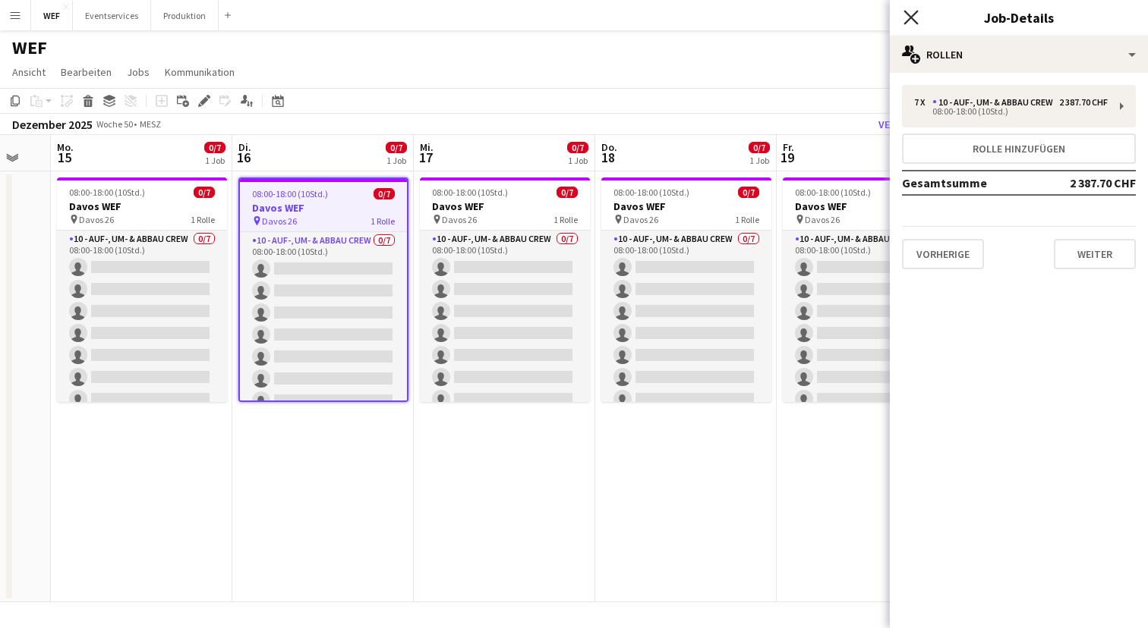
click at [908, 24] on icon "Pop-in schließen" at bounding box center [910, 17] width 14 height 14
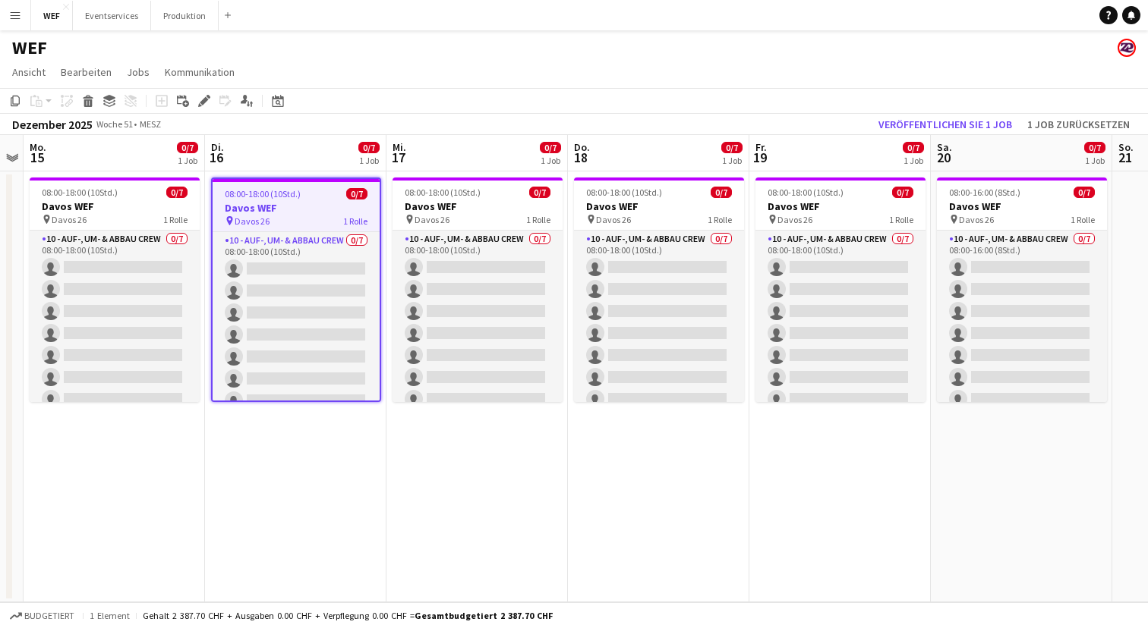
scroll to position [0, 326]
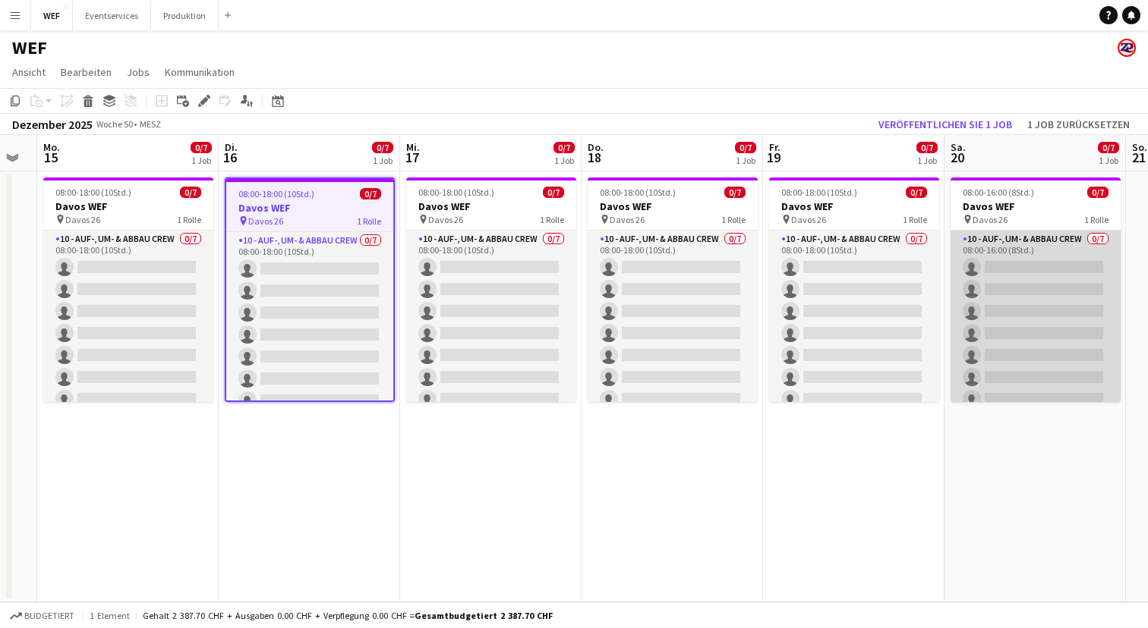
click at [1023, 254] on app-card-role "10 - Auf-, Um- & Abbau Crew 0/7 08:00-16:00 (8Std.) single-neutral-actions sing…" at bounding box center [1035, 323] width 170 height 184
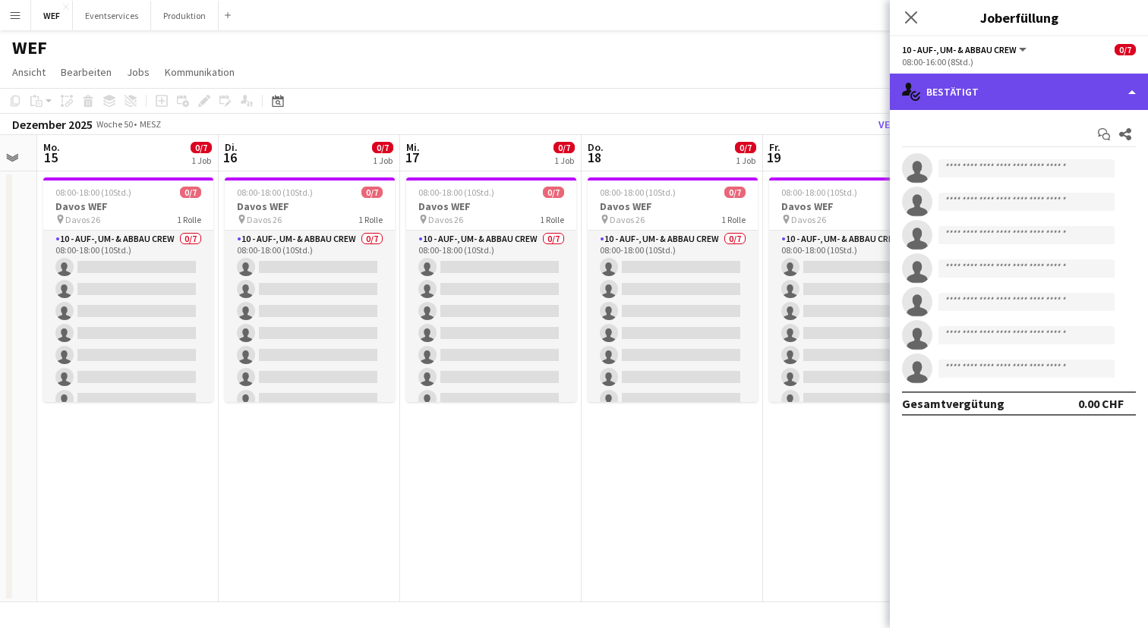
click at [1029, 93] on div "single-neutral-actions-check-2 Bestätigt" at bounding box center [1019, 92] width 258 height 36
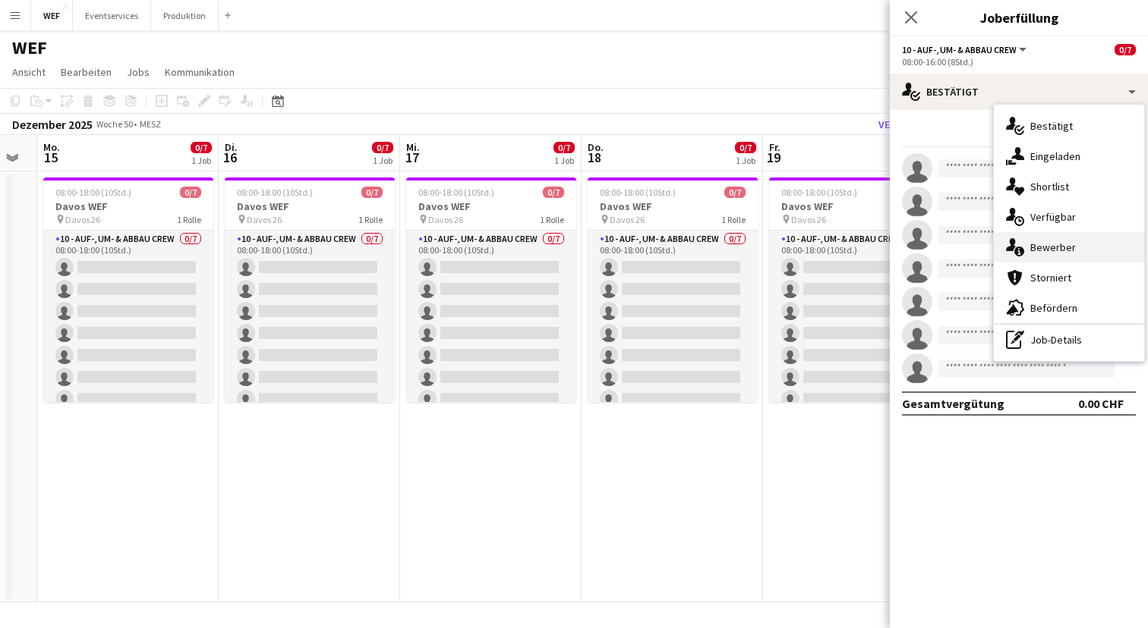
click at [1058, 247] on span "Bewerber" at bounding box center [1053, 248] width 46 height 14
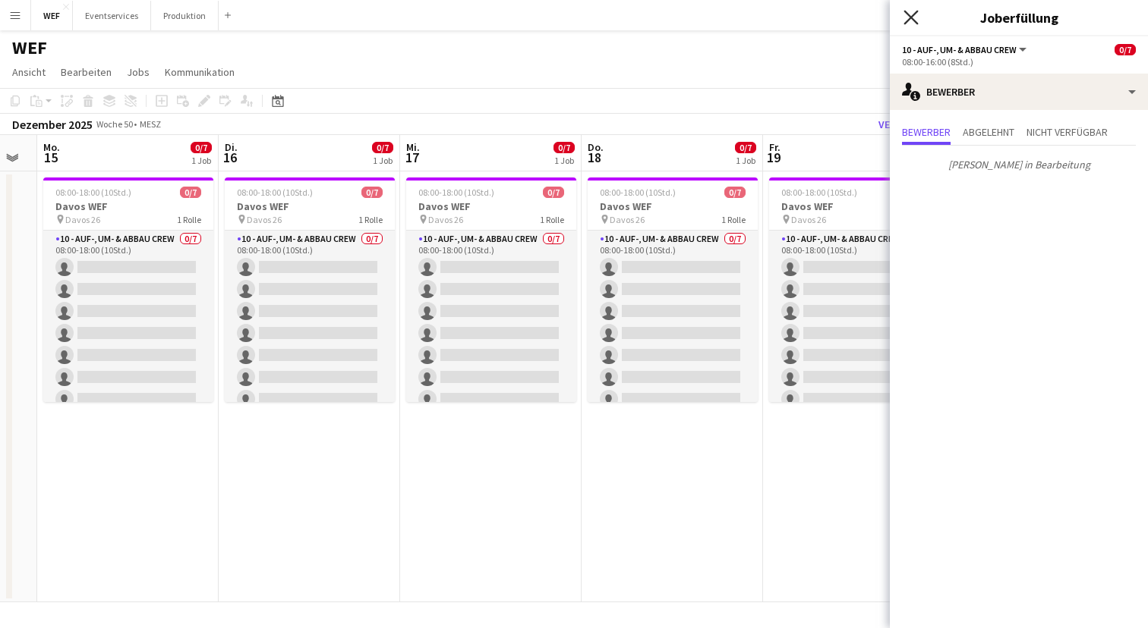
click at [911, 11] on icon "Pop-in schließen" at bounding box center [910, 17] width 14 height 14
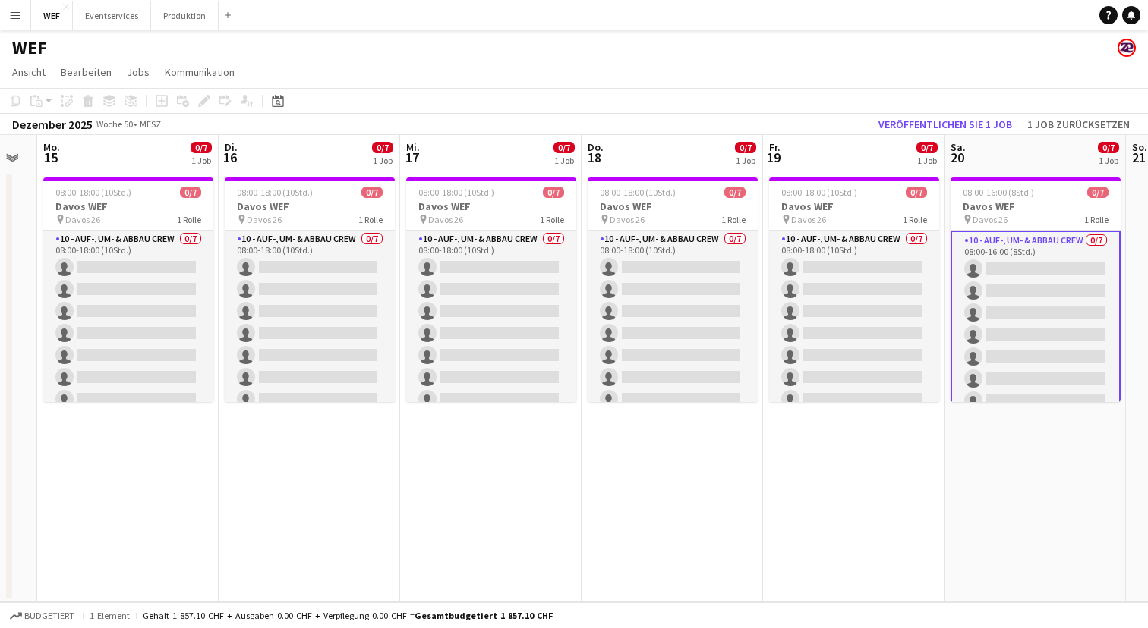
click at [886, 21] on app-navbar "Menü Tafeln Tafeln Tafeln Alle Jobs Status Belegschaft Belegschaft Meine Belegs…" at bounding box center [574, 15] width 1148 height 30
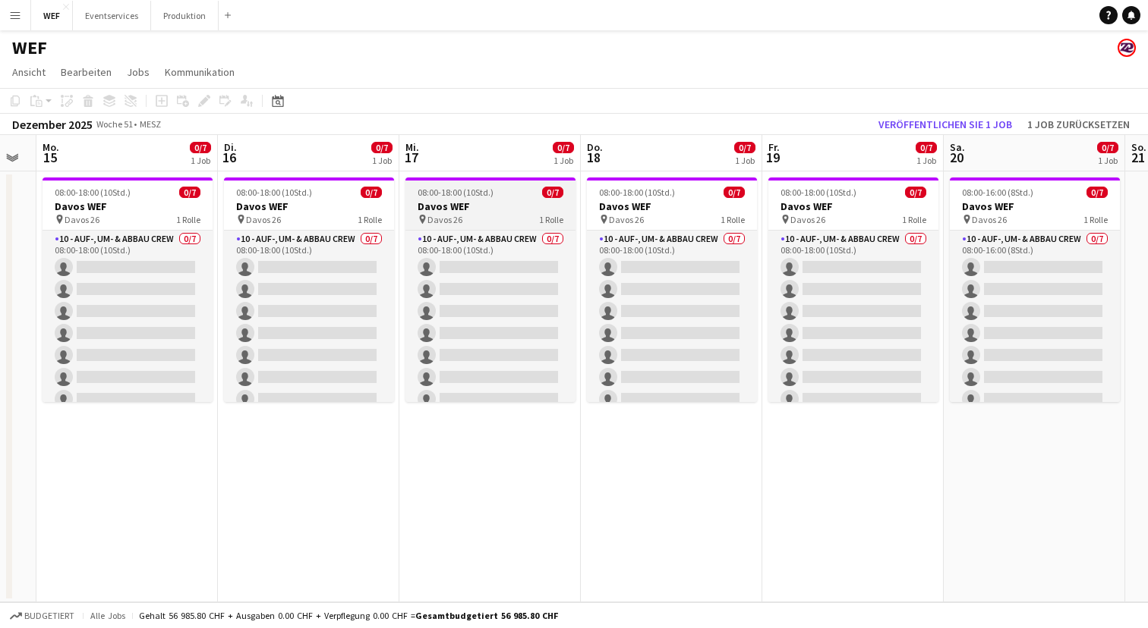
scroll to position [0, 471]
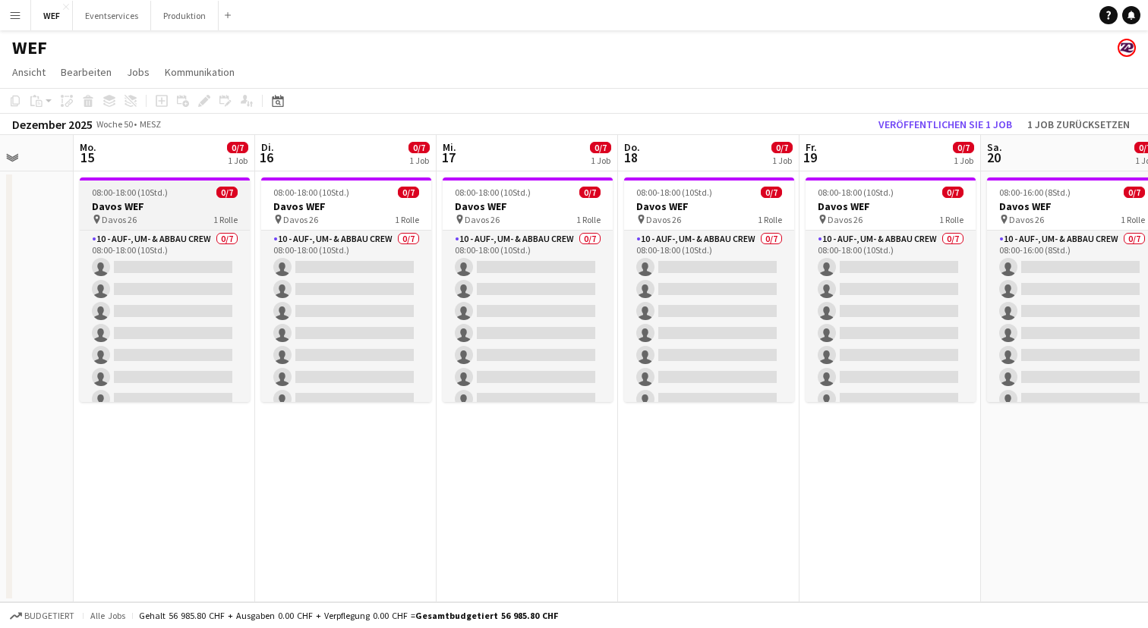
click at [177, 204] on h3 "Davos WEF" at bounding box center [165, 207] width 170 height 14
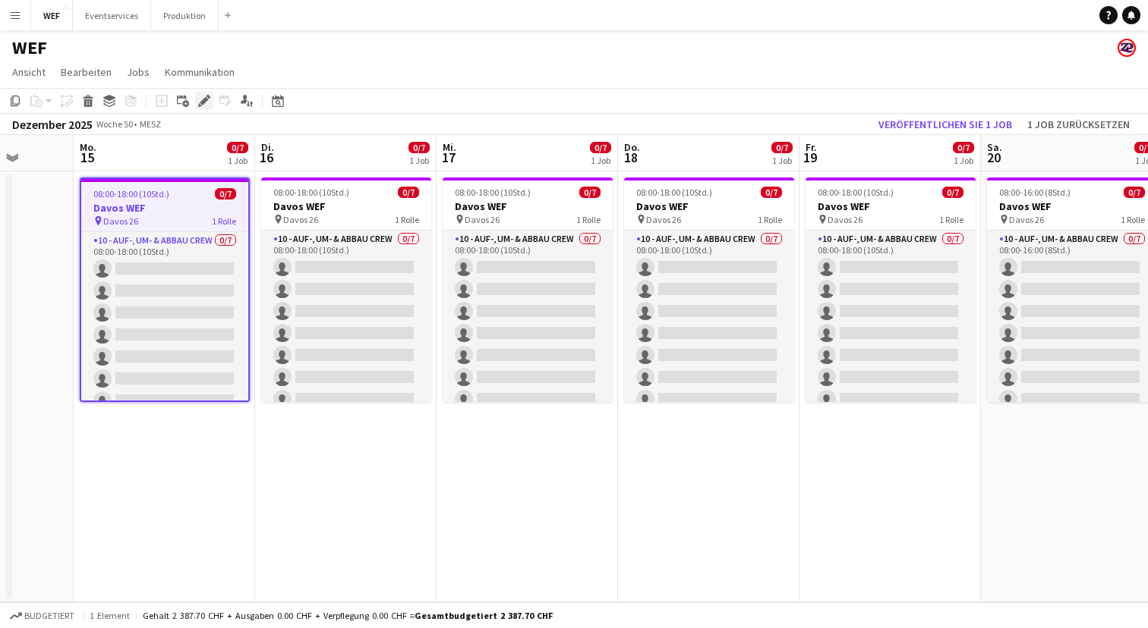
click at [203, 97] on icon "Bearbeiten" at bounding box center [204, 101] width 12 height 12
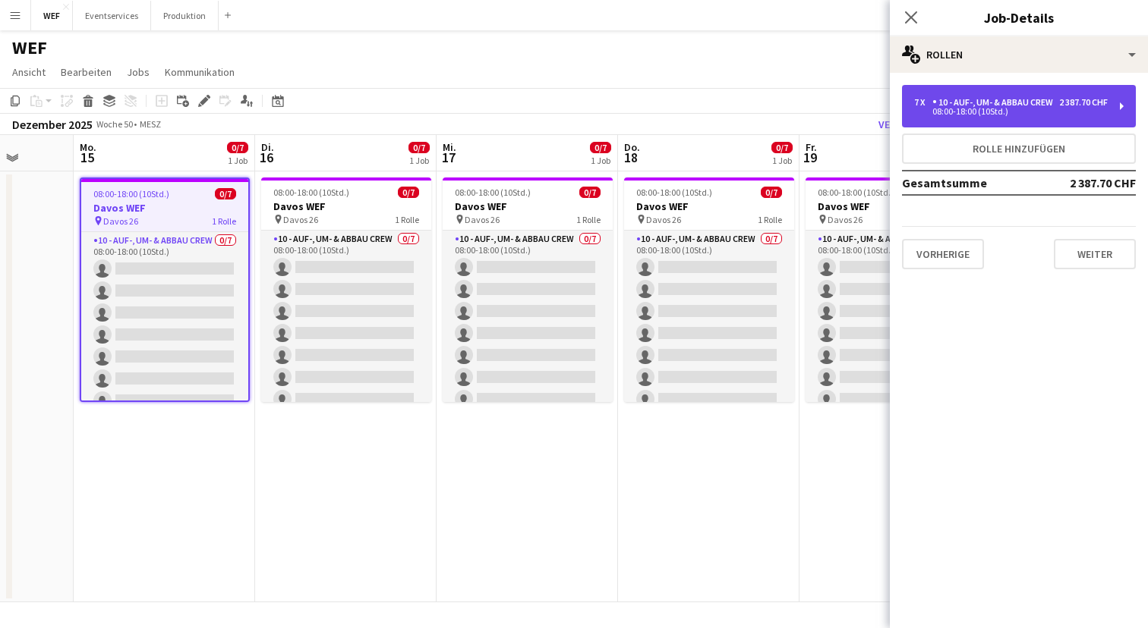
click at [1106, 115] on div "08:00-18:00 (10Std.)" at bounding box center [1011, 112] width 194 height 8
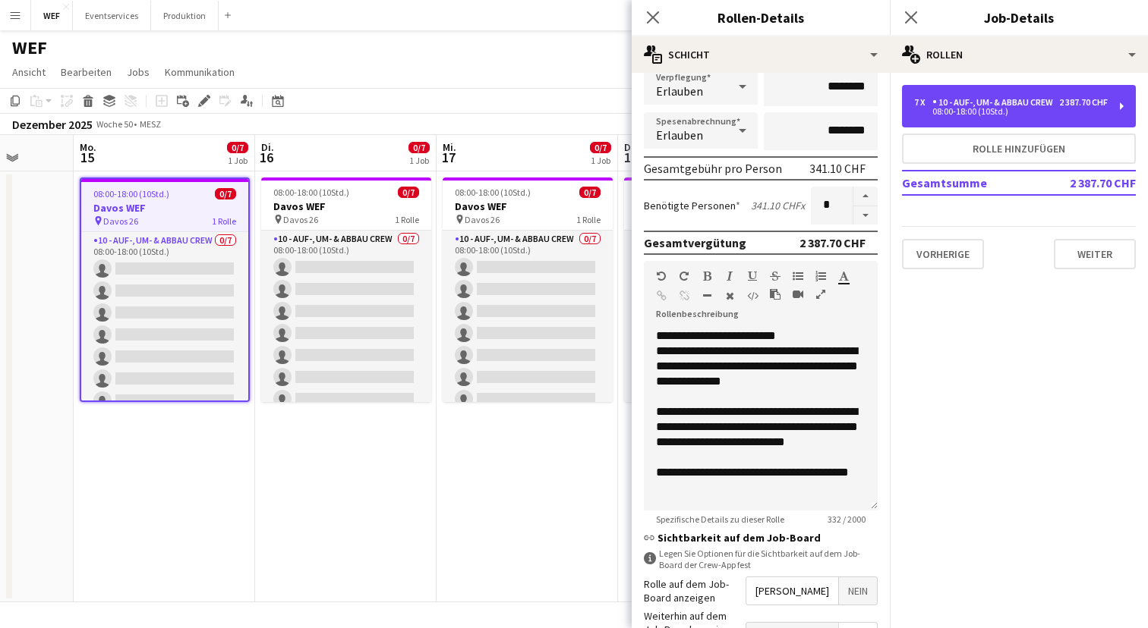
scroll to position [0, 0]
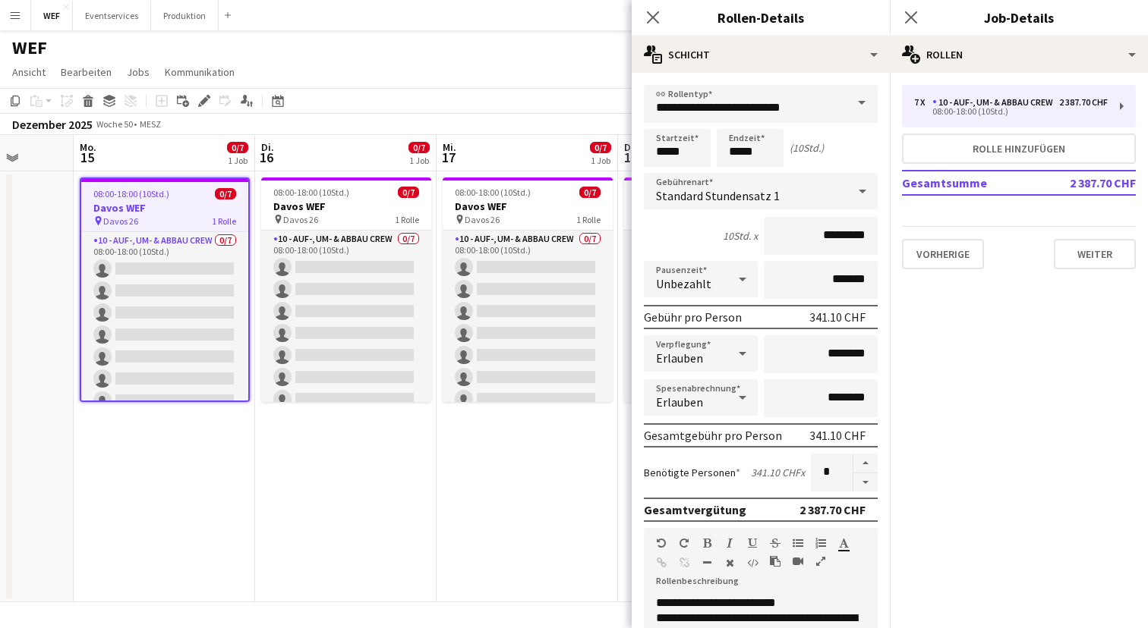
click at [651, 7] on div "Pop-in schließen" at bounding box center [652, 17] width 43 height 35
click at [656, 17] on icon "Pop-in schließen" at bounding box center [652, 17] width 14 height 14
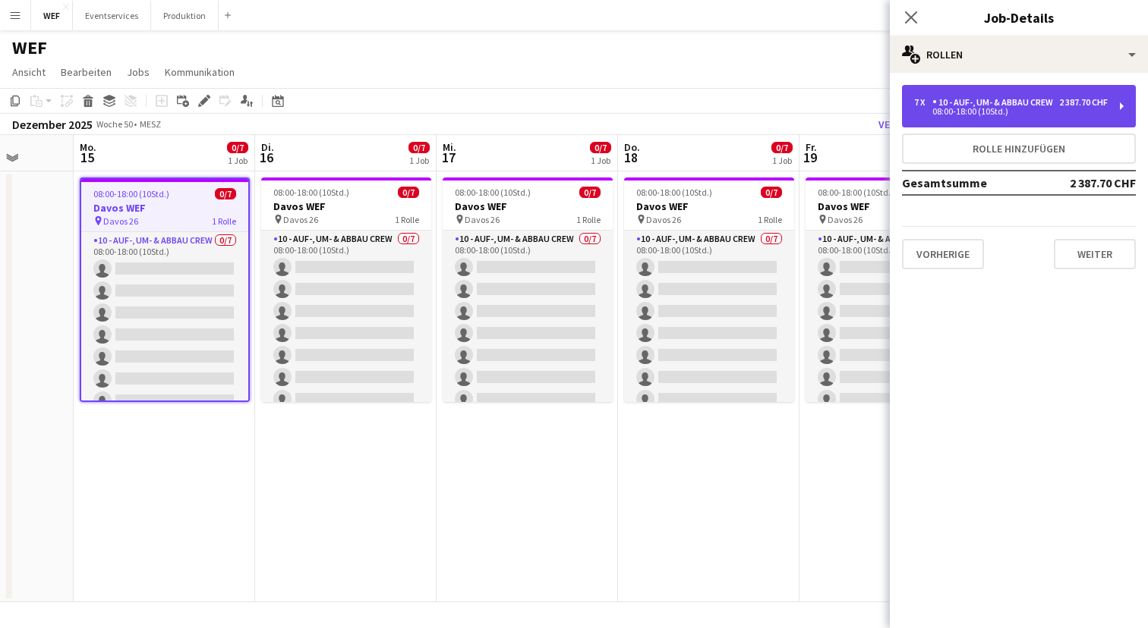
click at [1114, 110] on div "7 x 10 - Auf-, Um- & Abbau Crew 2 387.70 CHF 08:00-18:00 (10Std.)" at bounding box center [1019, 106] width 234 height 43
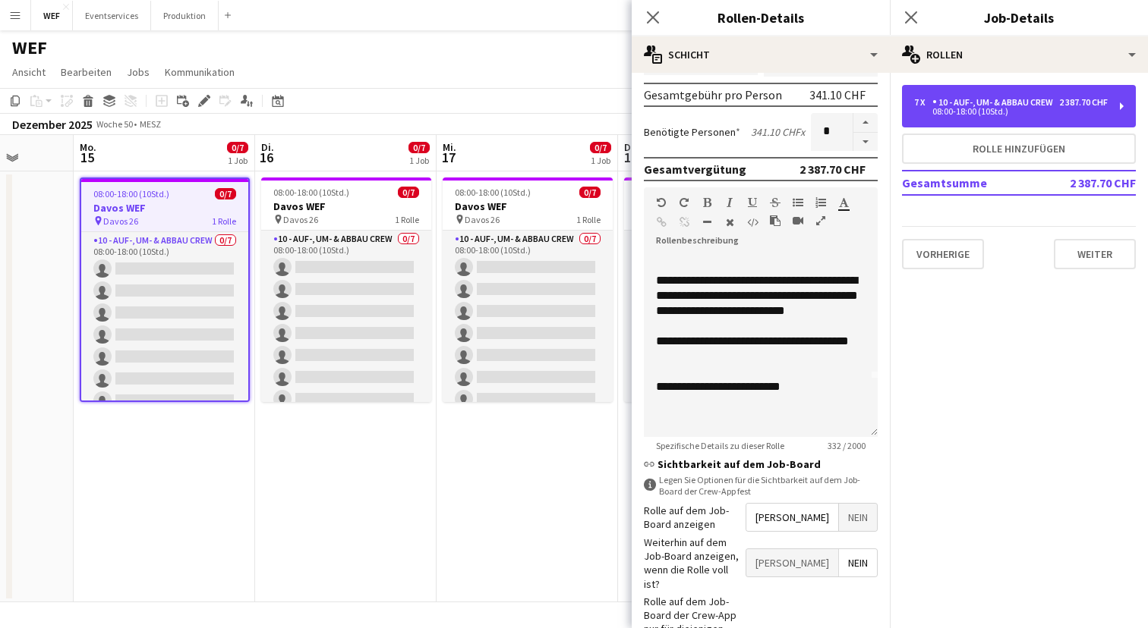
scroll to position [71, 0]
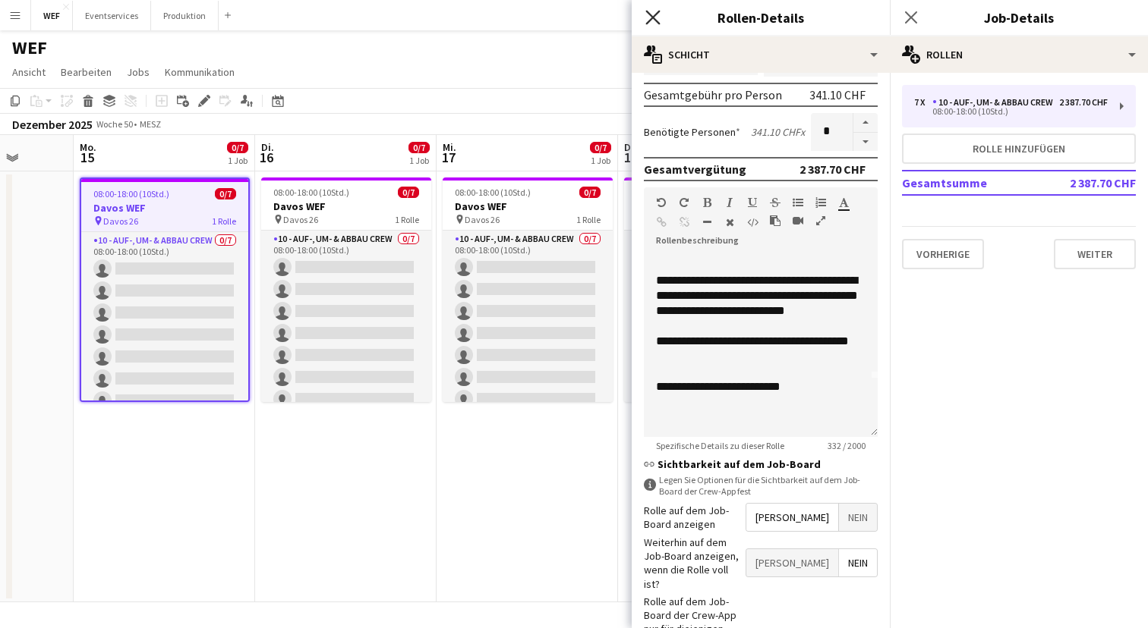
click at [653, 19] on icon at bounding box center [652, 17] width 14 height 14
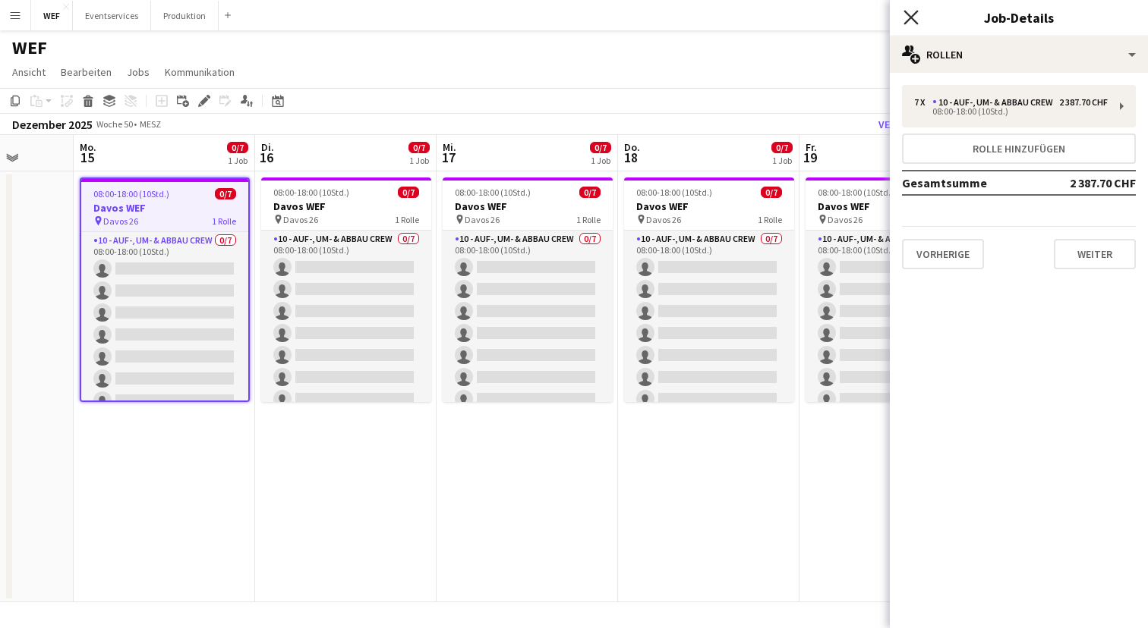
click at [909, 22] on icon "Pop-in schließen" at bounding box center [910, 17] width 14 height 14
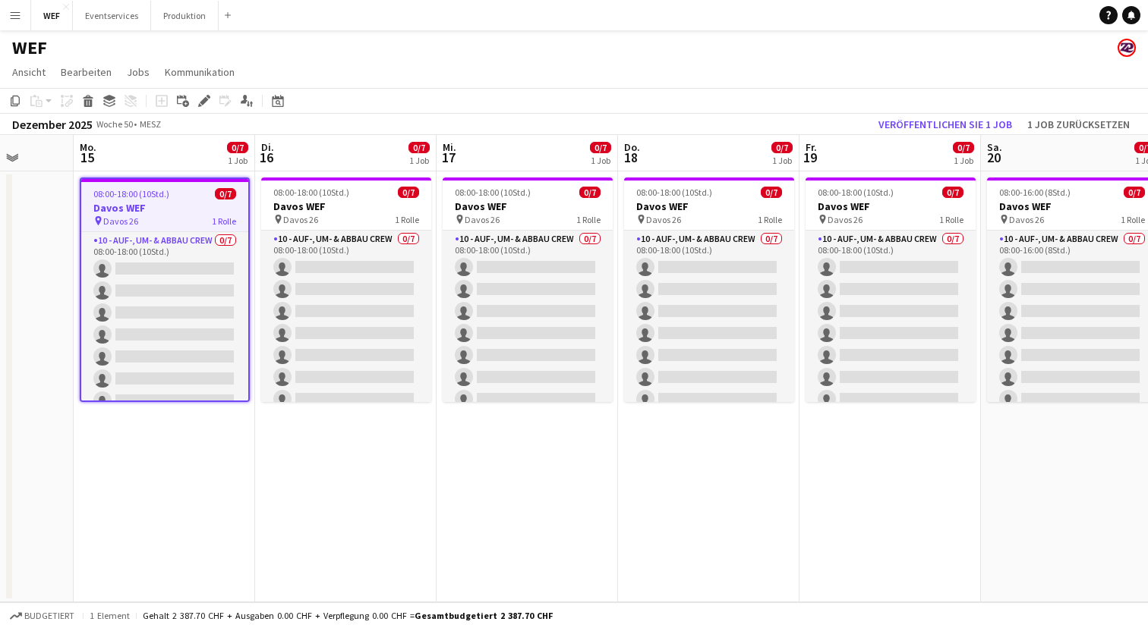
click at [804, 10] on app-navbar "Menü Tafeln Tafeln Tafeln Alle Jobs Status Belegschaft Belegschaft Meine Belegs…" at bounding box center [574, 15] width 1148 height 30
